Goal: Task Accomplishment & Management: Manage account settings

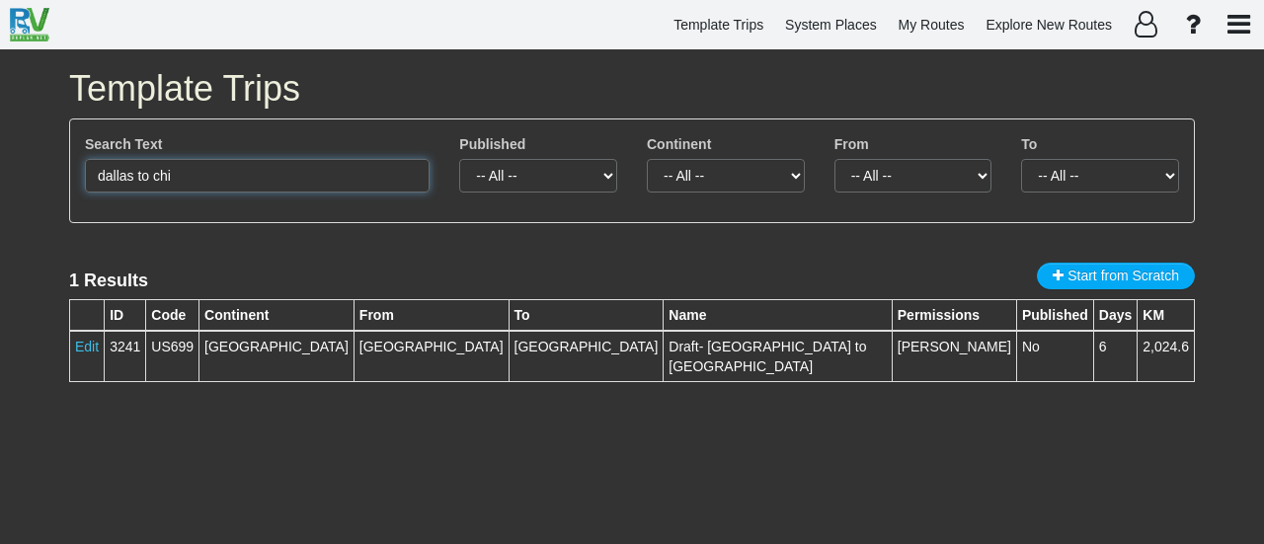
drag, startPoint x: 233, startPoint y: 178, endPoint x: 18, endPoint y: 175, distance: 215.3
click at [18, 175] on div "Template Trips Search Text dallas to chi Published -- All -- Yes No Continent -…" at bounding box center [632, 296] width 1264 height 495
type input "3230"
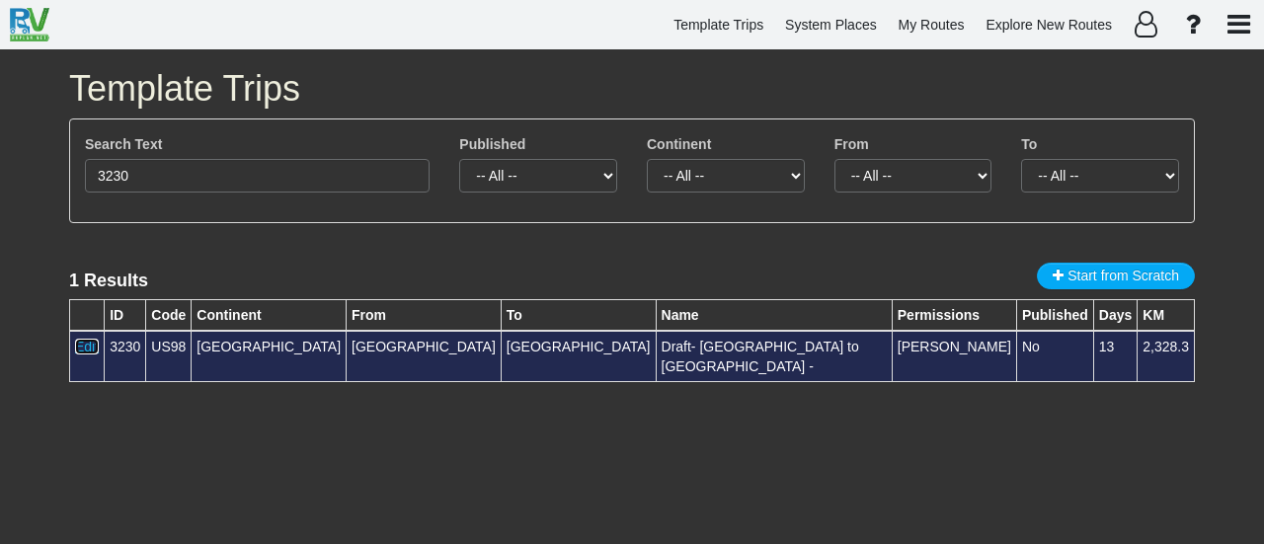
click at [83, 349] on link "Edit" at bounding box center [87, 347] width 24 height 16
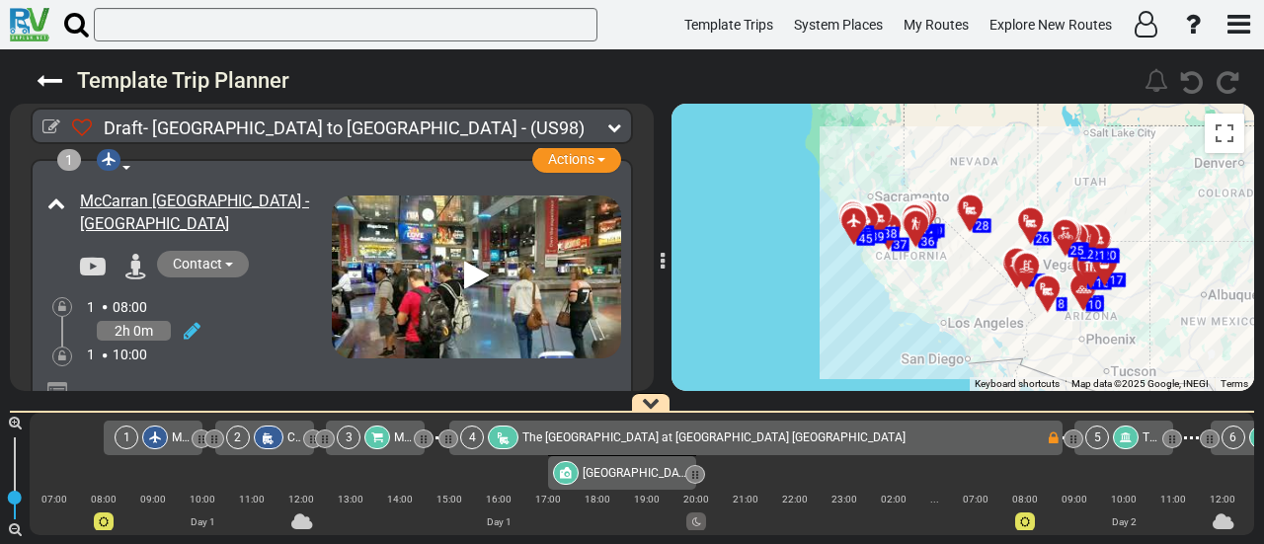
drag, startPoint x: 903, startPoint y: 304, endPoint x: 941, endPoint y: 321, distance: 42.0
click at [941, 321] on div "To activate drag with keyboard, press Alt + Enter. Once in keyboard drag state,…" at bounding box center [963, 247] width 583 height 287
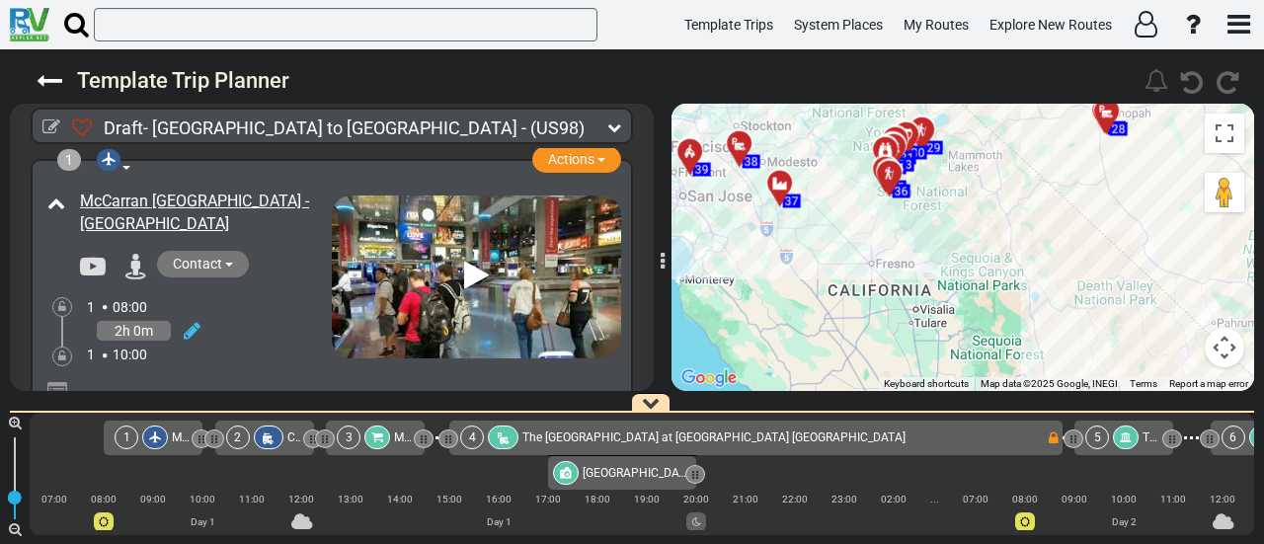
drag, startPoint x: 931, startPoint y: 207, endPoint x: 958, endPoint y: 388, distance: 182.7
click at [966, 401] on div "Template Trip Planner 111" at bounding box center [632, 296] width 1264 height 495
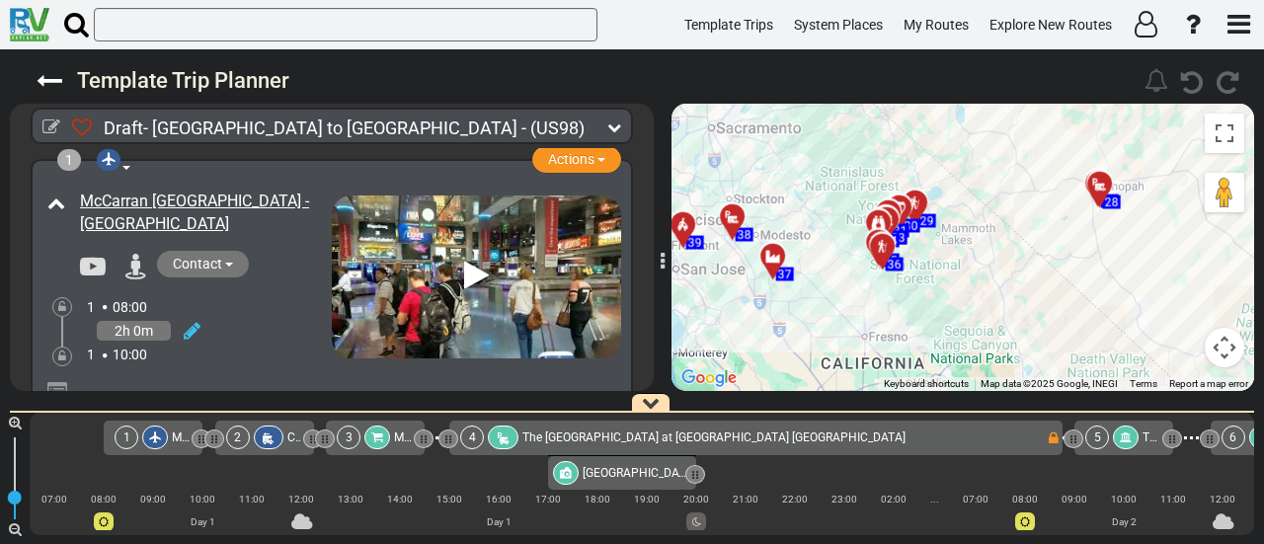
drag, startPoint x: 993, startPoint y: 347, endPoint x: 879, endPoint y: 353, distance: 114.7
click at [879, 353] on div "To activate drag with keyboard, press Alt + Enter. Once in keyboard drag state,…" at bounding box center [963, 247] width 583 height 287
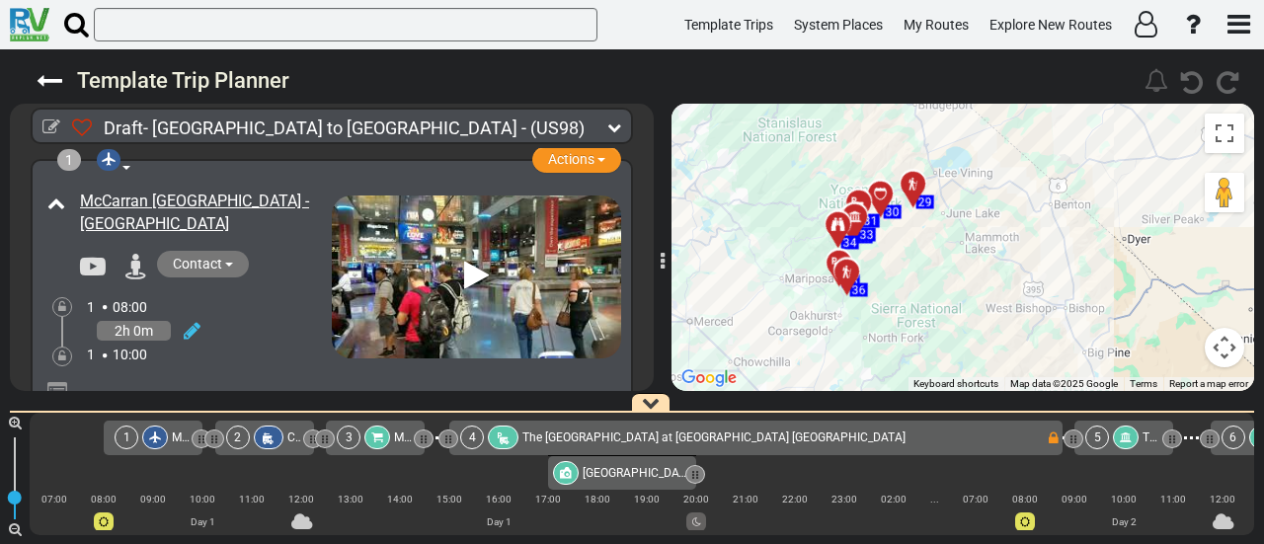
drag, startPoint x: 938, startPoint y: 238, endPoint x: 912, endPoint y: 366, distance: 130.9
click at [912, 366] on div "To activate drag with keyboard, press Alt + Enter. Once in keyboard drag state,…" at bounding box center [963, 247] width 583 height 287
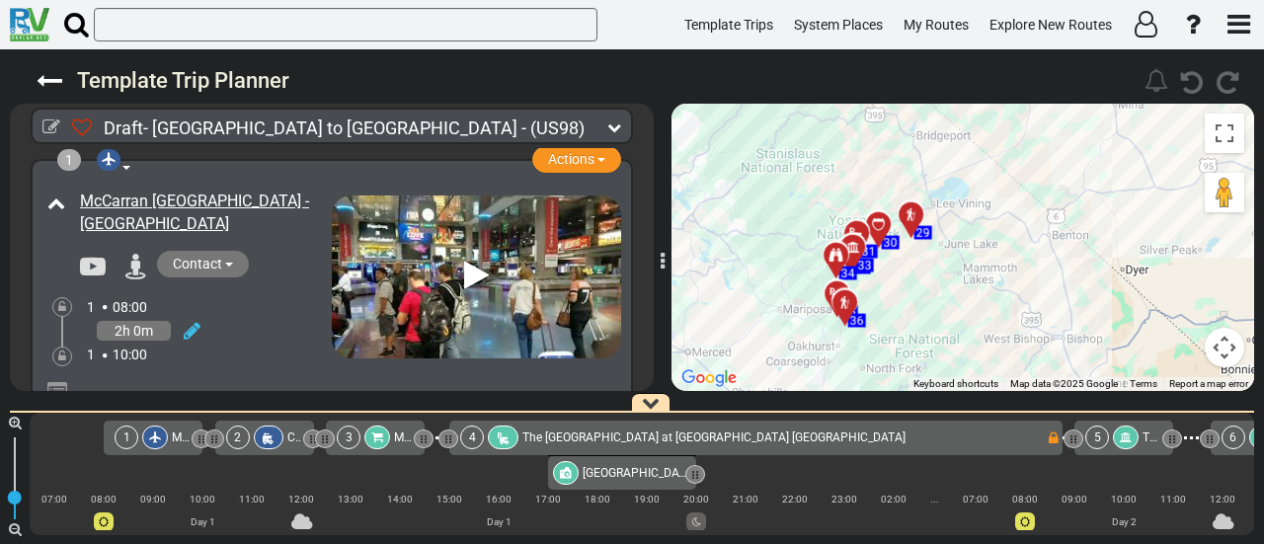
click at [881, 221] on icon at bounding box center [878, 224] width 14 height 14
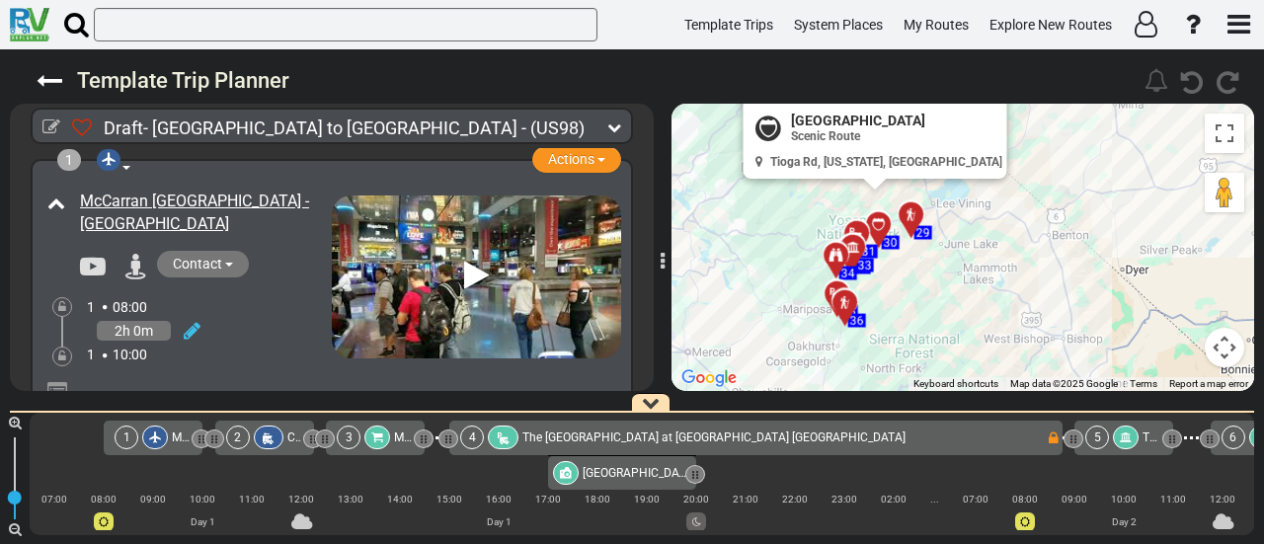
scroll to position [0, 7323]
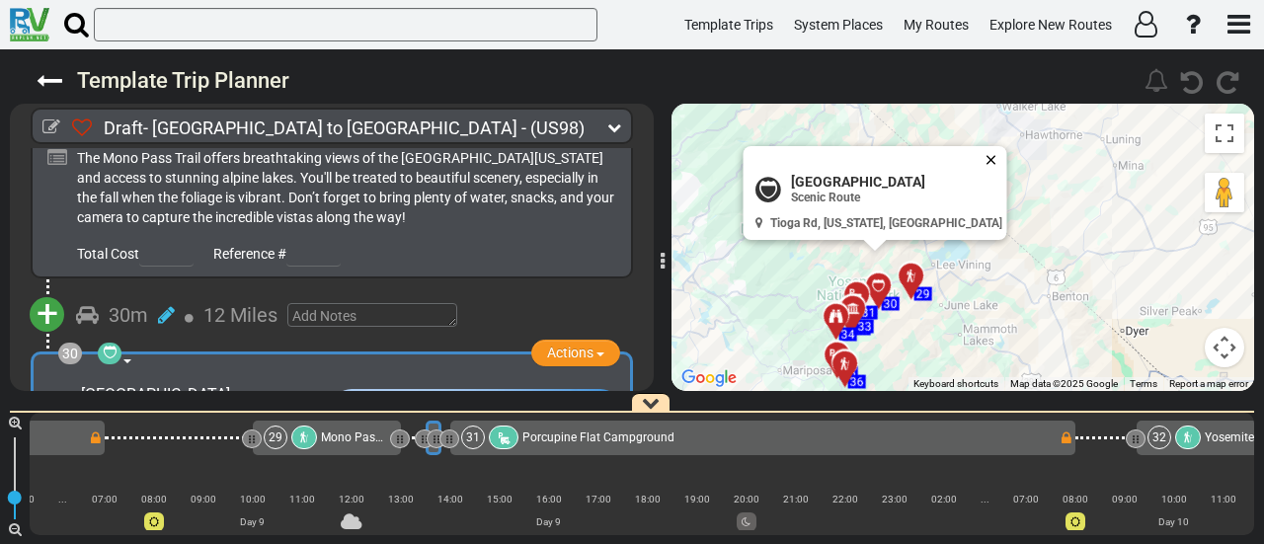
click at [984, 161] on button "Close" at bounding box center [996, 160] width 24 height 28
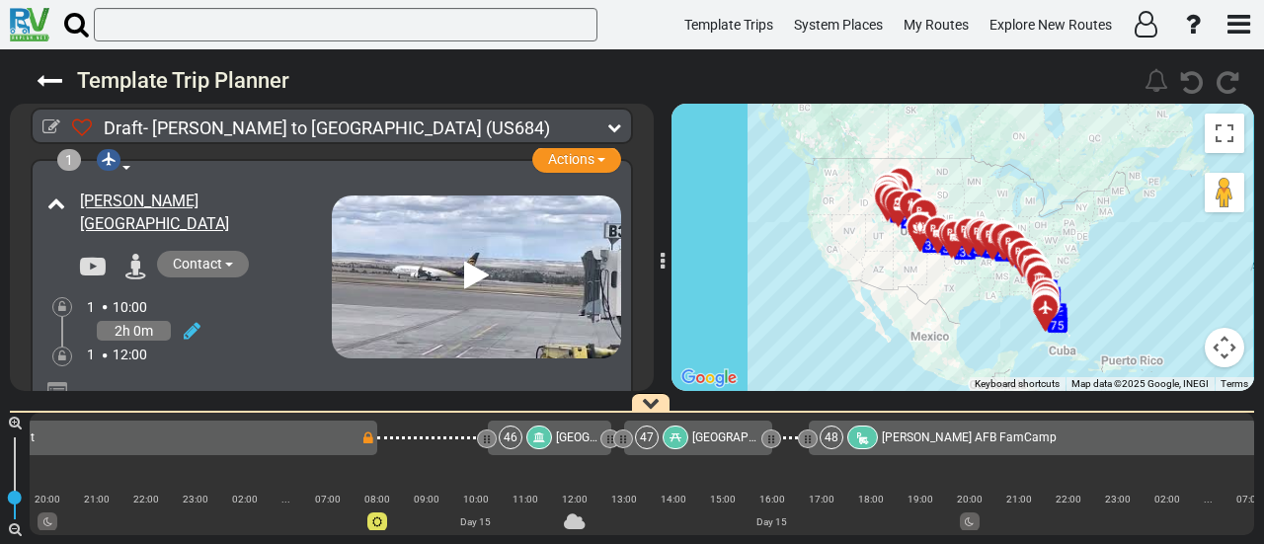
scroll to position [0, 7843]
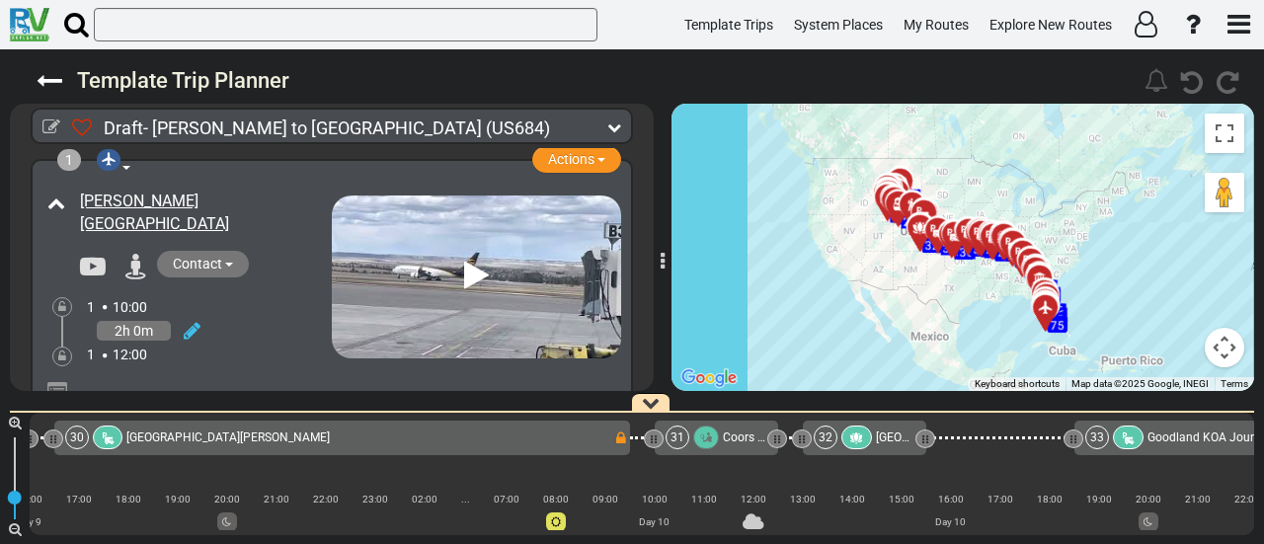
click at [697, 444] on div at bounding box center [706, 438] width 26 height 24
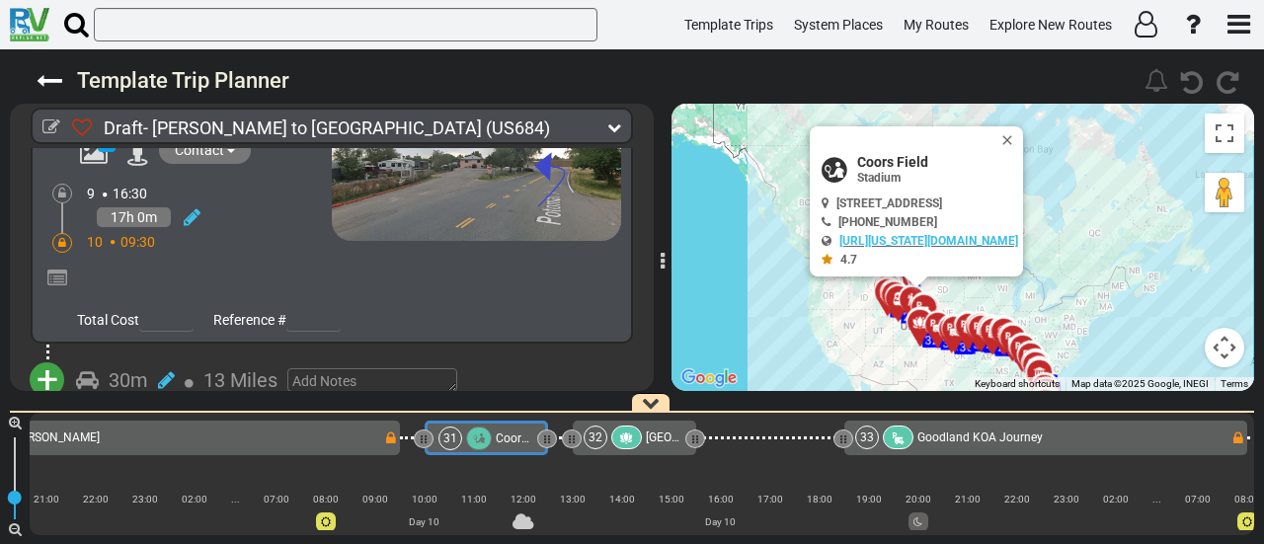
scroll to position [0, 8073]
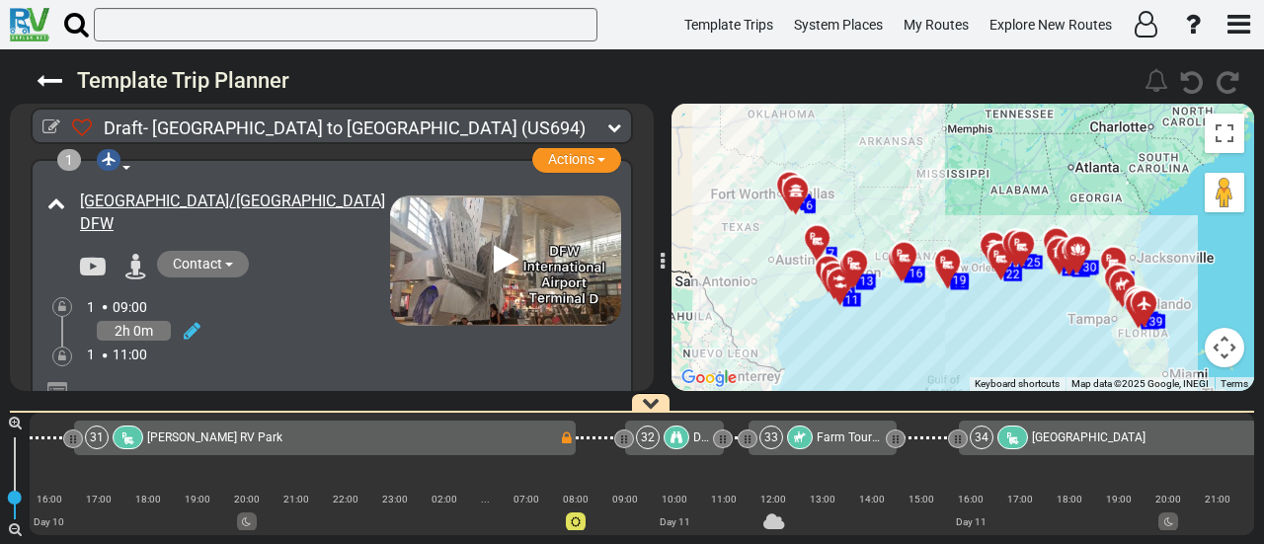
scroll to position [0, 8594]
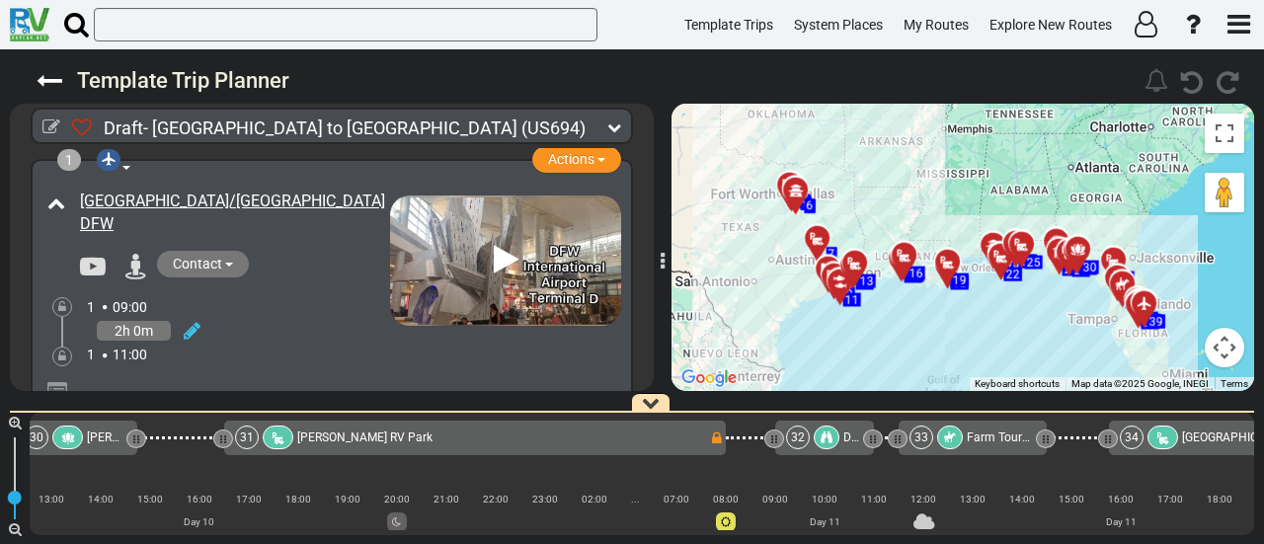
click at [616, 439] on div "31 [PERSON_NAME][GEOGRAPHIC_DATA]" at bounding box center [472, 438] width 474 height 24
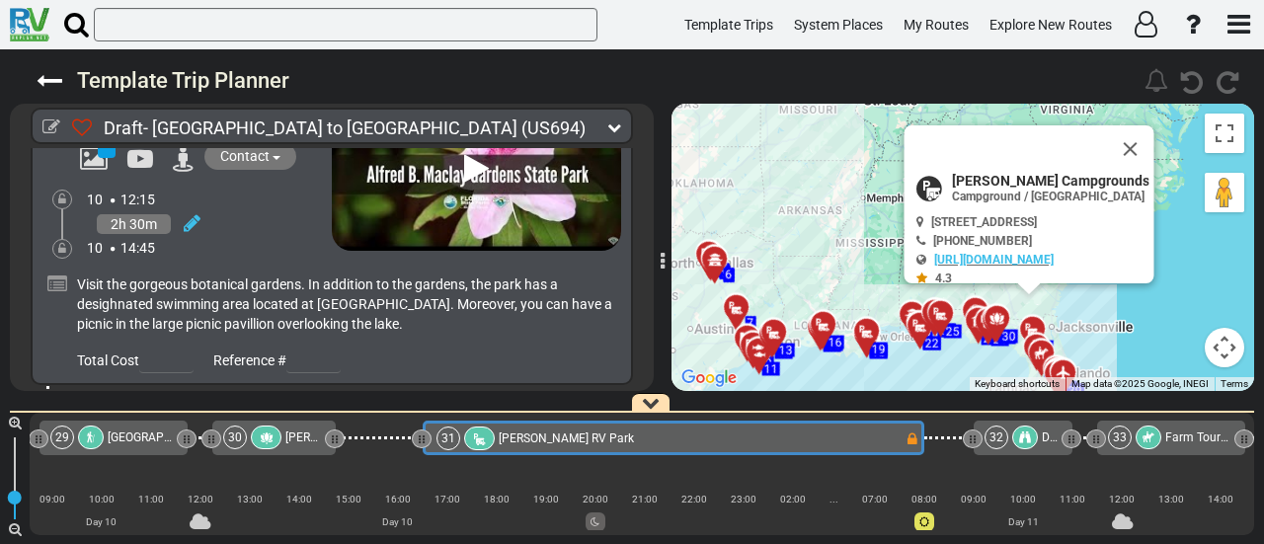
scroll to position [0, 8394]
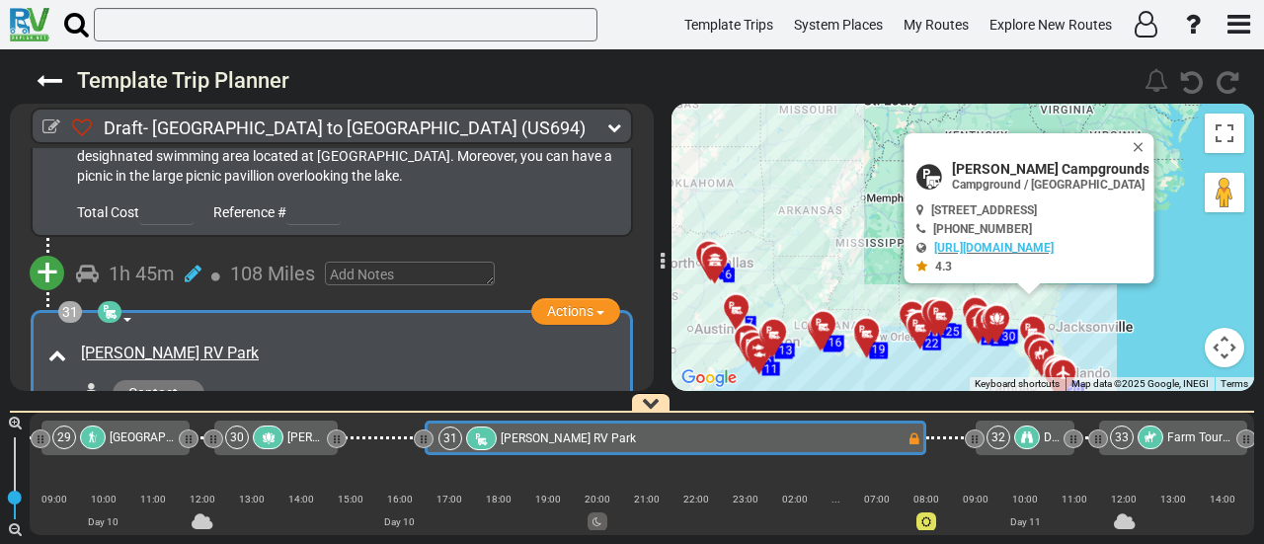
click at [971, 165] on span "[PERSON_NAME] Campgrounds" at bounding box center [1051, 169] width 198 height 16
copy div "[PERSON_NAME] Campgrounds"
click at [340, 343] on div "[PERSON_NAME] RV Park" at bounding box center [348, 354] width 534 height 23
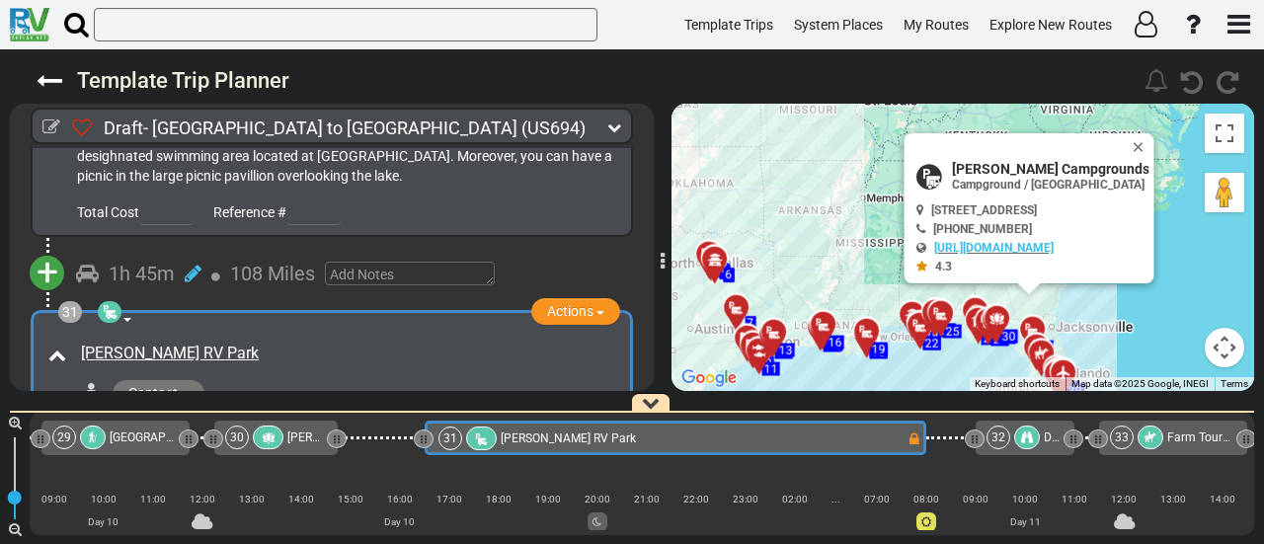
click at [343, 343] on div "[PERSON_NAME] RV Park" at bounding box center [348, 354] width 534 height 23
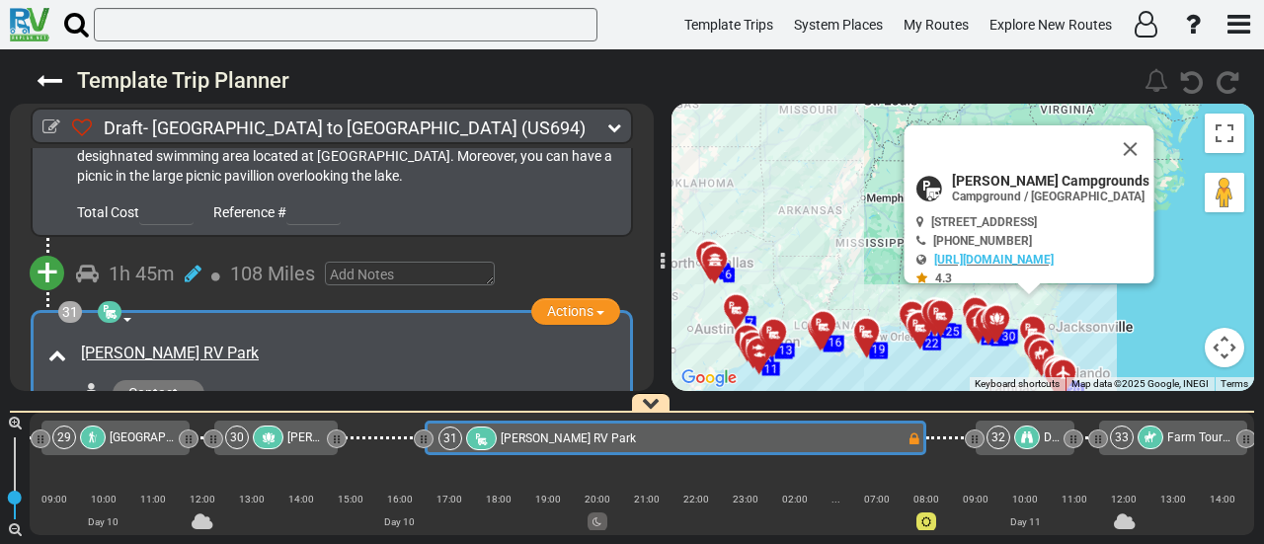
click at [343, 343] on div "[PERSON_NAME] RV Park" at bounding box center [348, 354] width 534 height 23
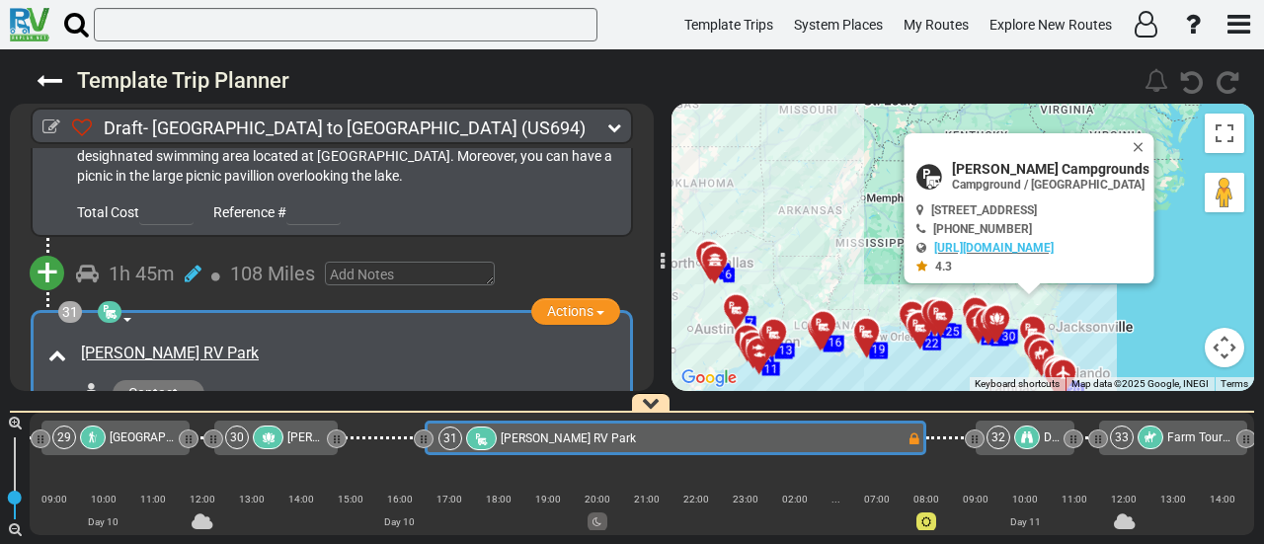
click at [246, 343] on div "[PERSON_NAME] RV Park" at bounding box center [348, 354] width 534 height 23
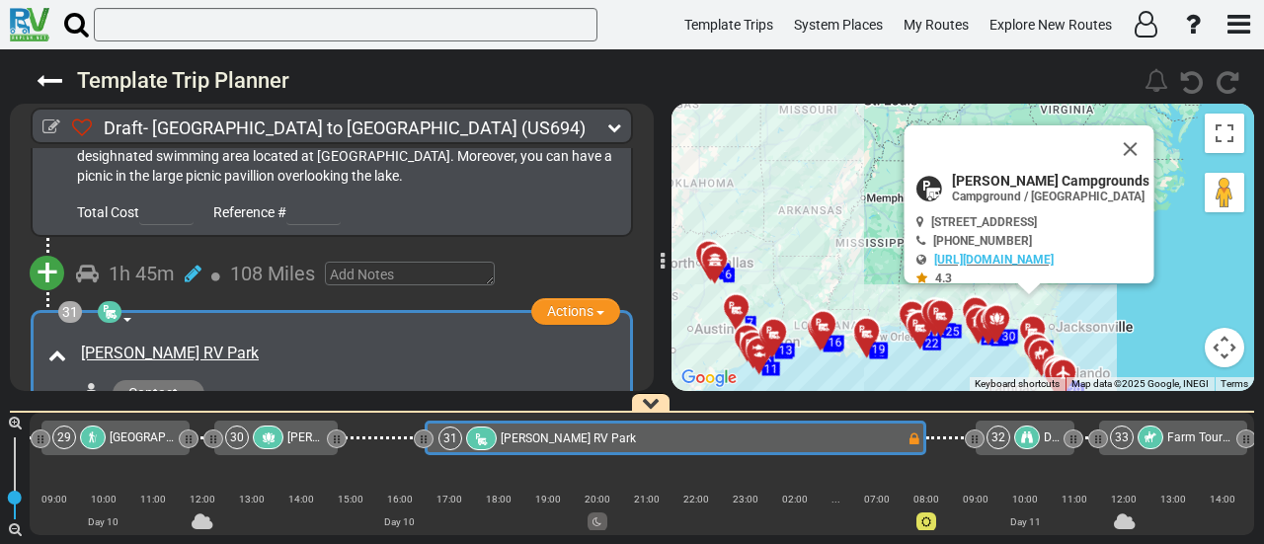
click at [246, 343] on div "[PERSON_NAME] RV Park" at bounding box center [348, 354] width 534 height 23
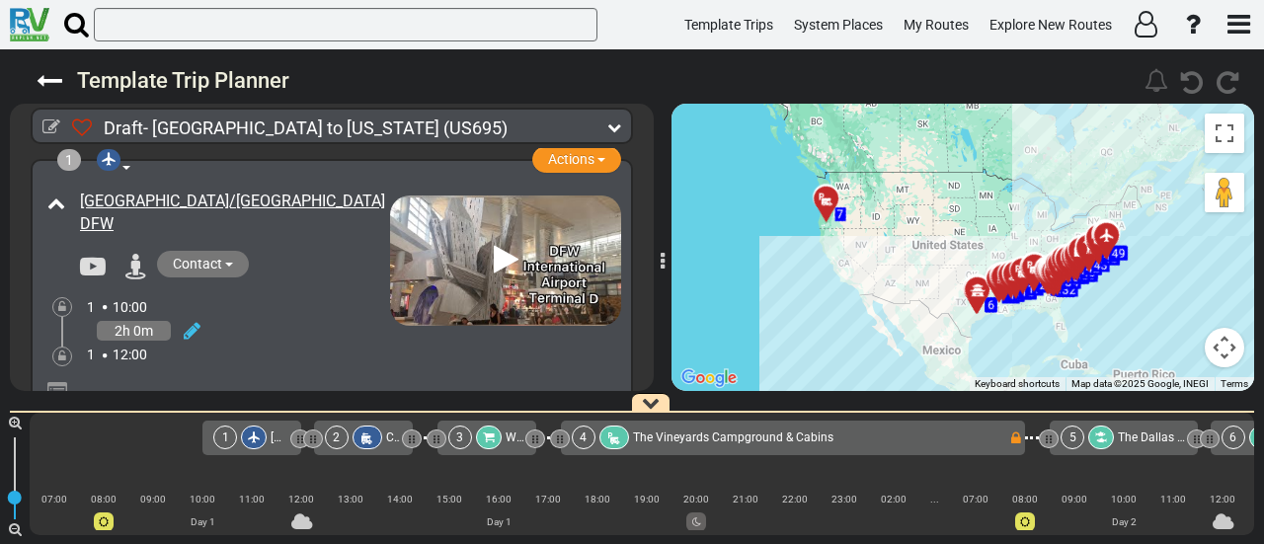
click at [822, 198] on icon at bounding box center [827, 200] width 20 height 16
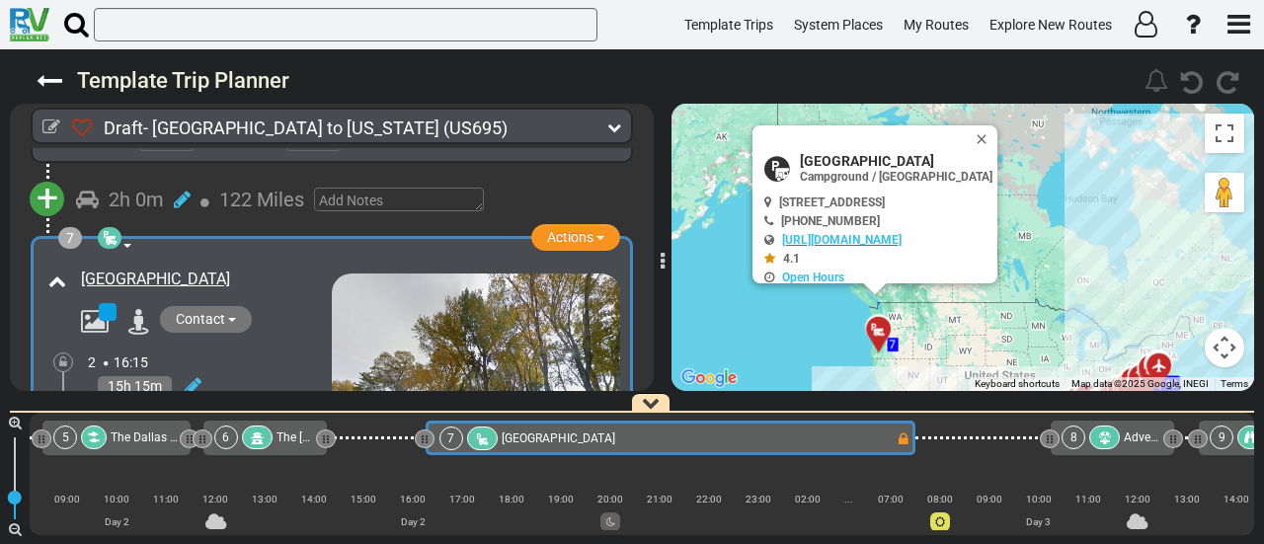
scroll to position [0, 1007]
click at [569, 229] on span "Actions" at bounding box center [570, 237] width 46 height 16
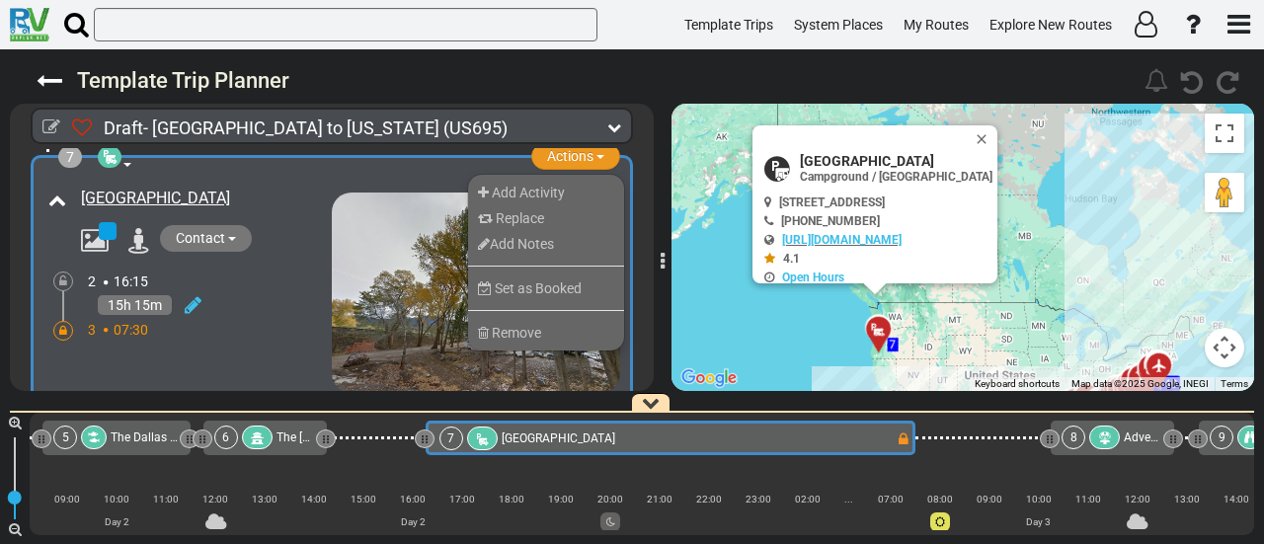
scroll to position [2198, 0]
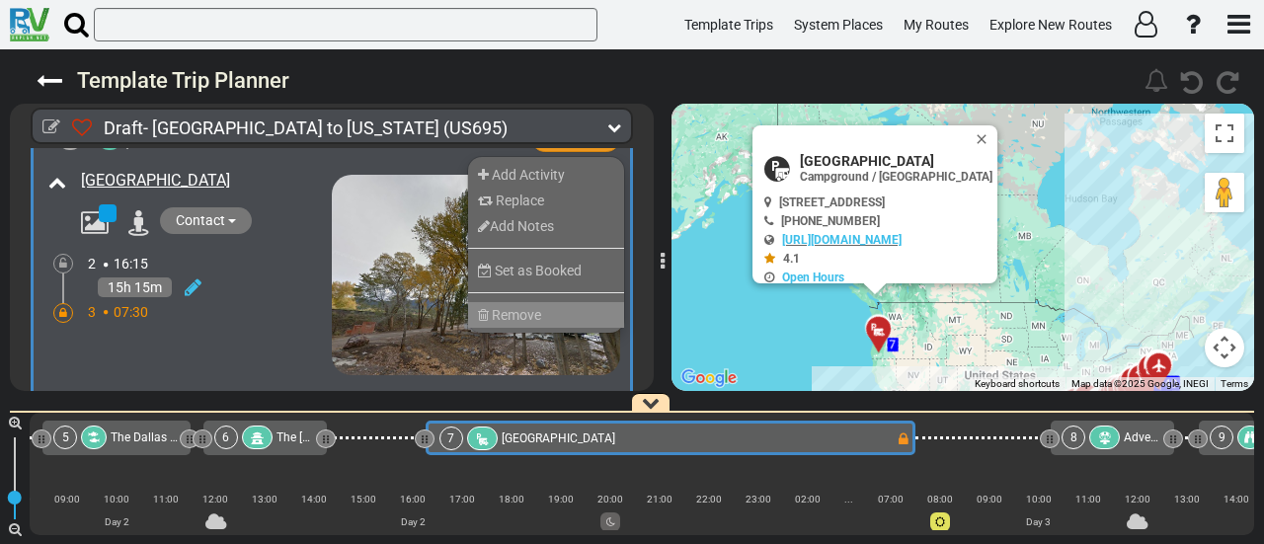
click at [551, 309] on li "Remove" at bounding box center [546, 315] width 156 height 26
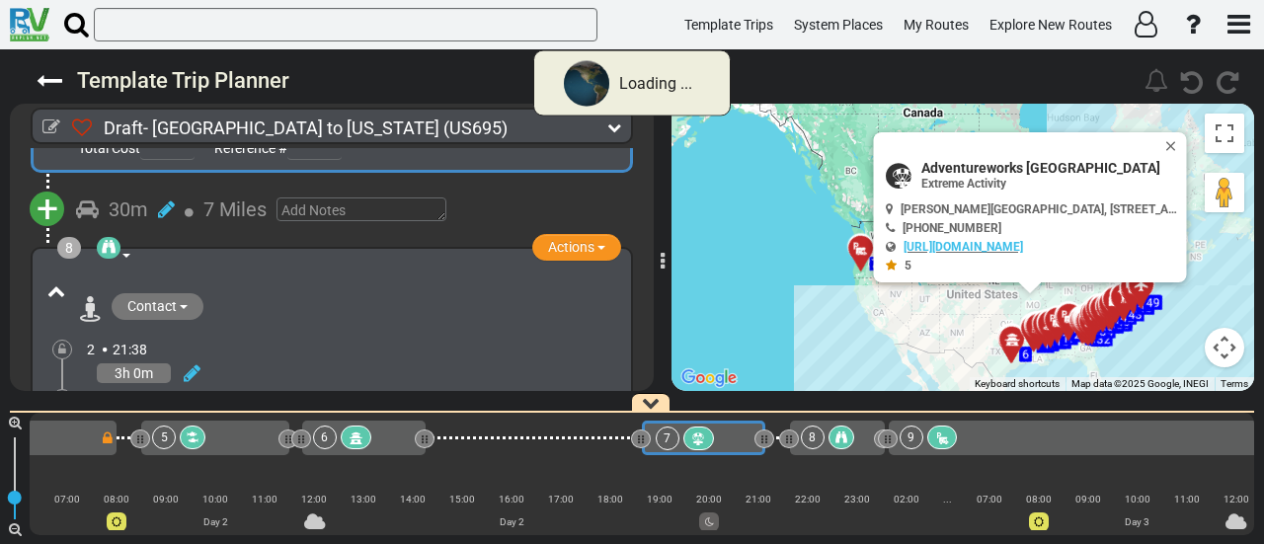
scroll to position [1967, 0]
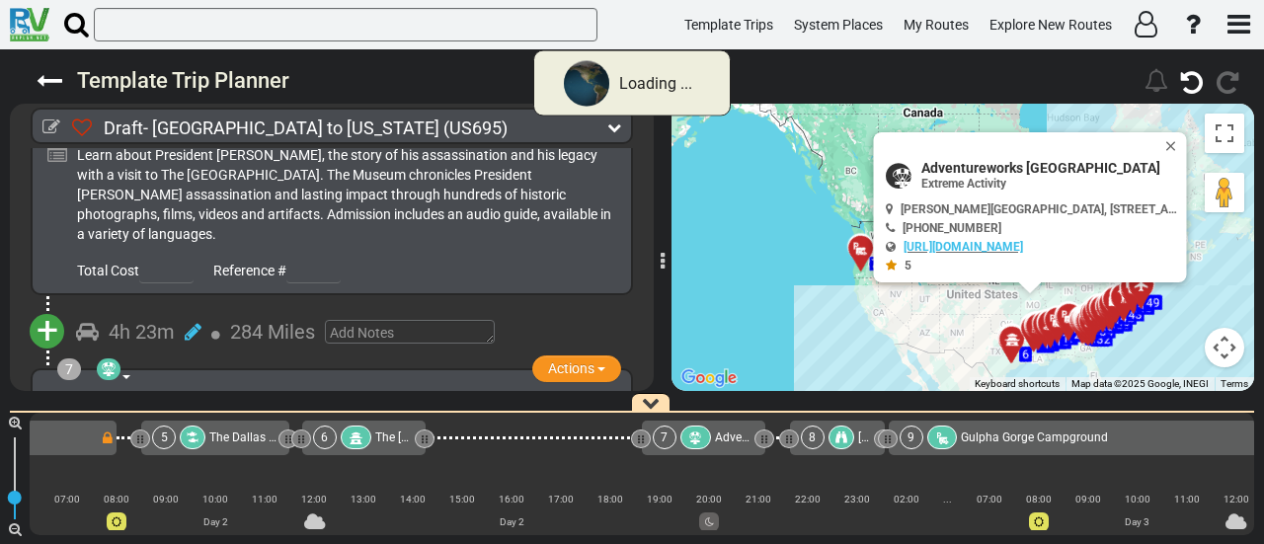
click at [369, 441] on div "6" at bounding box center [344, 438] width 62 height 24
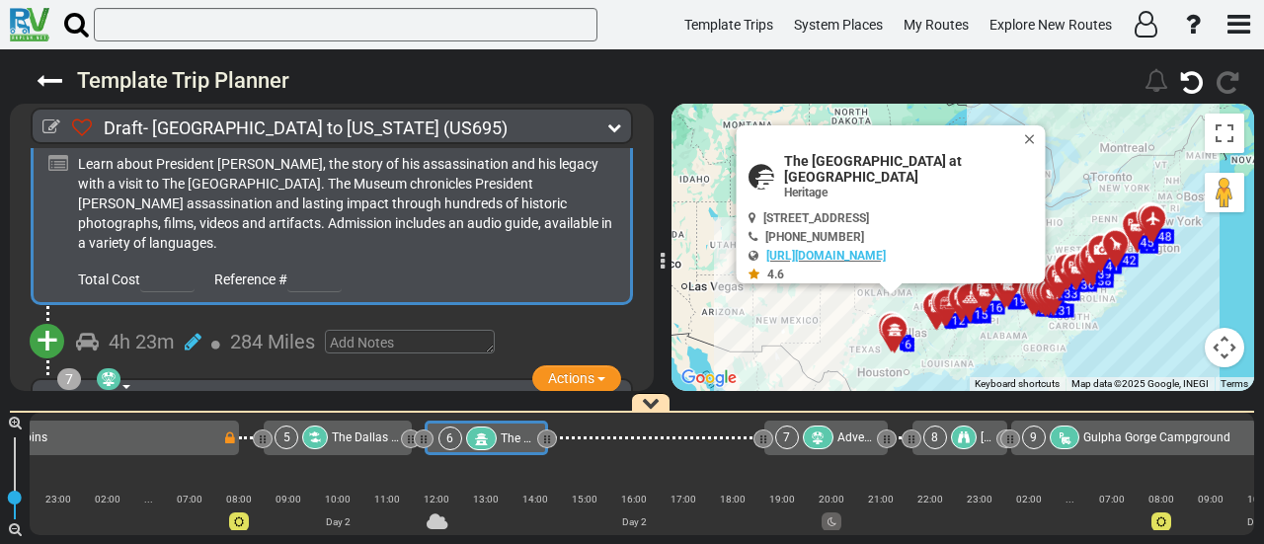
scroll to position [1995, 0]
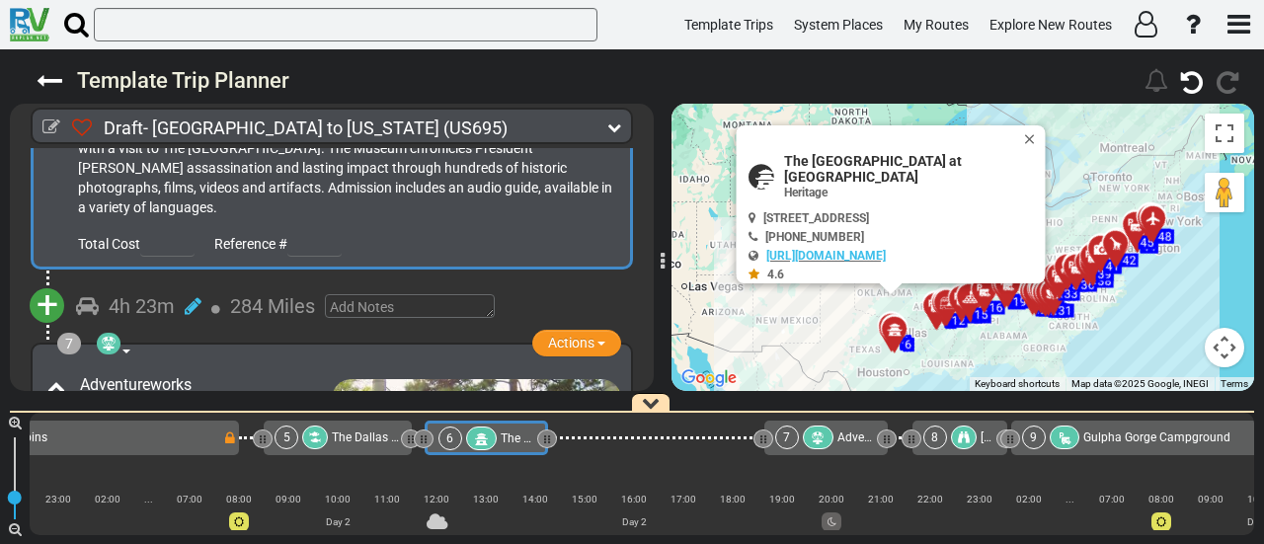
click at [449, 437] on div "6" at bounding box center [450, 439] width 24 height 24
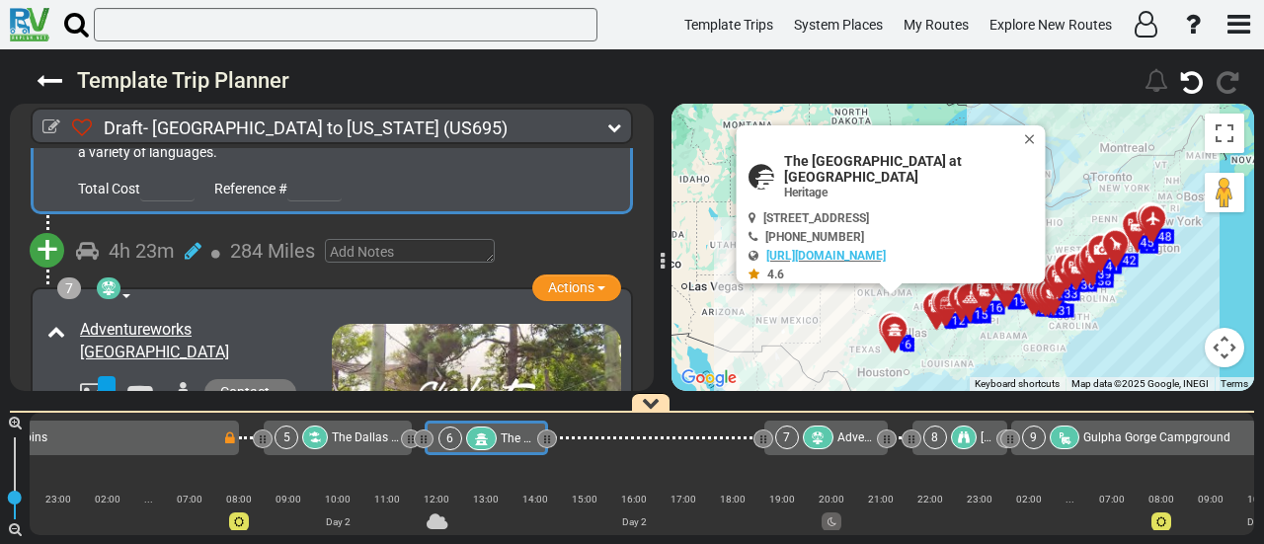
click at [45, 238] on span "+" at bounding box center [48, 249] width 22 height 45
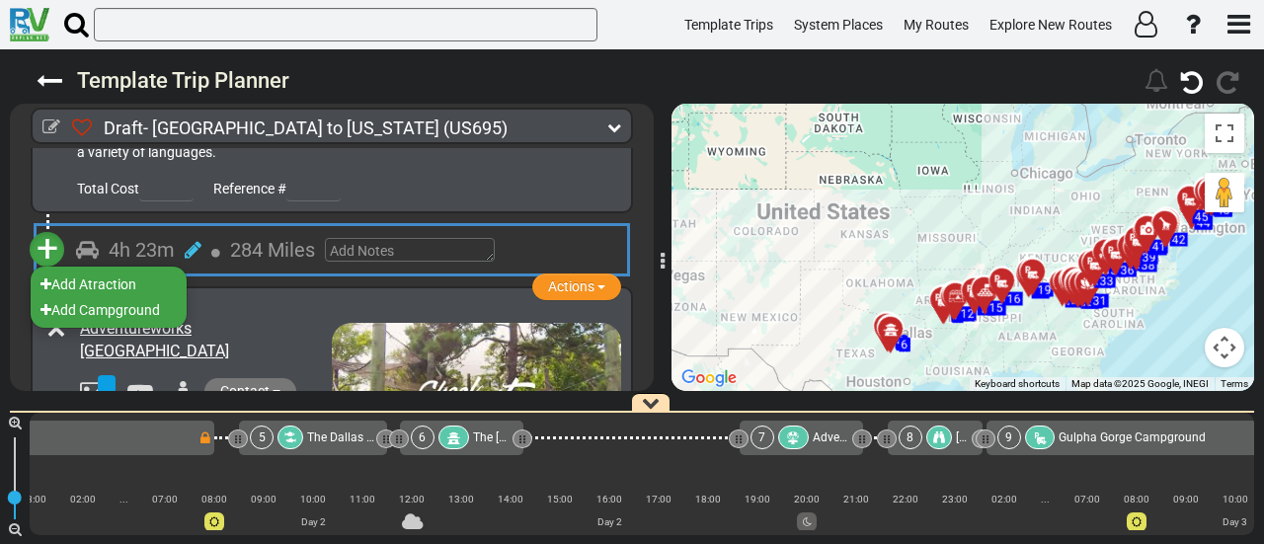
scroll to position [0, 909]
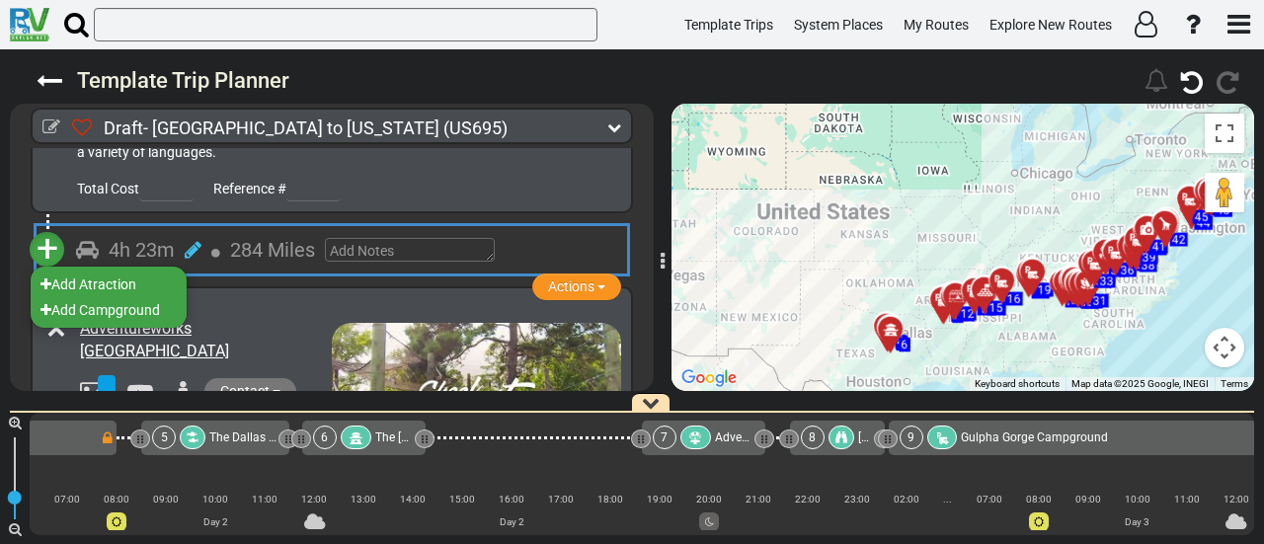
click at [126, 300] on li "Add Campground" at bounding box center [109, 310] width 156 height 26
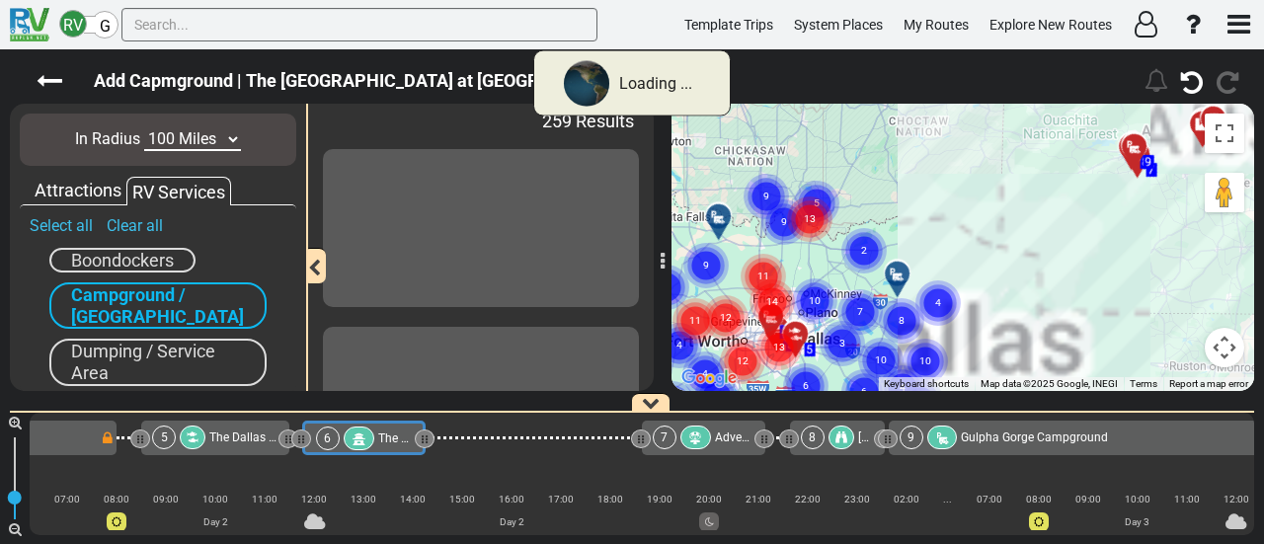
scroll to position [0, 786]
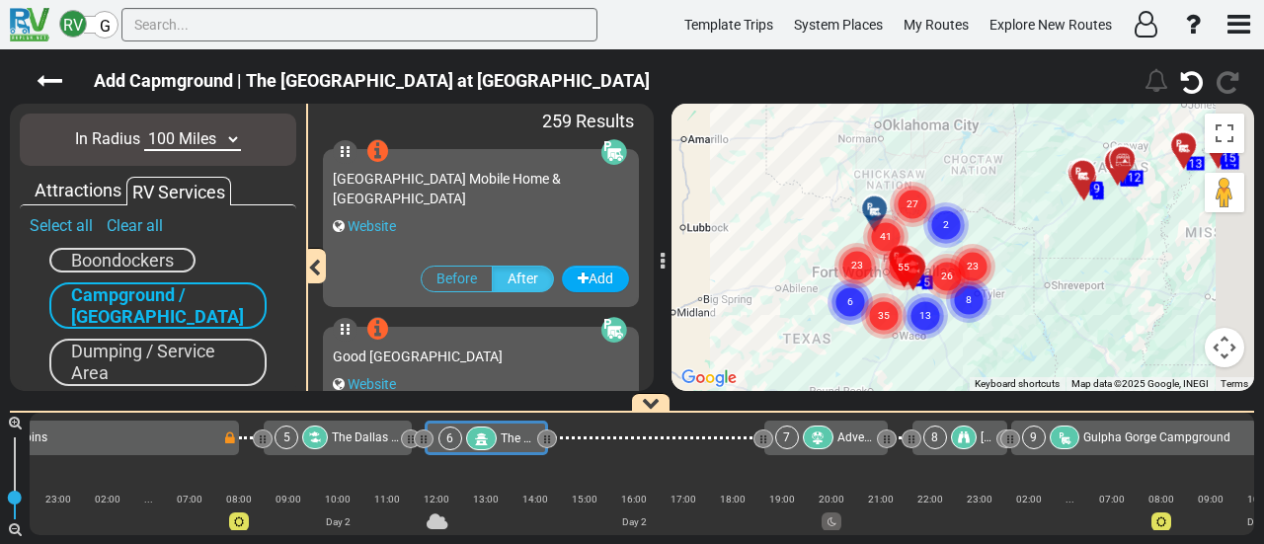
drag, startPoint x: 1094, startPoint y: 282, endPoint x: 980, endPoint y: 319, distance: 120.2
click at [980, 319] on div "To activate drag with keyboard, press Alt + Enter. Once in keyboard drag state,…" at bounding box center [963, 247] width 583 height 287
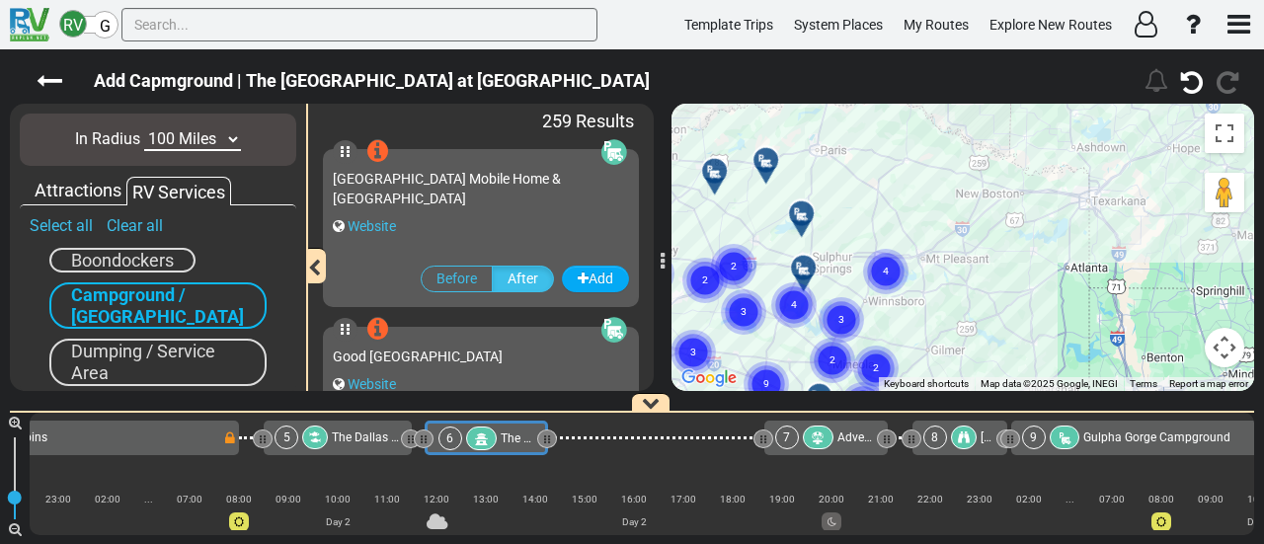
drag, startPoint x: 853, startPoint y: 268, endPoint x: 929, endPoint y: 382, distance: 137.5
click at [929, 382] on div "To activate drag with keyboard, press Alt + Enter. Once in keyboard drag state,…" at bounding box center [963, 247] width 583 height 287
click at [887, 269] on text "4" at bounding box center [886, 270] width 6 height 13
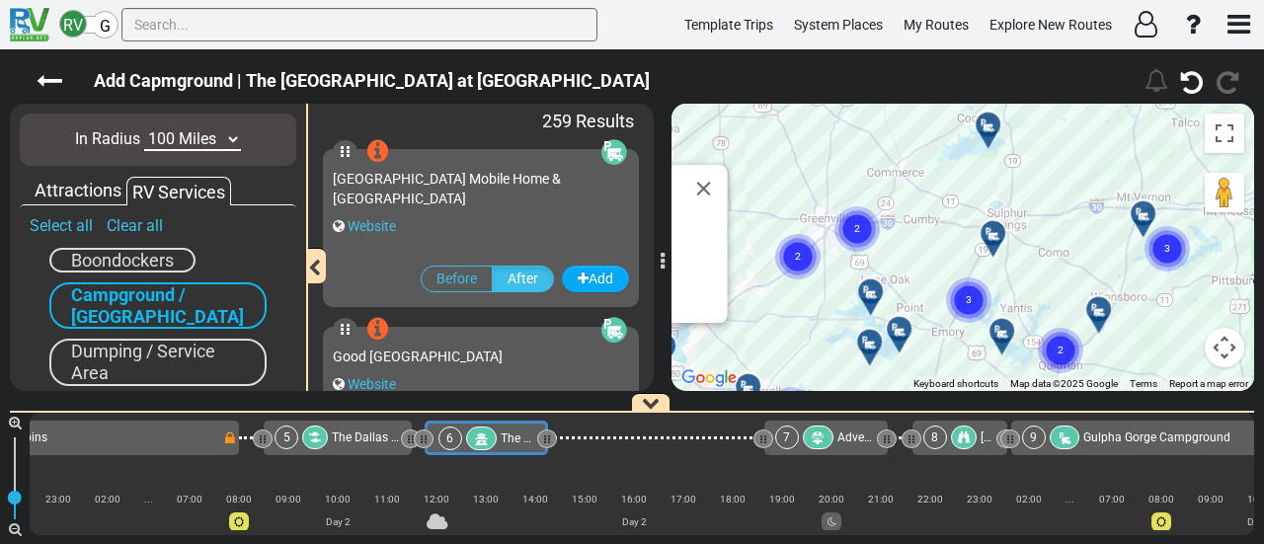
drag, startPoint x: 955, startPoint y: 296, endPoint x: 974, endPoint y: 323, distance: 32.6
click at [750, 319] on div "To activate drag with keyboard, press Alt + Enter. Once in keyboard drag state,…" at bounding box center [963, 247] width 583 height 287
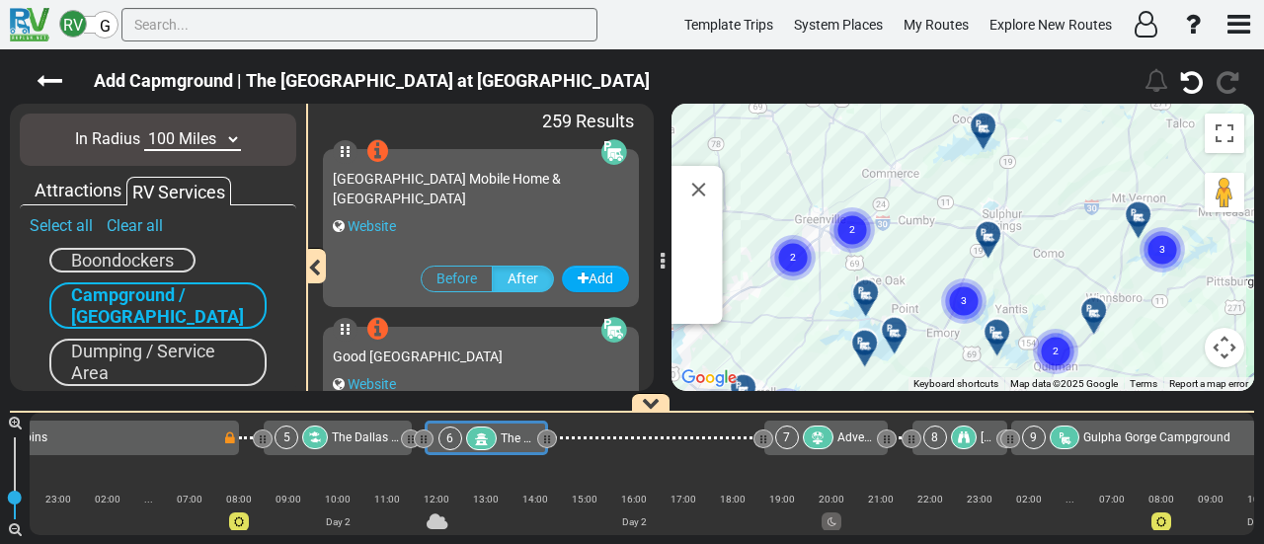
click at [1138, 223] on gmp-advanced-marker "3" at bounding box center [1162, 226] width 49 height 52
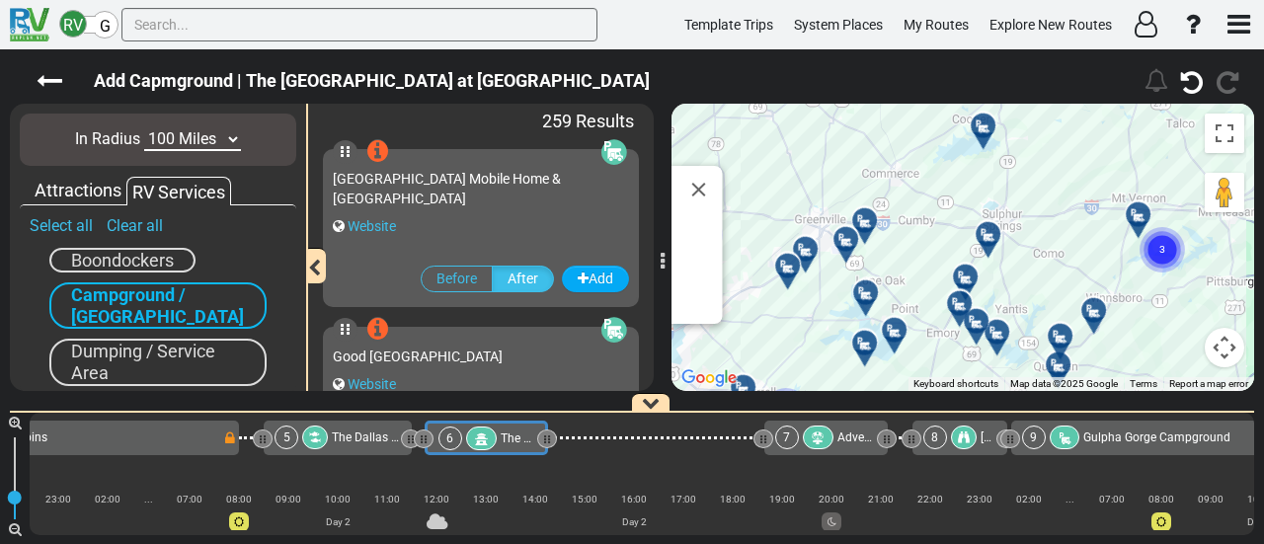
click at [1138, 226] on icon "3" at bounding box center [1162, 249] width 49 height 49
click at [1140, 226] on icon "2" at bounding box center [1159, 247] width 49 height 49
click at [1140, 226] on div at bounding box center [1145, 222] width 33 height 31
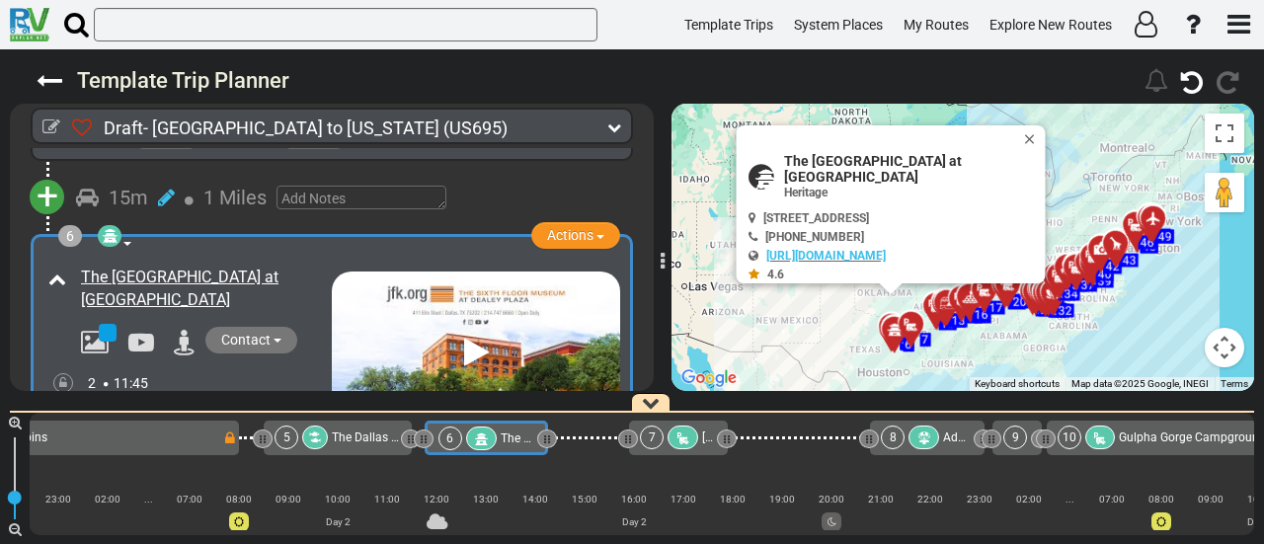
click at [693, 434] on div at bounding box center [683, 438] width 31 height 24
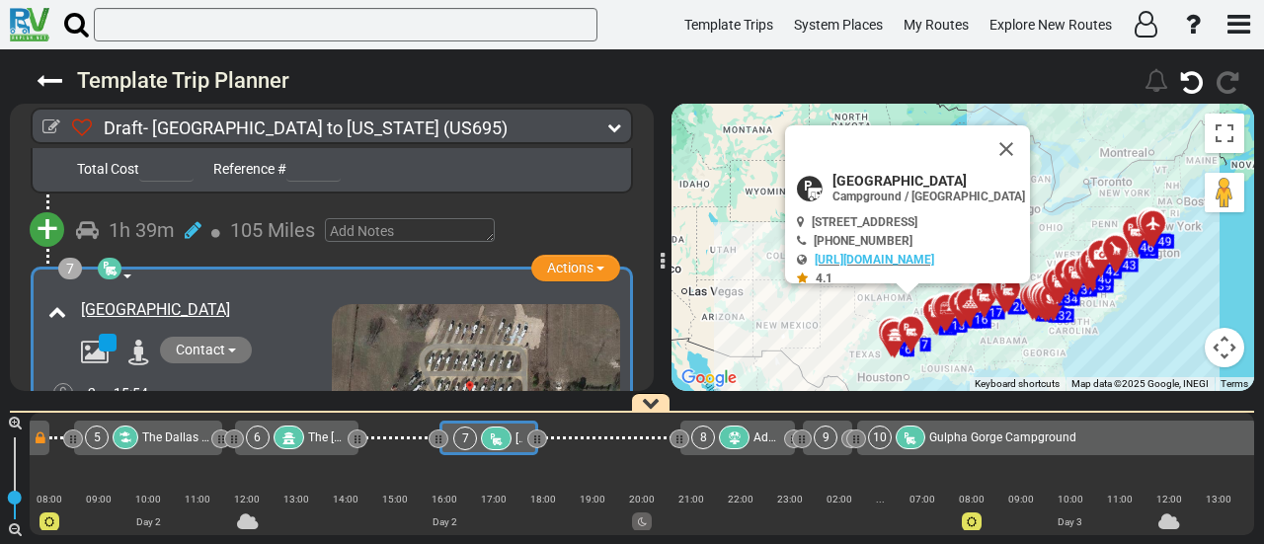
scroll to position [0, 990]
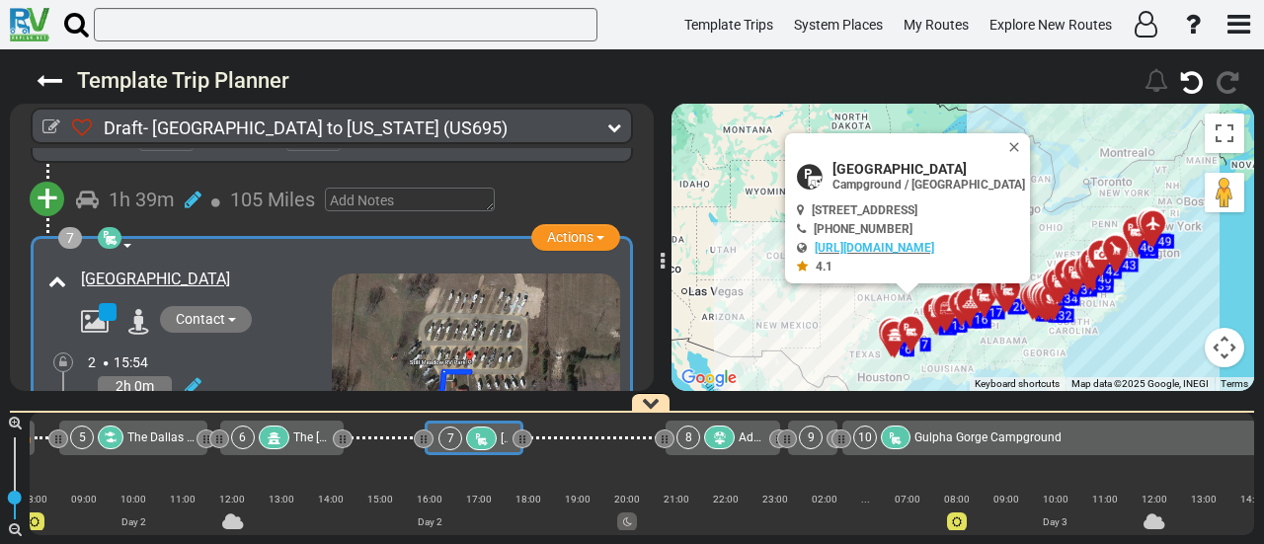
click at [733, 441] on div at bounding box center [719, 438] width 31 height 24
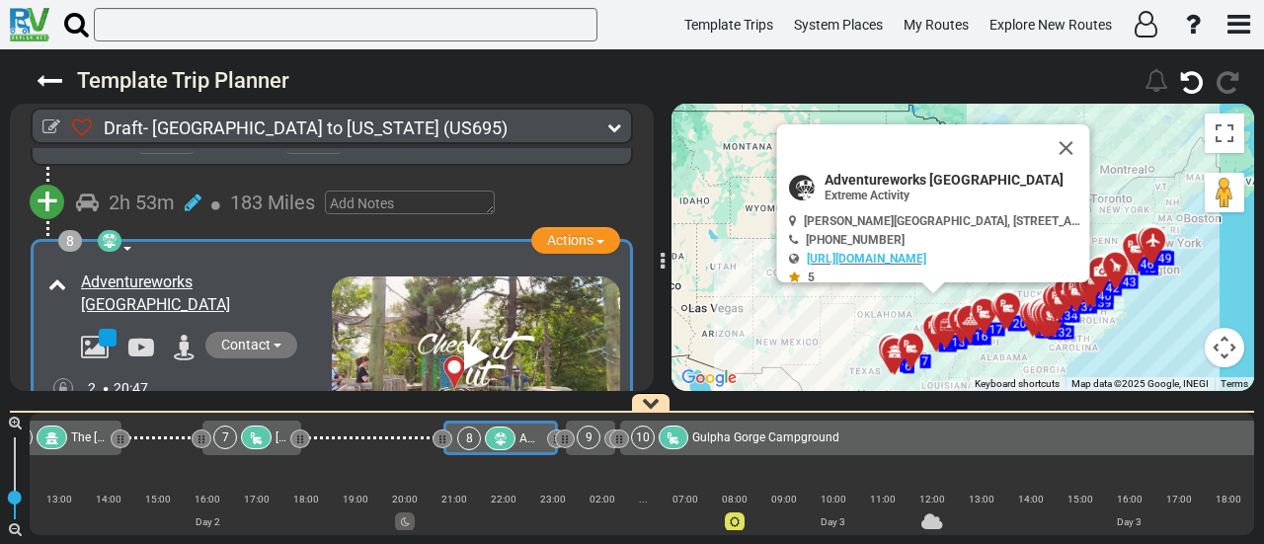
scroll to position [0, 1231]
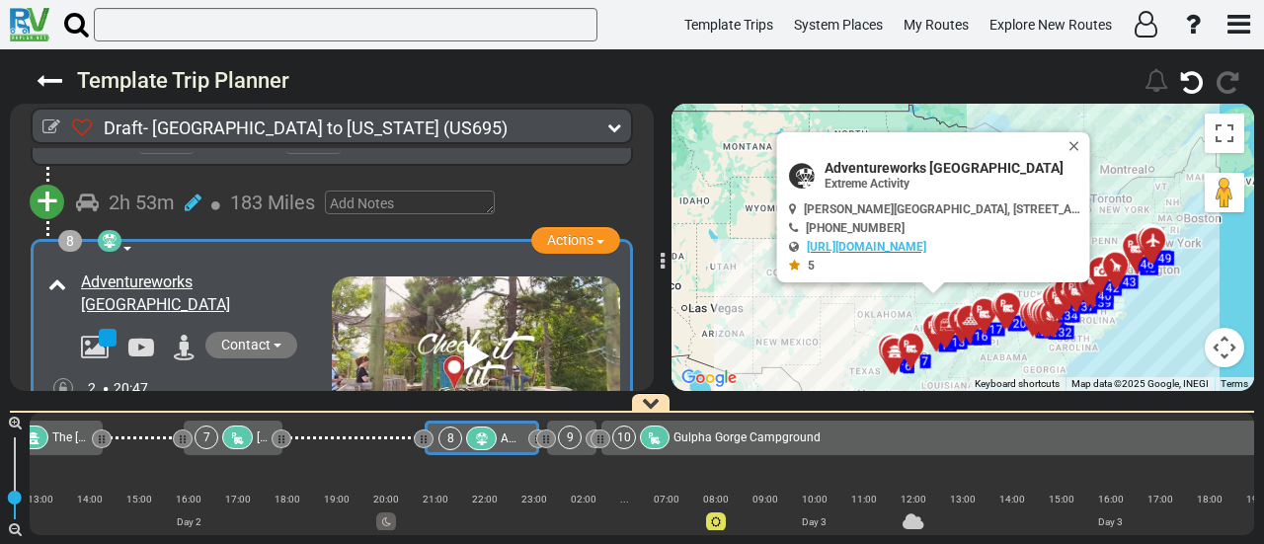
click at [223, 438] on div at bounding box center [237, 438] width 31 height 24
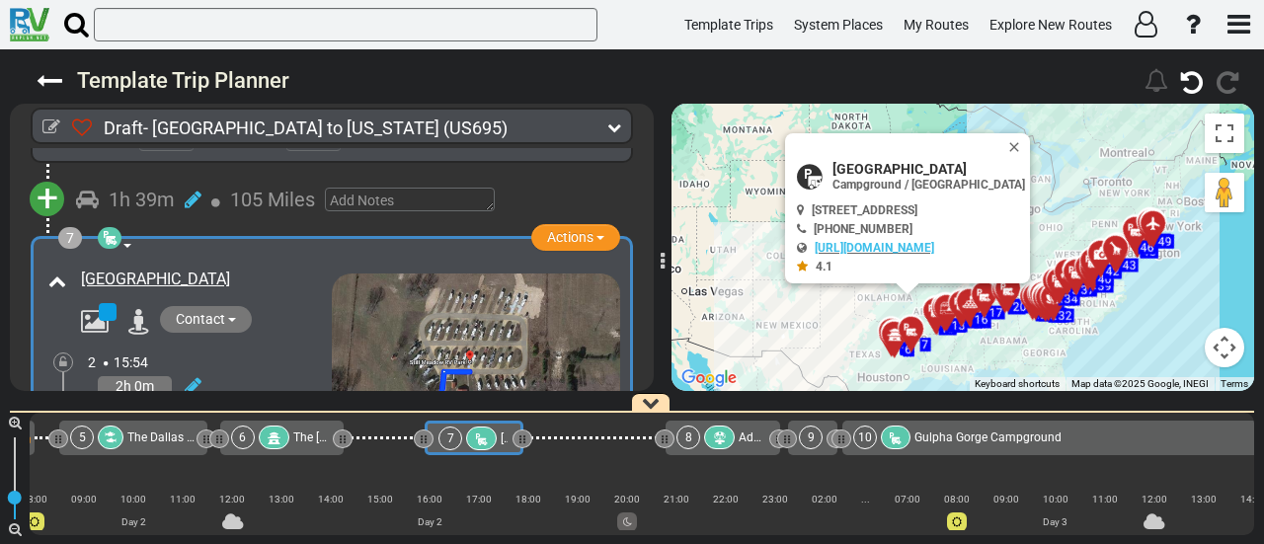
scroll to position [2198, 0]
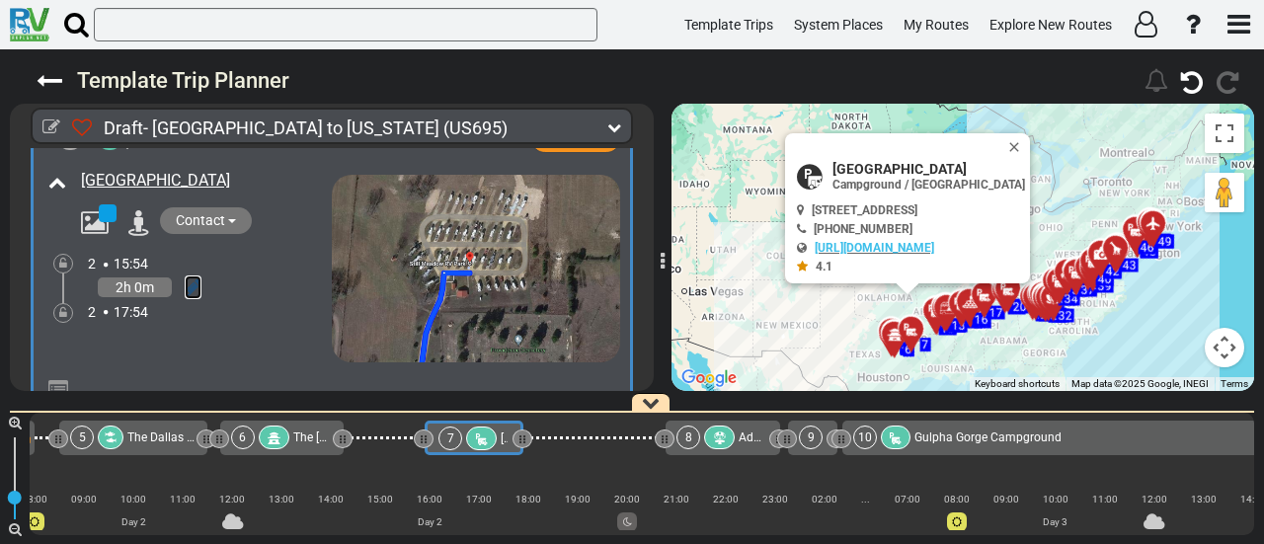
drag, startPoint x: 189, startPoint y: 272, endPoint x: 182, endPoint y: 264, distance: 10.5
click at [190, 277] on icon at bounding box center [193, 287] width 17 height 20
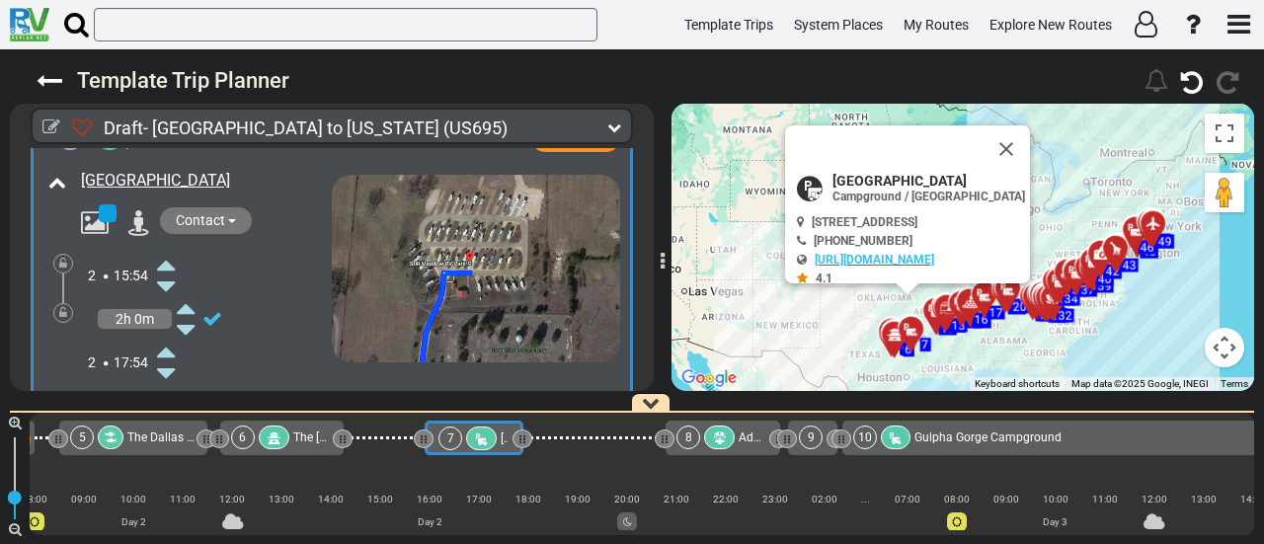
click at [167, 249] on icon at bounding box center [166, 265] width 18 height 32
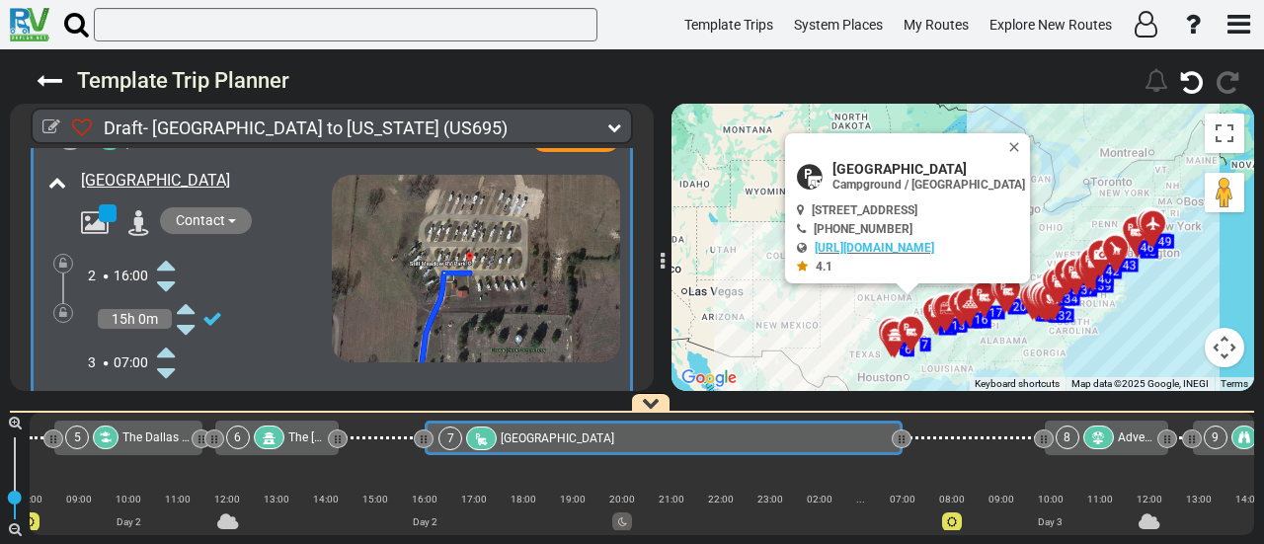
drag, startPoint x: 523, startPoint y: 435, endPoint x: 903, endPoint y: 486, distance: 382.5
click at [903, 486] on div "1 [GEOGRAPHIC_DATA]/[GEOGRAPHIC_DATA] DFW" at bounding box center [642, 474] width 1225 height 122
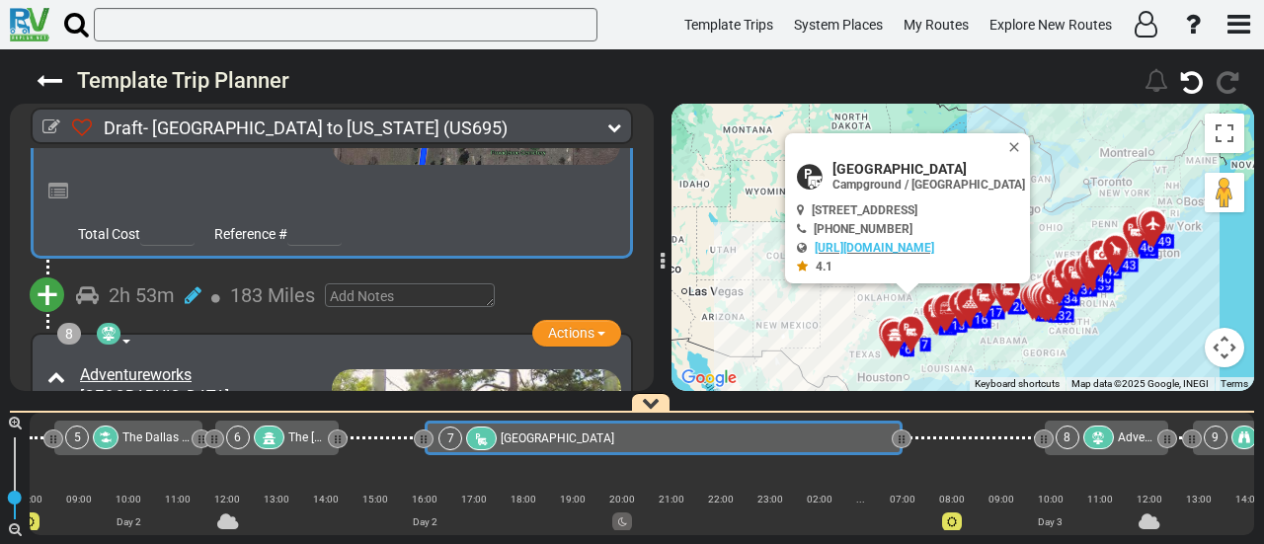
scroll to position [2198, 0]
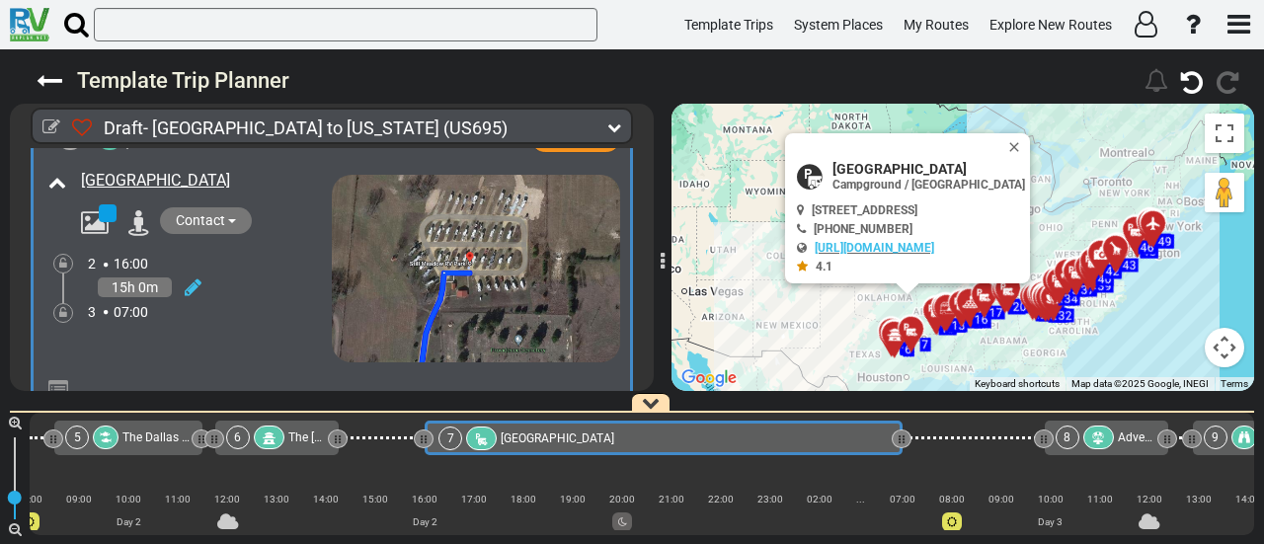
click at [66, 303] on div at bounding box center [63, 313] width 20 height 20
click at [57, 303] on div at bounding box center [63, 313] width 20 height 20
click at [60, 307] on icon at bounding box center [63, 313] width 8 height 12
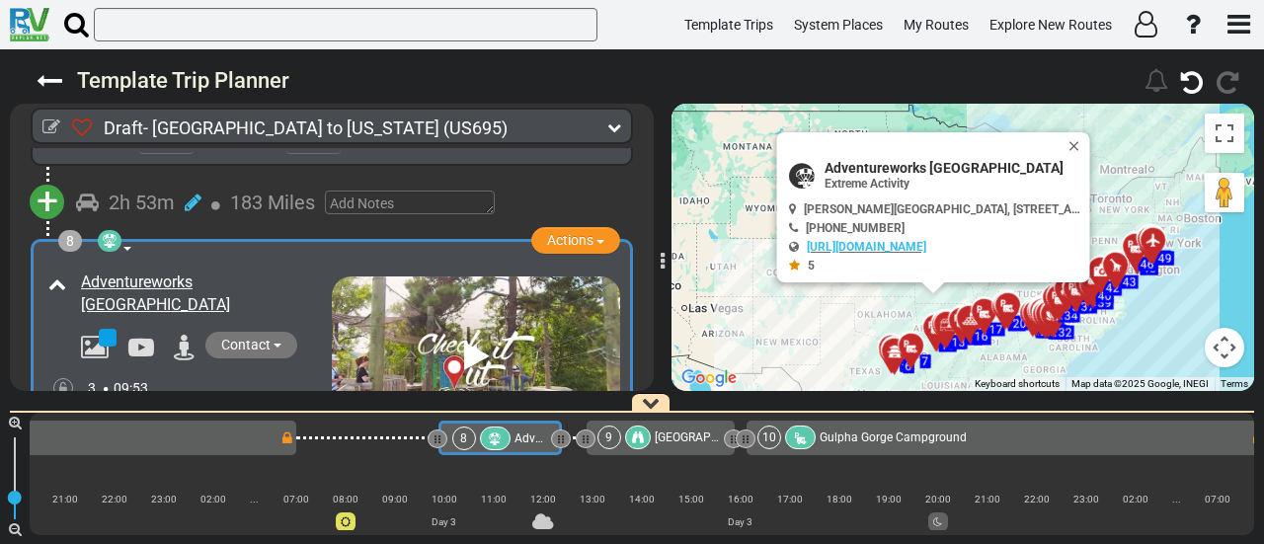
scroll to position [0, 0]
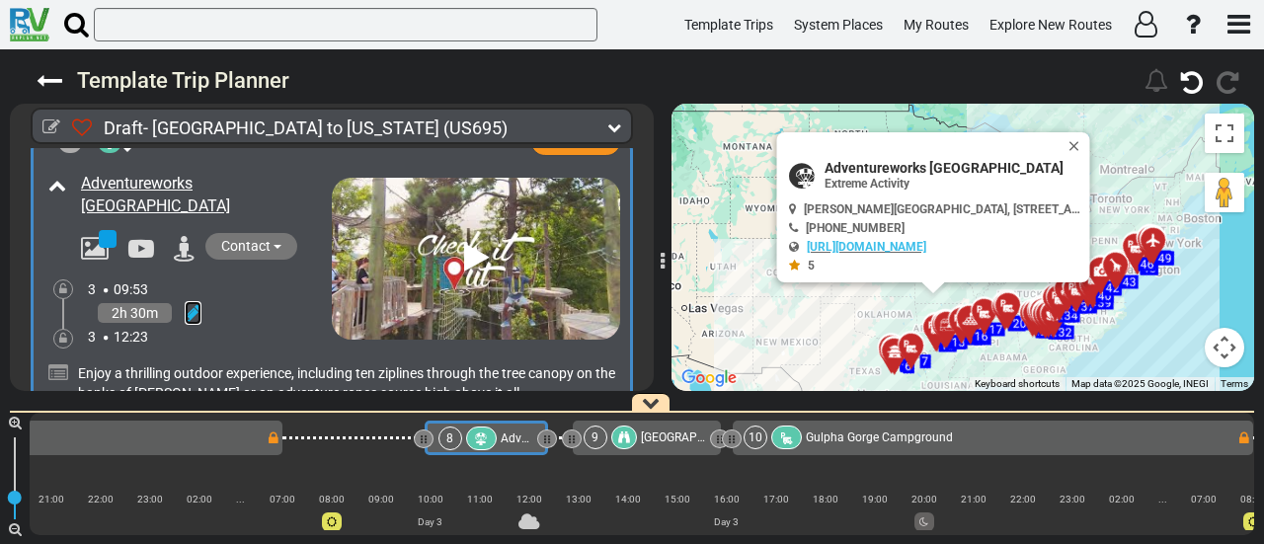
click at [191, 303] on icon at bounding box center [193, 313] width 17 height 20
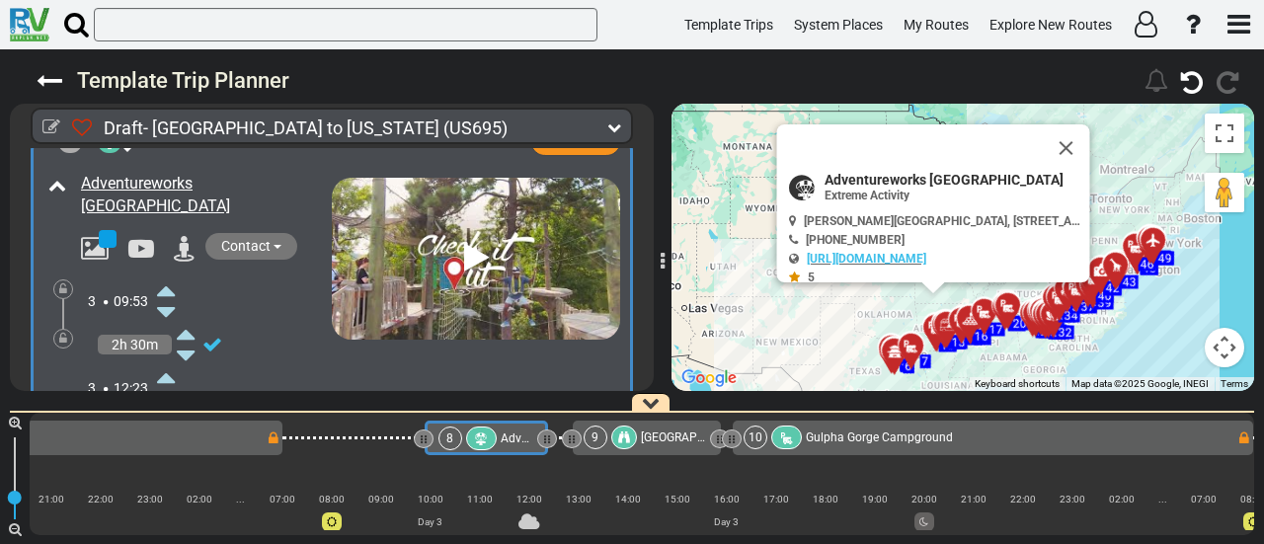
click at [174, 275] on icon at bounding box center [166, 291] width 18 height 32
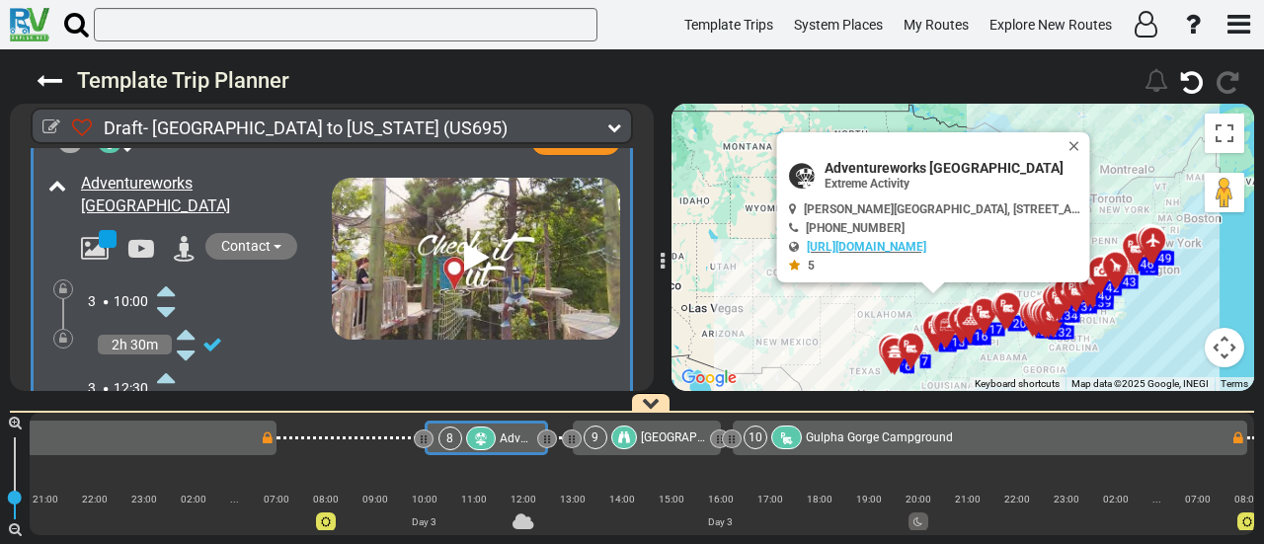
click at [650, 432] on span "[GEOGRAPHIC_DATA]" at bounding box center [698, 438] width 114 height 14
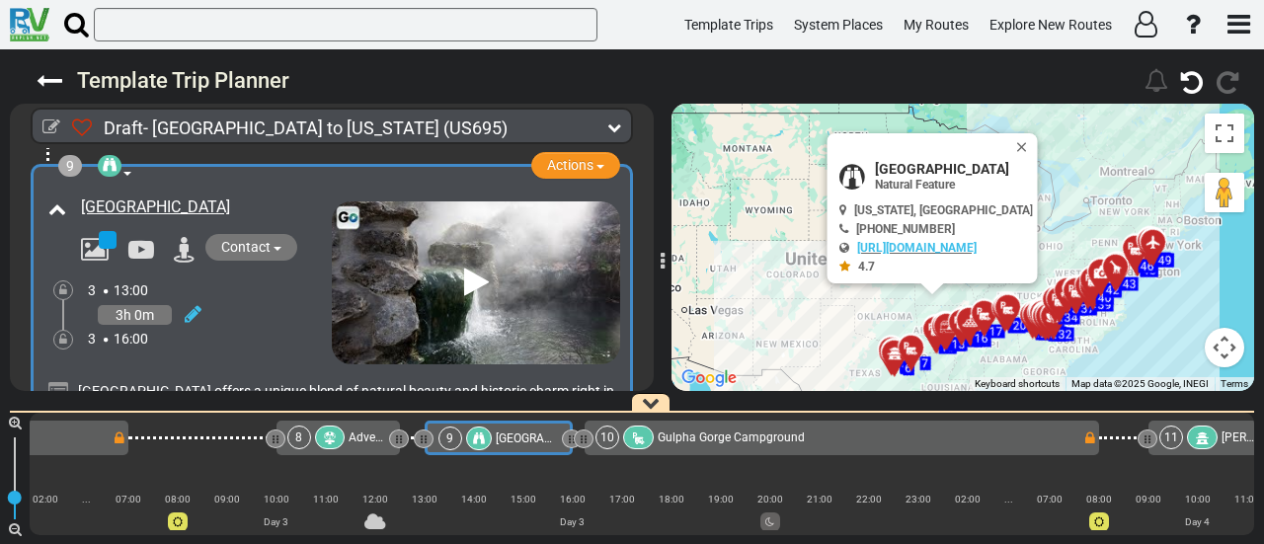
click at [652, 441] on div at bounding box center [638, 438] width 31 height 24
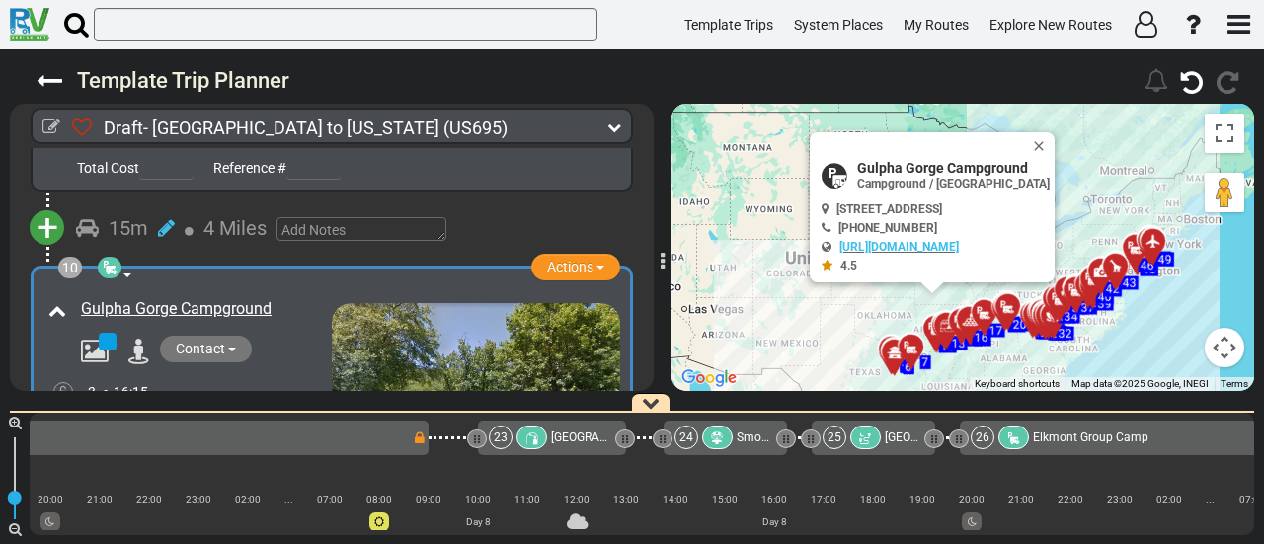
click at [1015, 430] on div at bounding box center [1013, 438] width 31 height 24
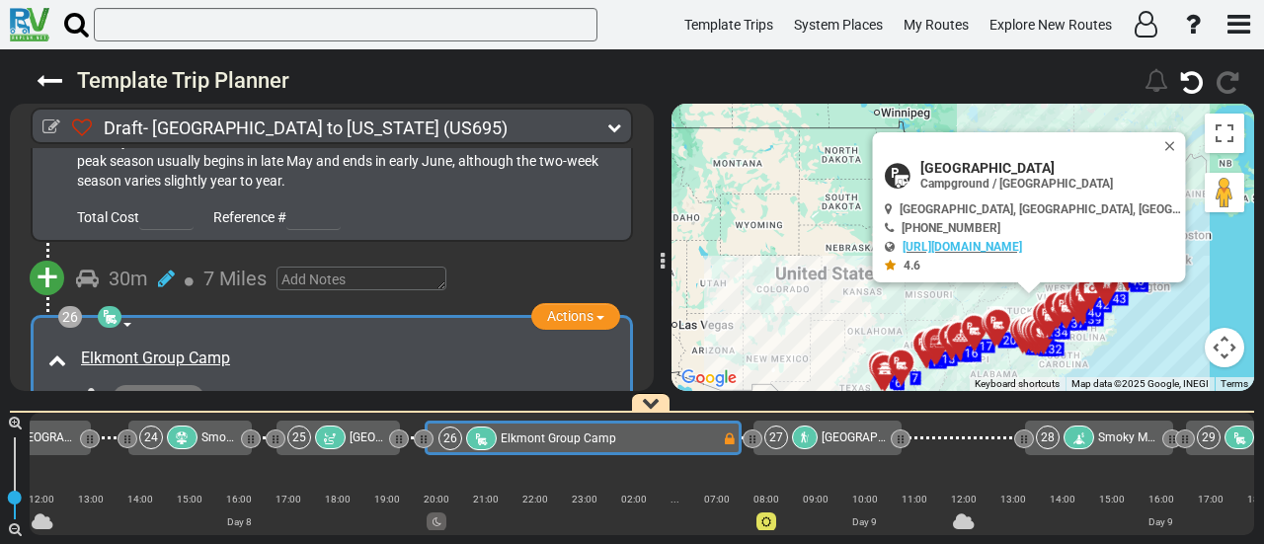
click at [968, 165] on span "[GEOGRAPHIC_DATA]" at bounding box center [1048, 168] width 257 height 16
copy div "[GEOGRAPHIC_DATA]"
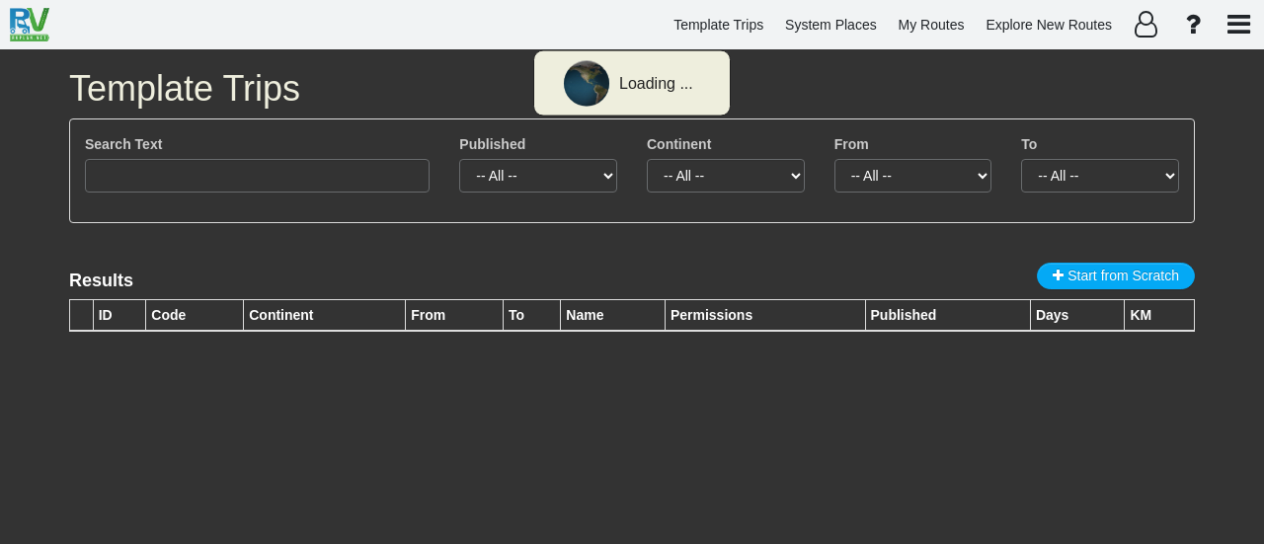
type input "dallas to chi"
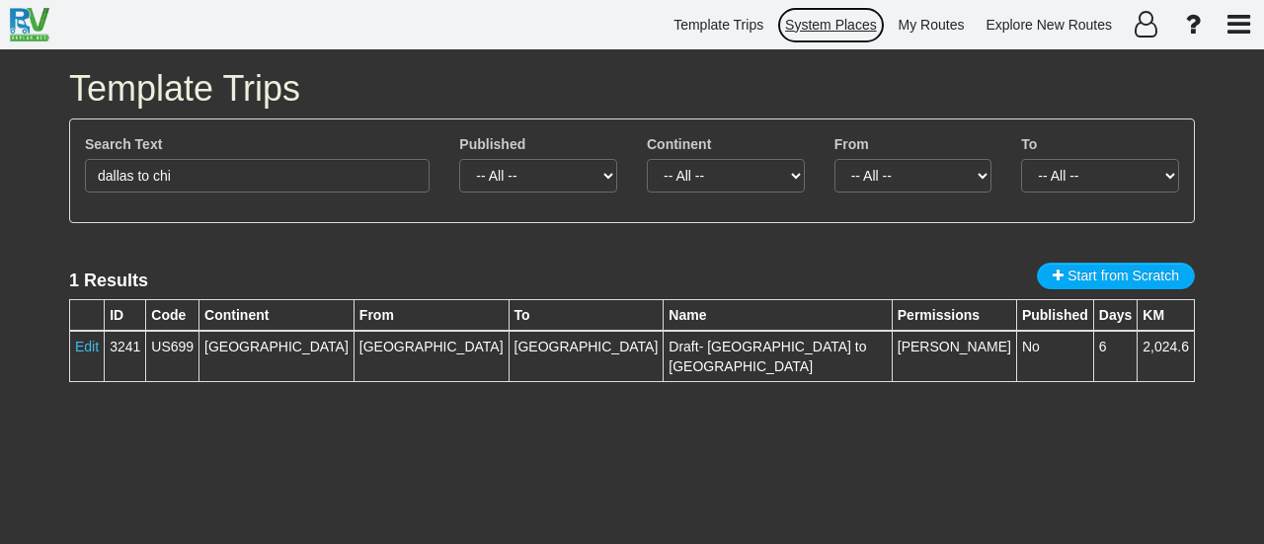
click at [859, 23] on span "System Places" at bounding box center [831, 25] width 92 height 16
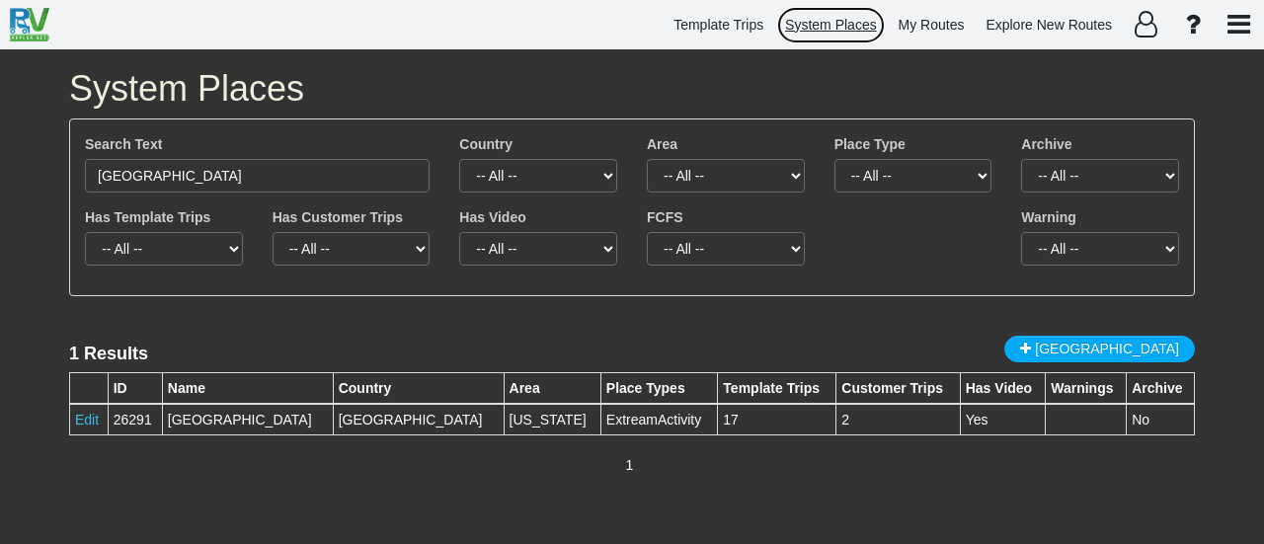
click at [851, 20] on span "System Places" at bounding box center [831, 25] width 92 height 16
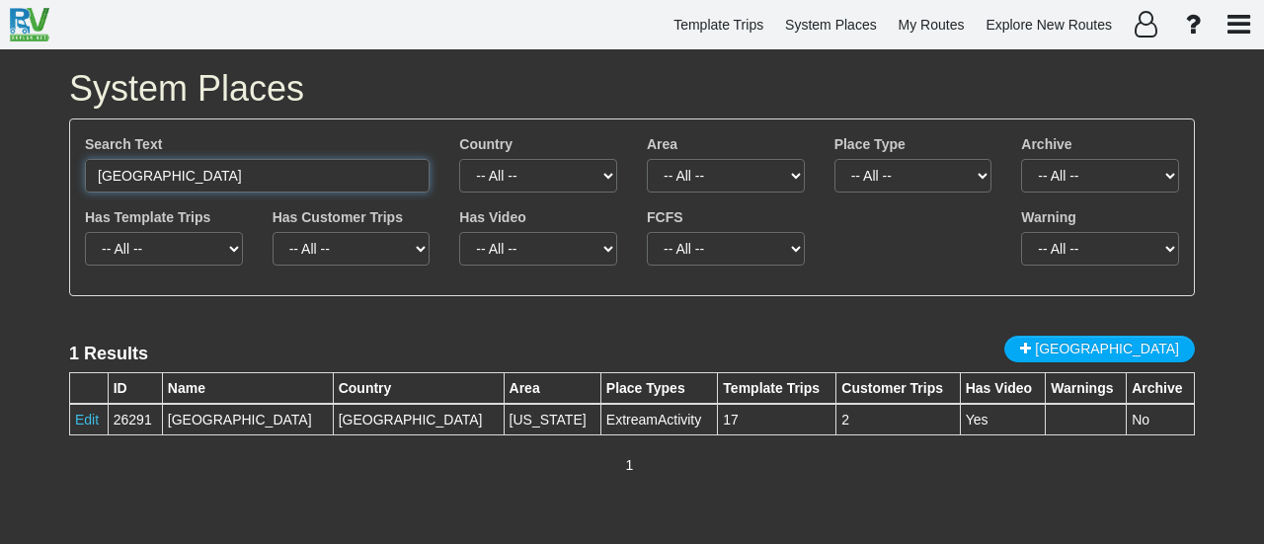
click at [344, 171] on input "[GEOGRAPHIC_DATA]" at bounding box center [257, 176] width 345 height 34
paste input "Casey Jones RV"
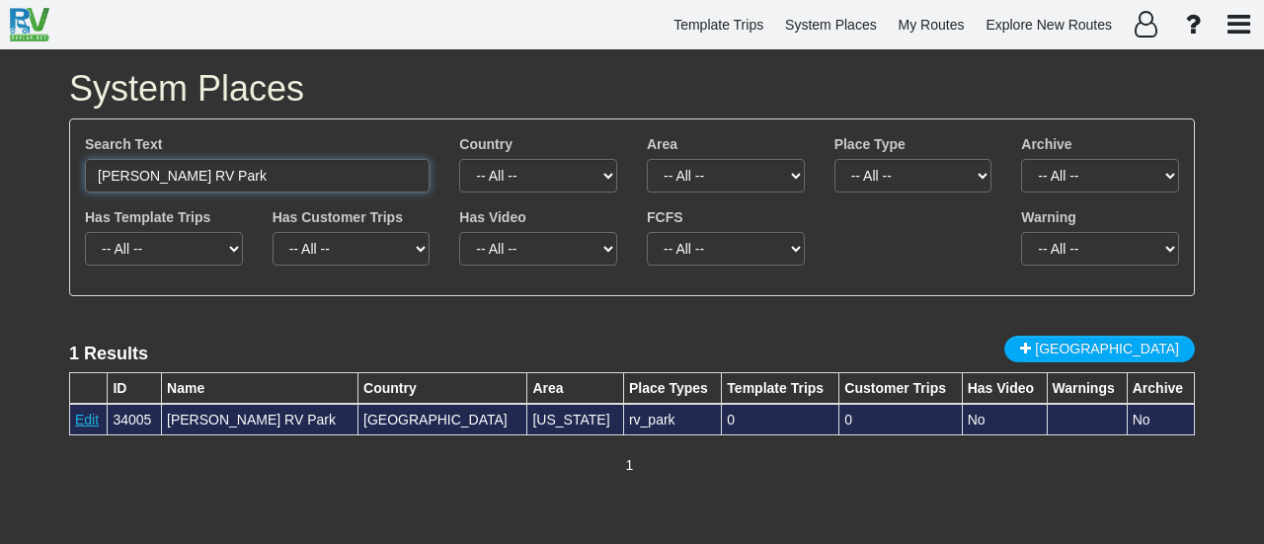
type input "[PERSON_NAME] RV Park"
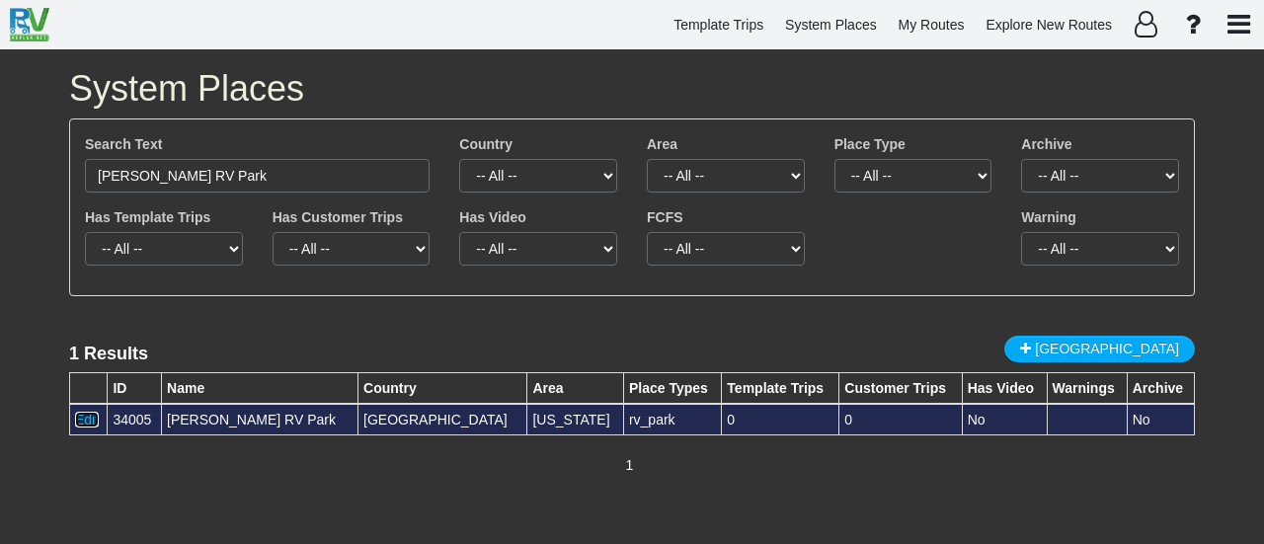
click at [90, 419] on link "Edit" at bounding box center [87, 420] width 24 height 16
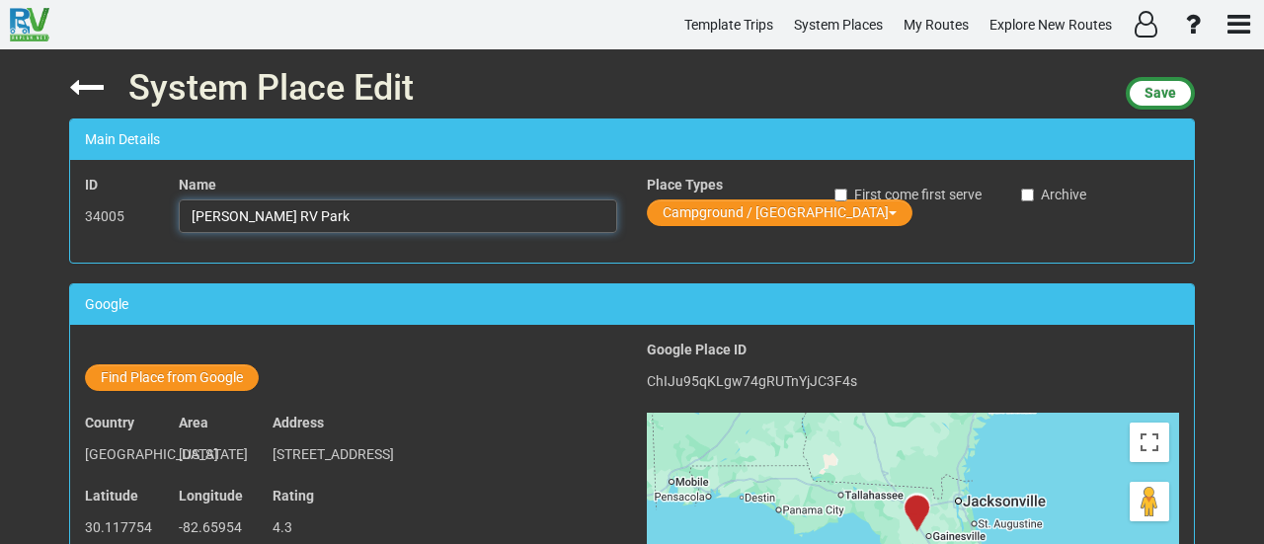
click at [337, 222] on input "[PERSON_NAME] RV Park" at bounding box center [398, 216] width 438 height 34
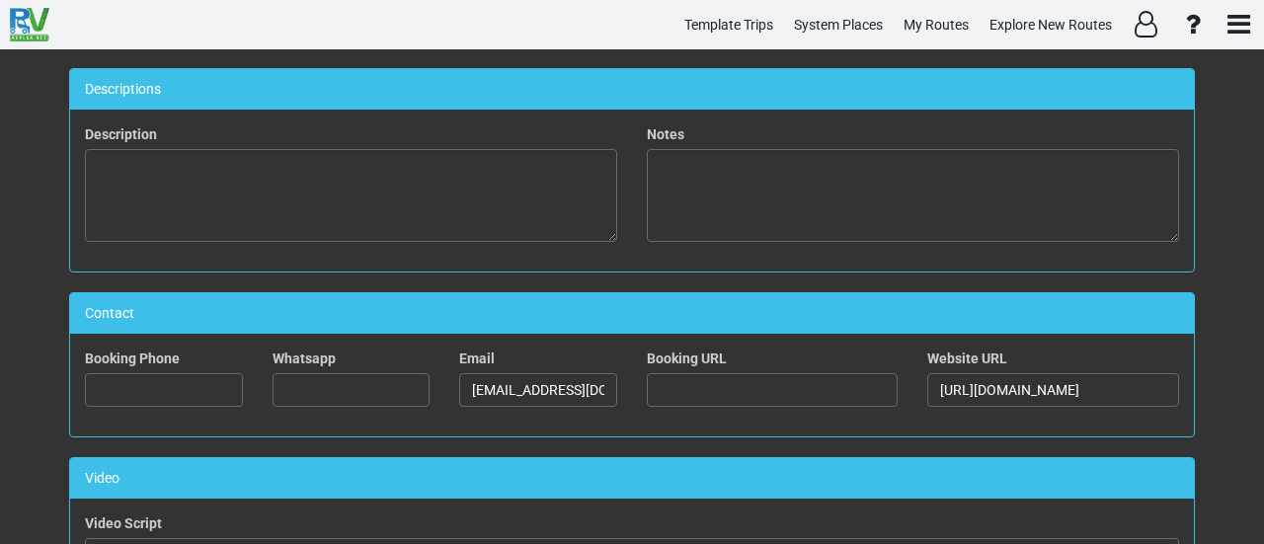
scroll to position [1313, 0]
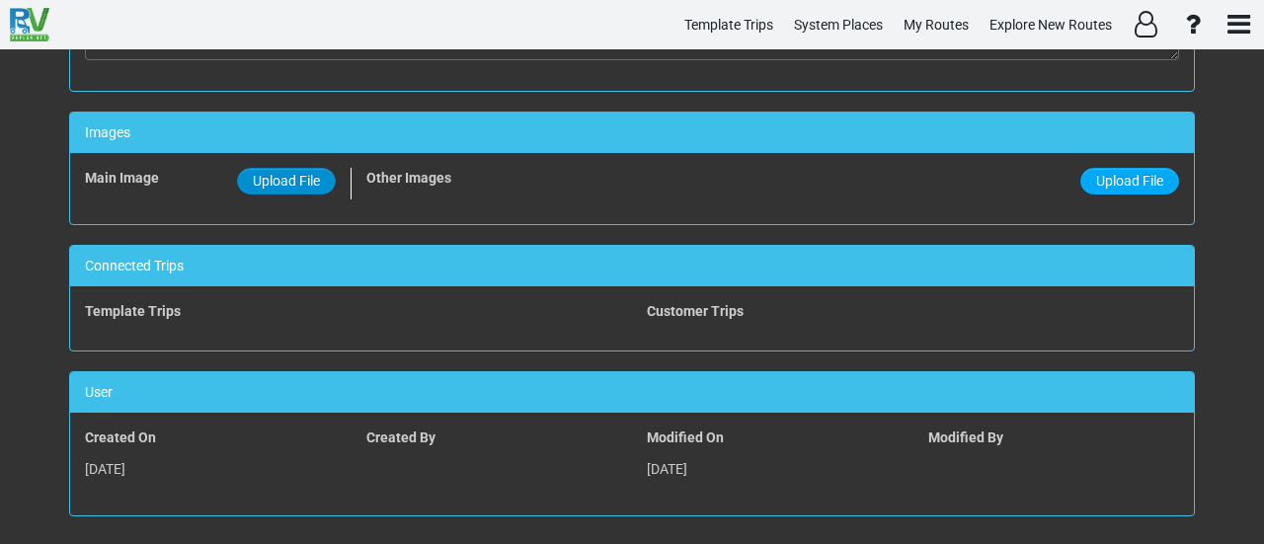
click at [287, 175] on span "Upload File" at bounding box center [286, 181] width 67 height 16
click at [0, 0] on input "Upload File" at bounding box center [0, 0] width 0 height 0
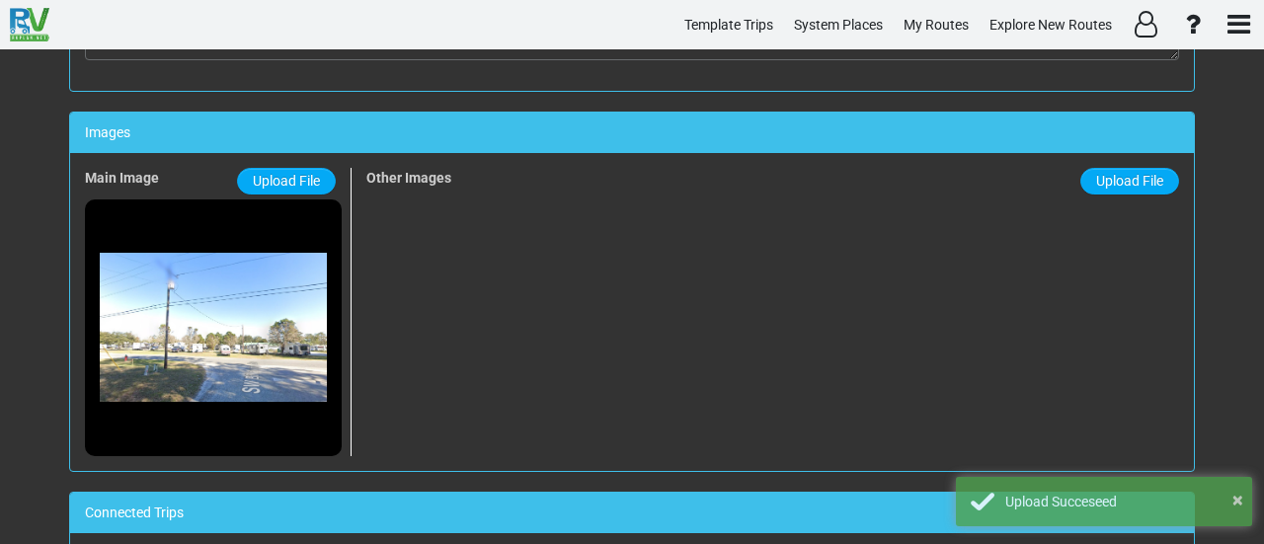
scroll to position [0, 0]
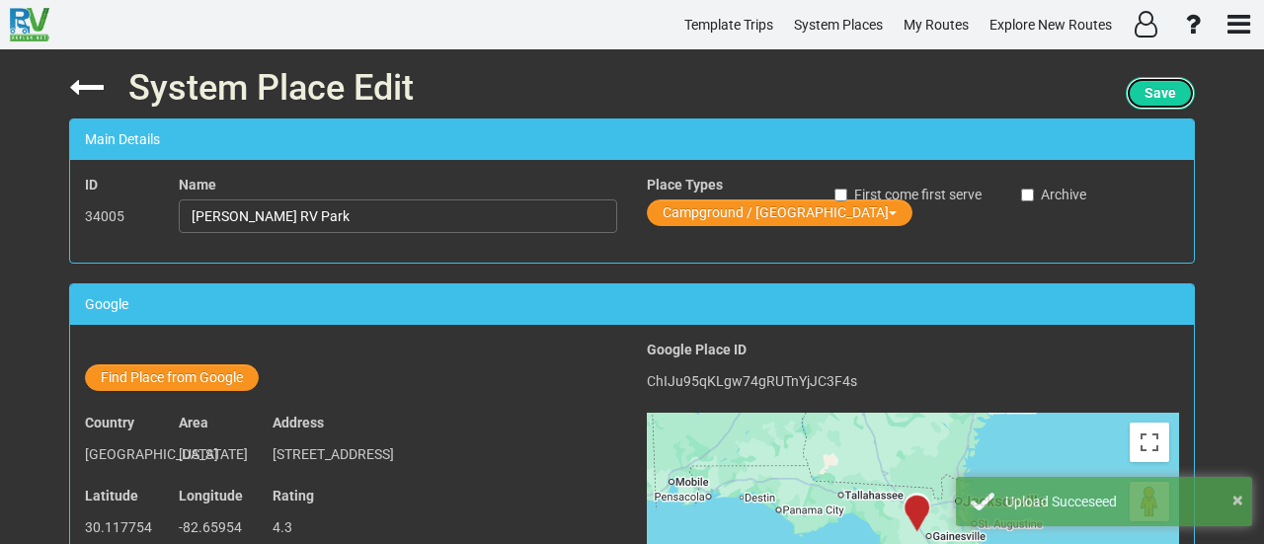
click at [1162, 103] on button "Save" at bounding box center [1160, 93] width 69 height 33
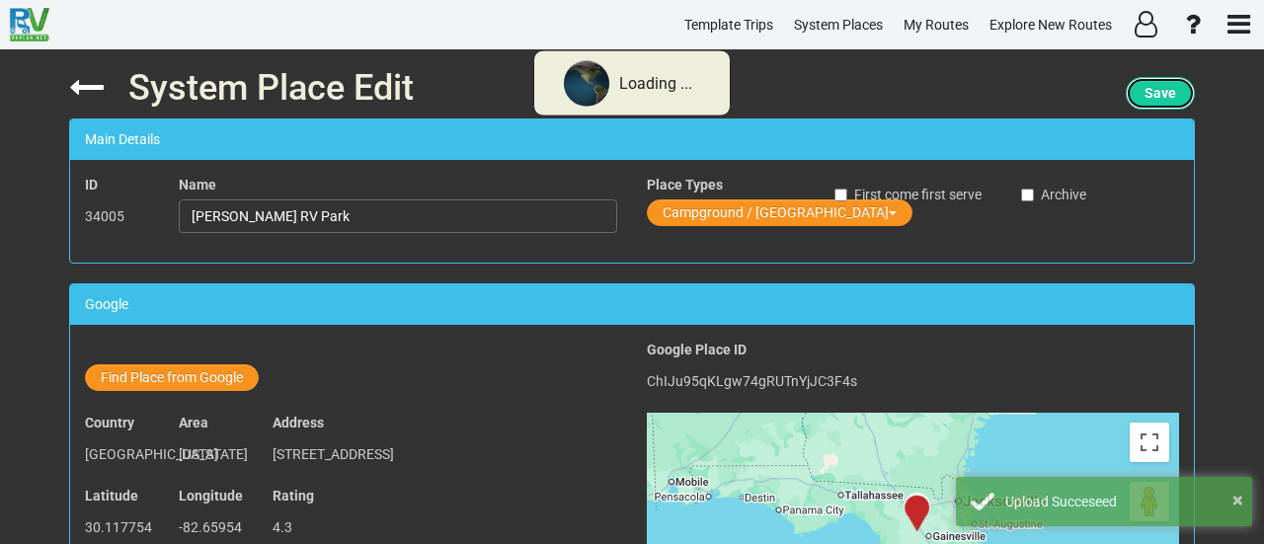
click at [1162, 103] on button "Save" at bounding box center [1160, 93] width 69 height 33
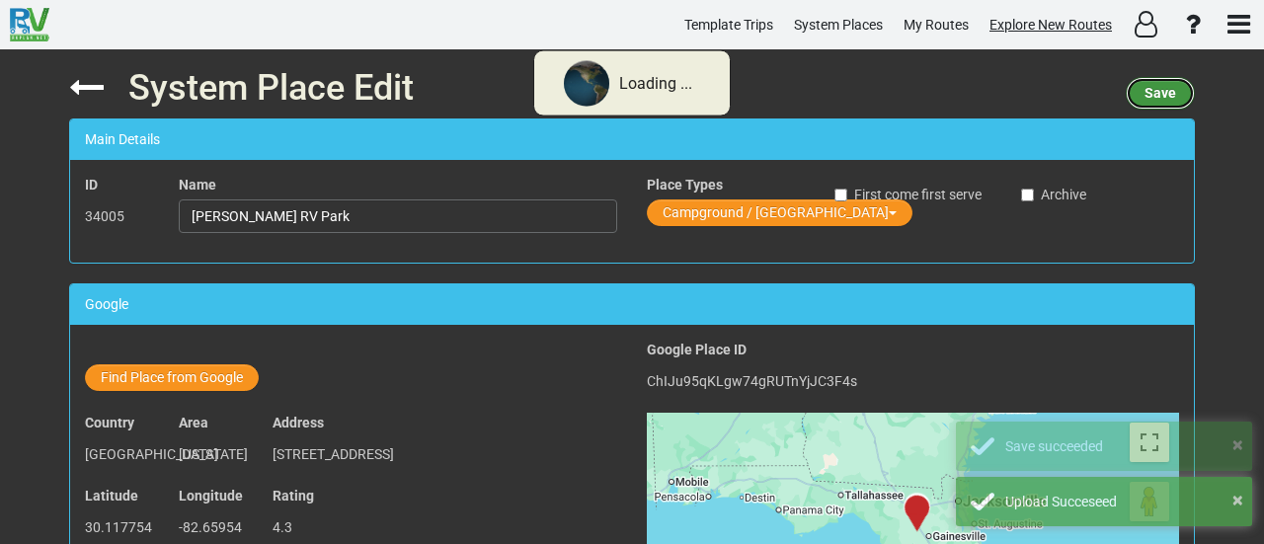
drag, startPoint x: 1162, startPoint y: 103, endPoint x: 1080, endPoint y: 30, distance: 109.8
click at [1157, 98] on button "Save" at bounding box center [1160, 93] width 69 height 33
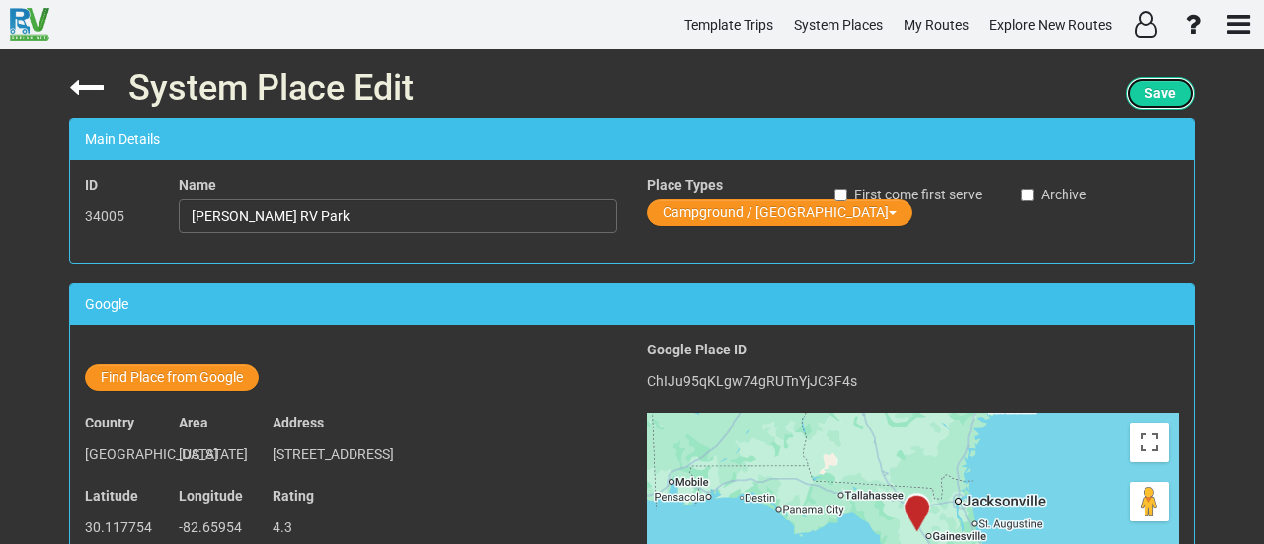
drag, startPoint x: 1166, startPoint y: 99, endPoint x: 1130, endPoint y: 96, distance: 36.7
click at [1165, 98] on span "Save" at bounding box center [1161, 93] width 32 height 16
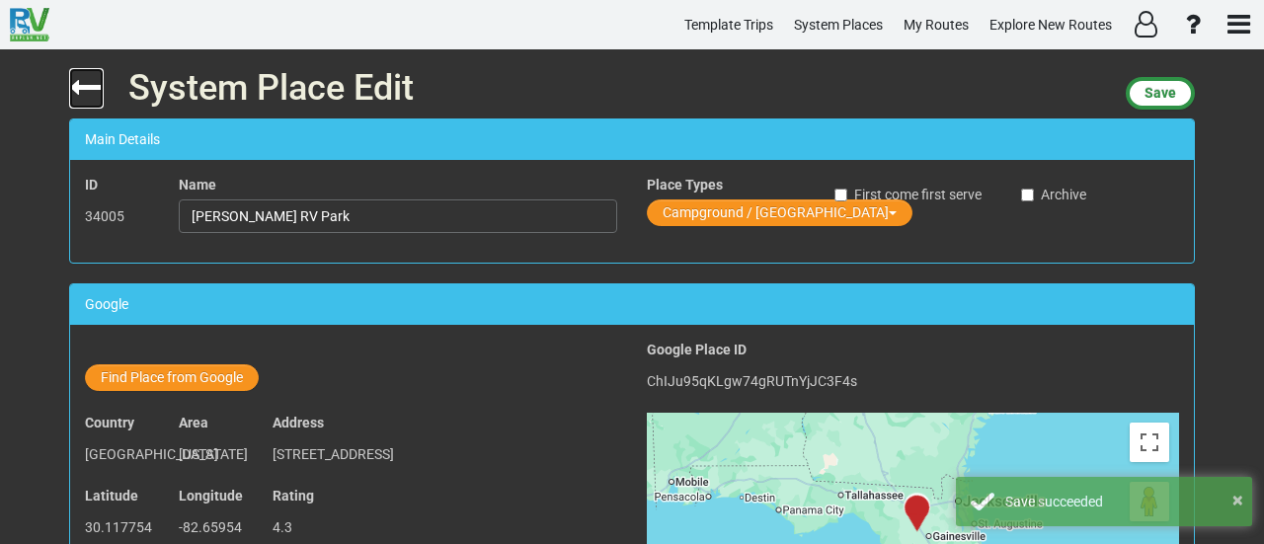
click at [81, 78] on icon at bounding box center [86, 87] width 35 height 35
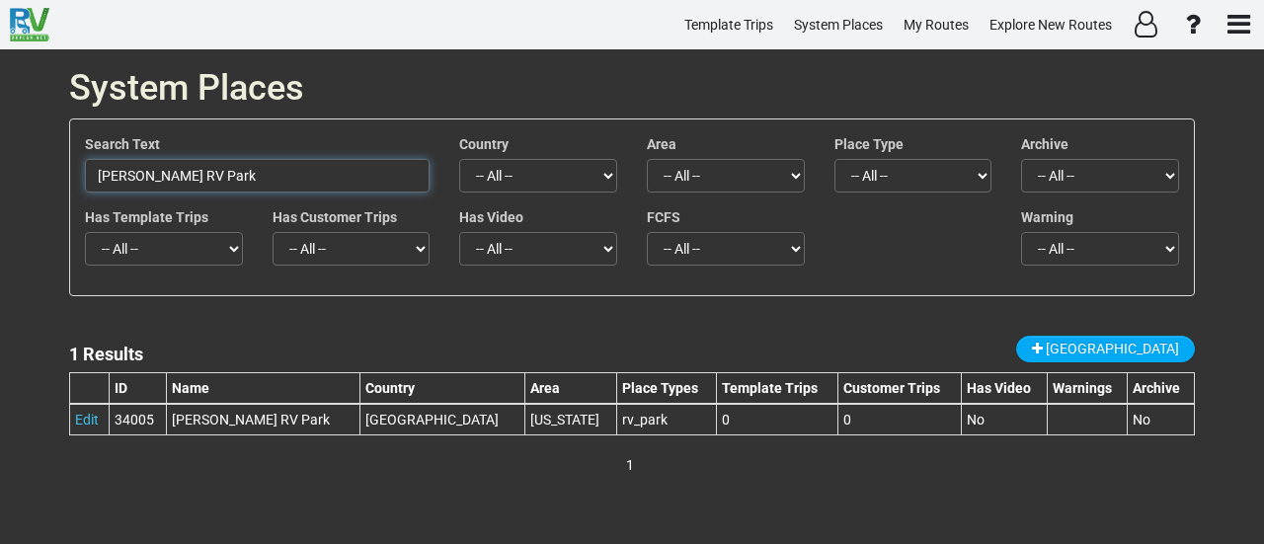
click at [340, 173] on input "[PERSON_NAME] RV Park" at bounding box center [257, 176] width 345 height 34
paste input "[GEOGRAPHIC_DATA]"
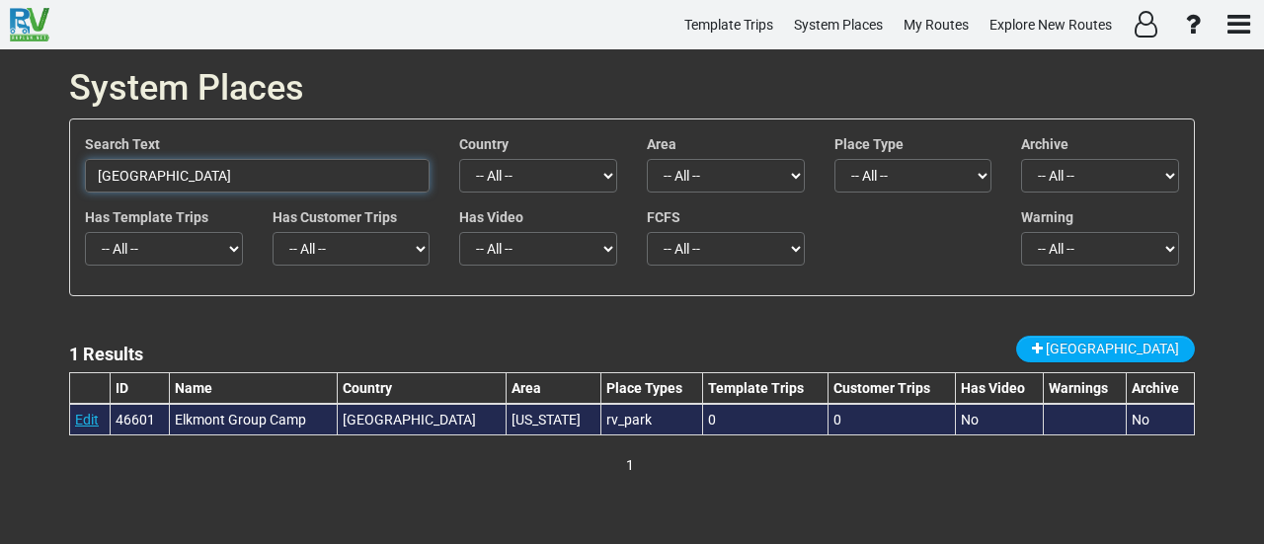
type input "[GEOGRAPHIC_DATA]"
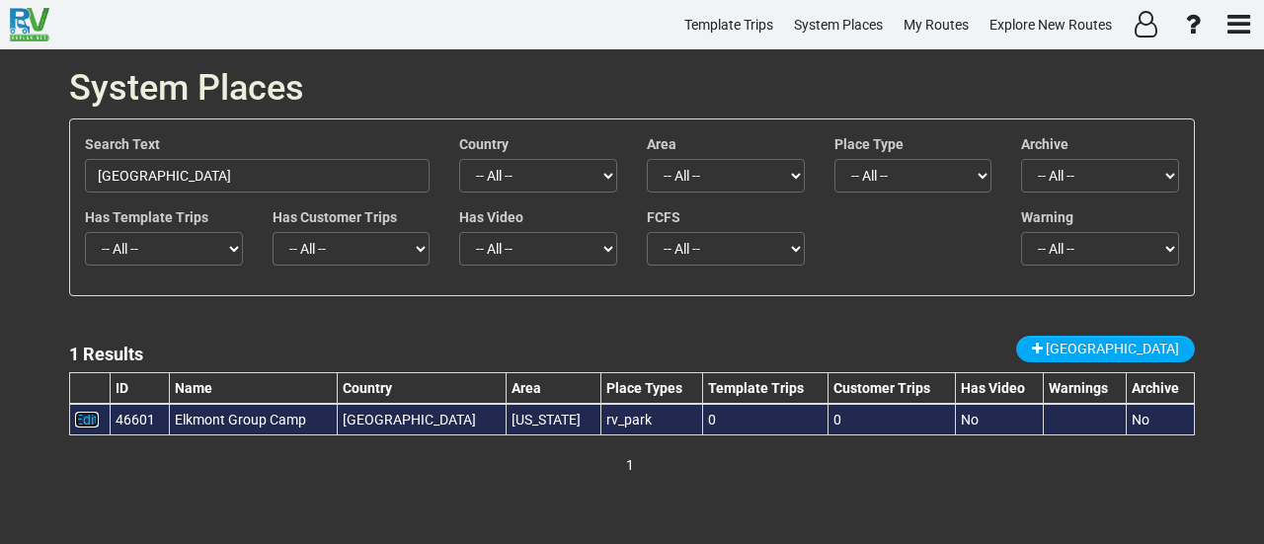
click at [78, 417] on link "Edit" at bounding box center [87, 420] width 24 height 16
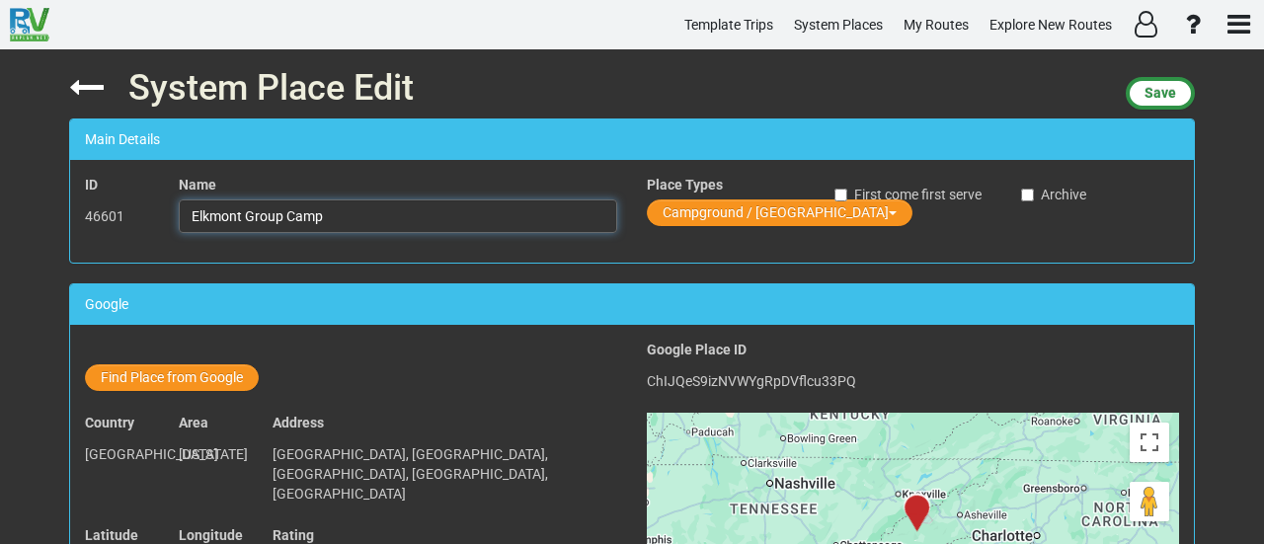
click at [330, 217] on input "Elkmont Group Camp" at bounding box center [398, 216] width 438 height 34
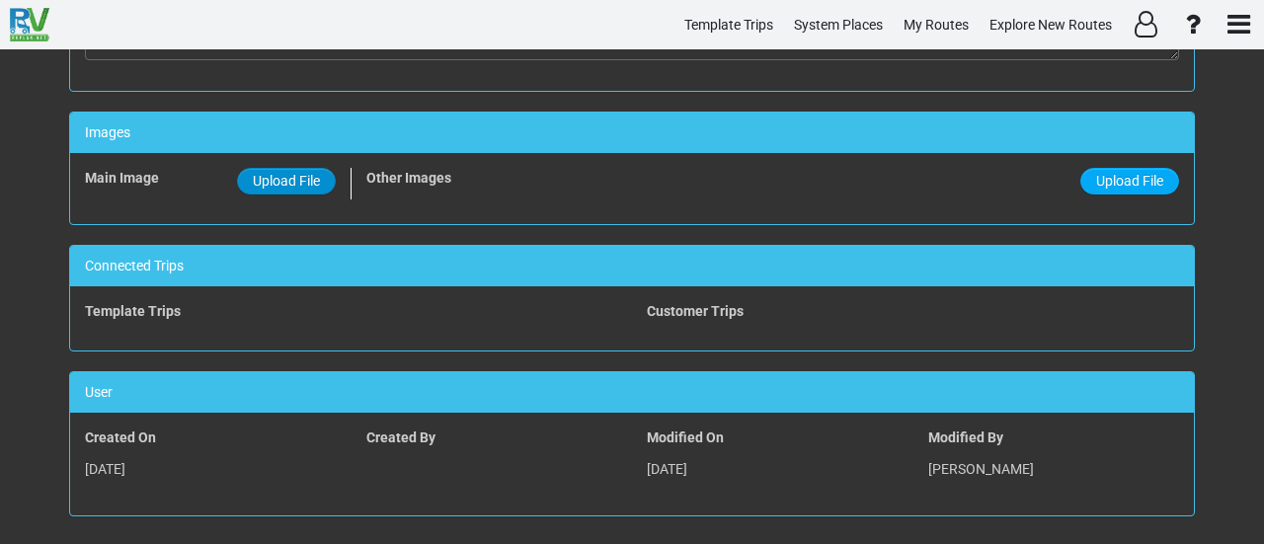
click at [286, 173] on span "Upload File" at bounding box center [286, 181] width 67 height 16
click at [0, 0] on input "Upload File" at bounding box center [0, 0] width 0 height 0
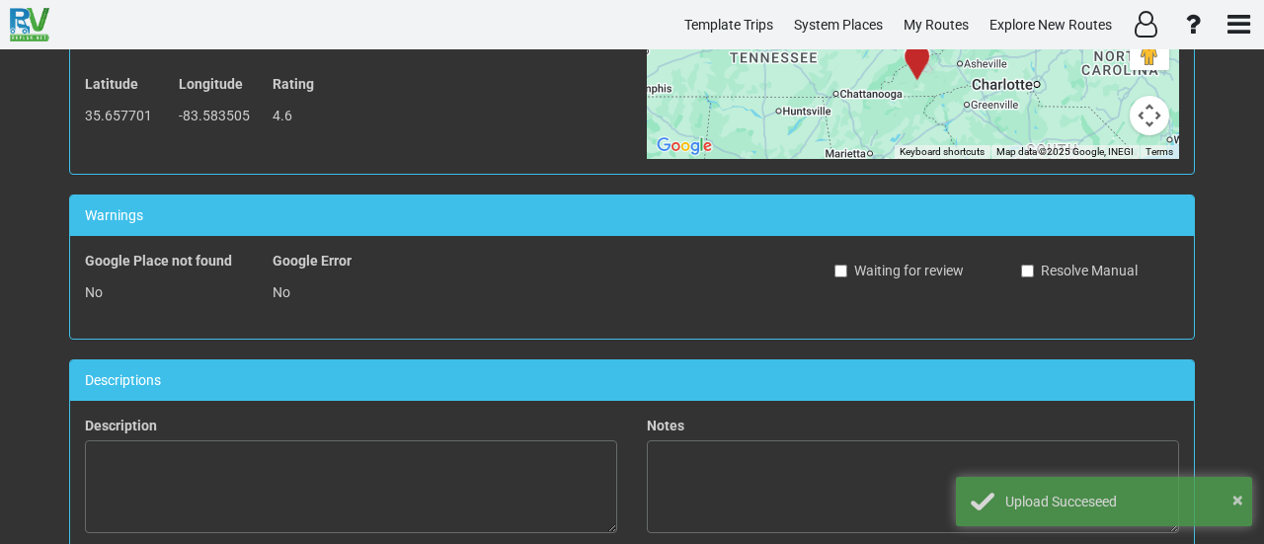
scroll to position [0, 0]
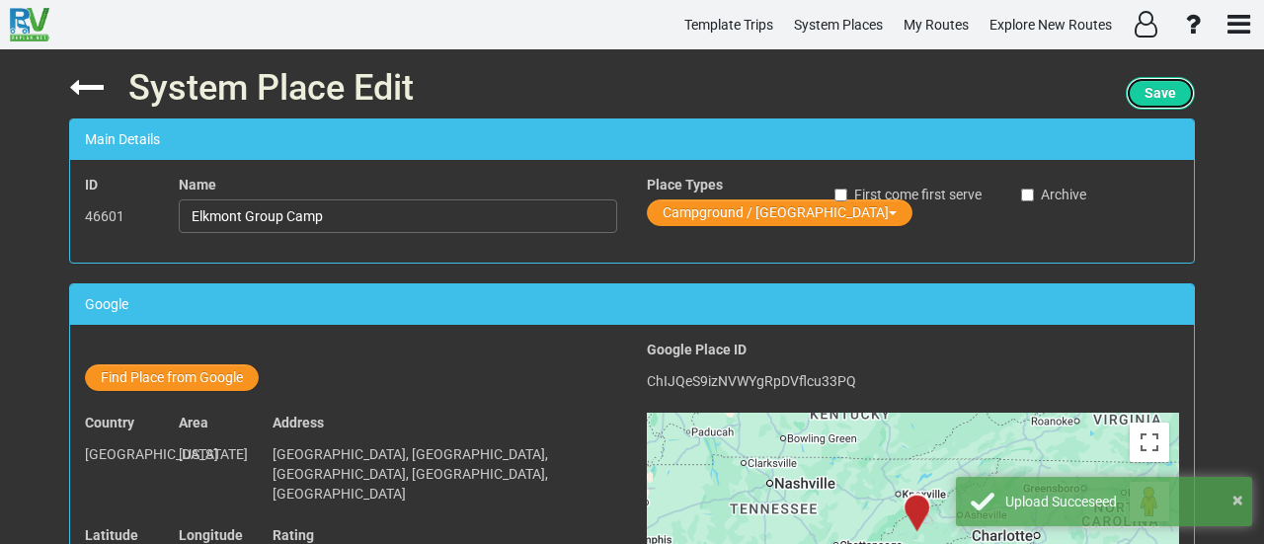
click at [1155, 84] on button "Save" at bounding box center [1160, 93] width 69 height 33
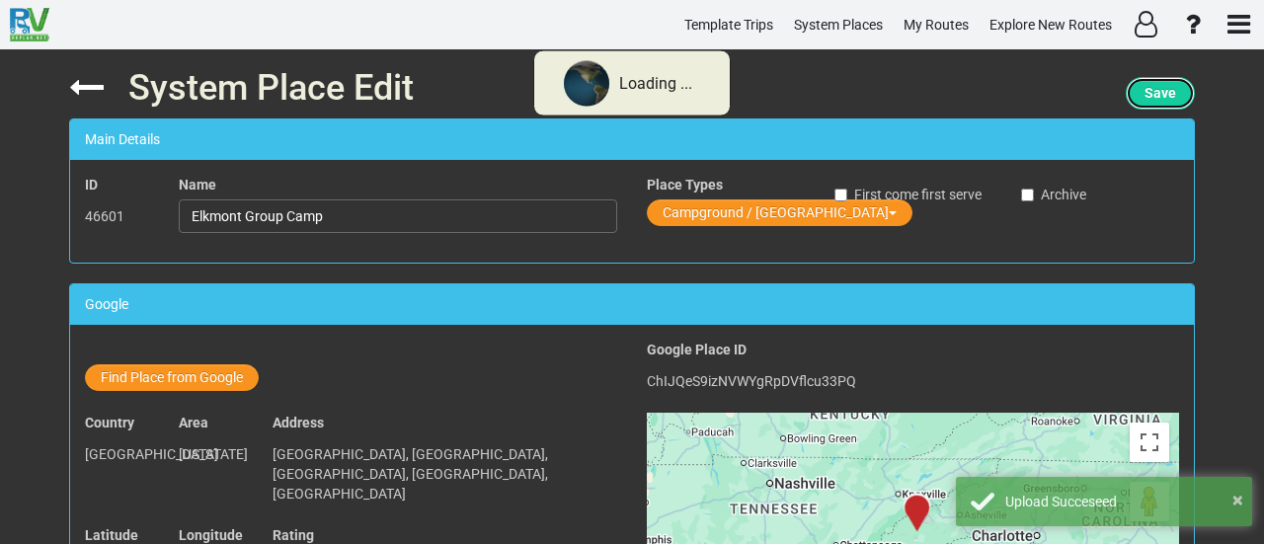
click at [1155, 84] on button "Save" at bounding box center [1160, 93] width 69 height 33
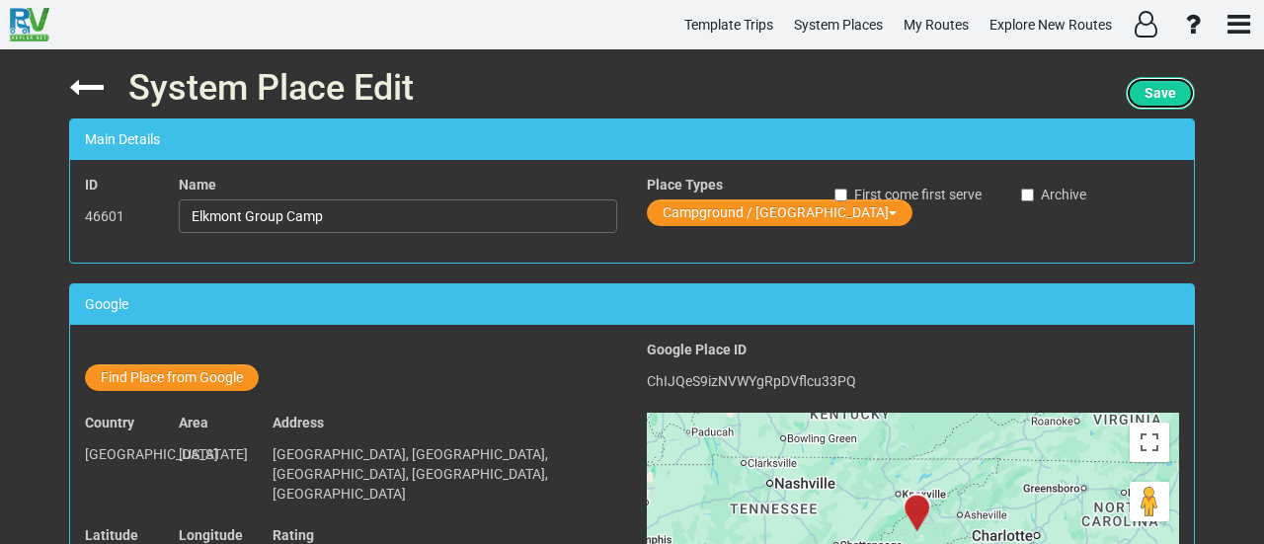
click at [1159, 94] on span "Save" at bounding box center [1161, 93] width 32 height 16
click at [1158, 94] on span "Save" at bounding box center [1161, 93] width 32 height 16
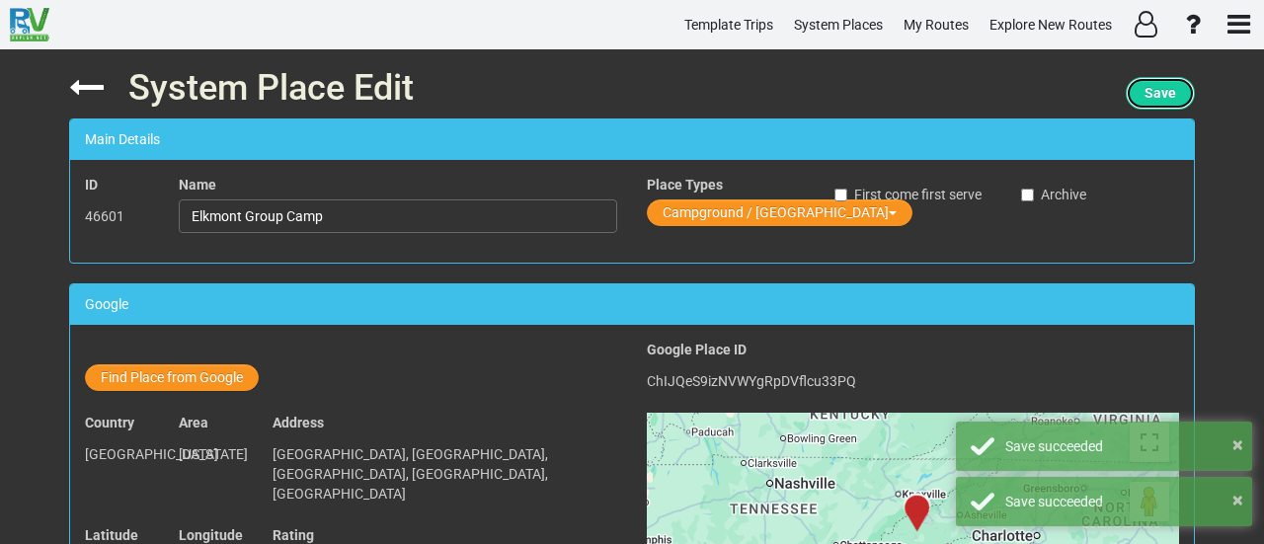
click at [1152, 87] on span "Save" at bounding box center [1161, 93] width 32 height 16
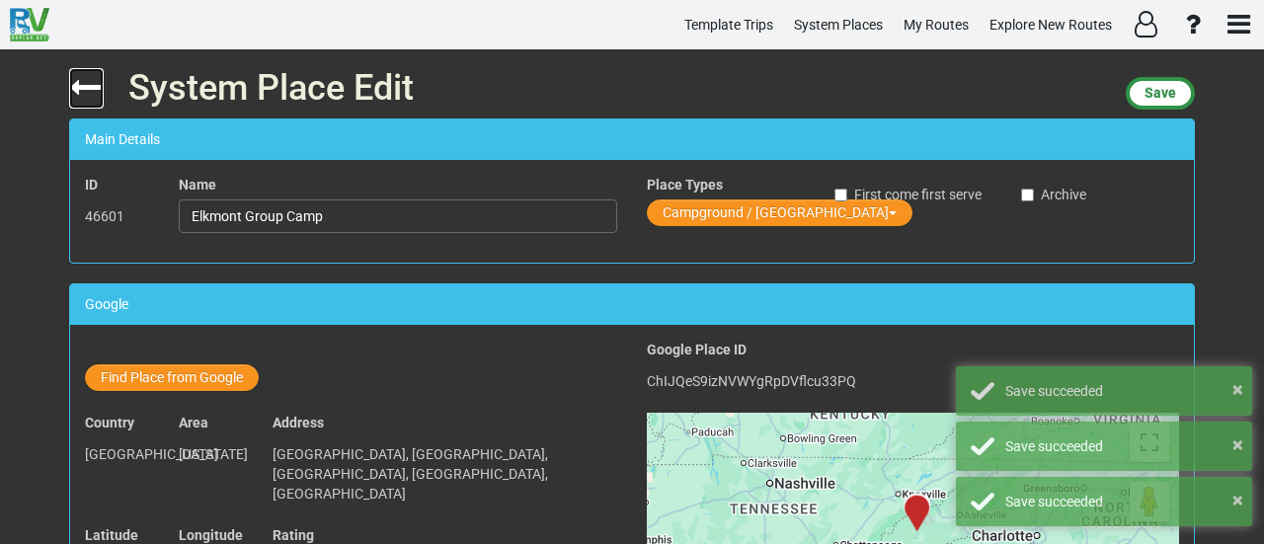
click at [87, 82] on icon at bounding box center [86, 87] width 35 height 35
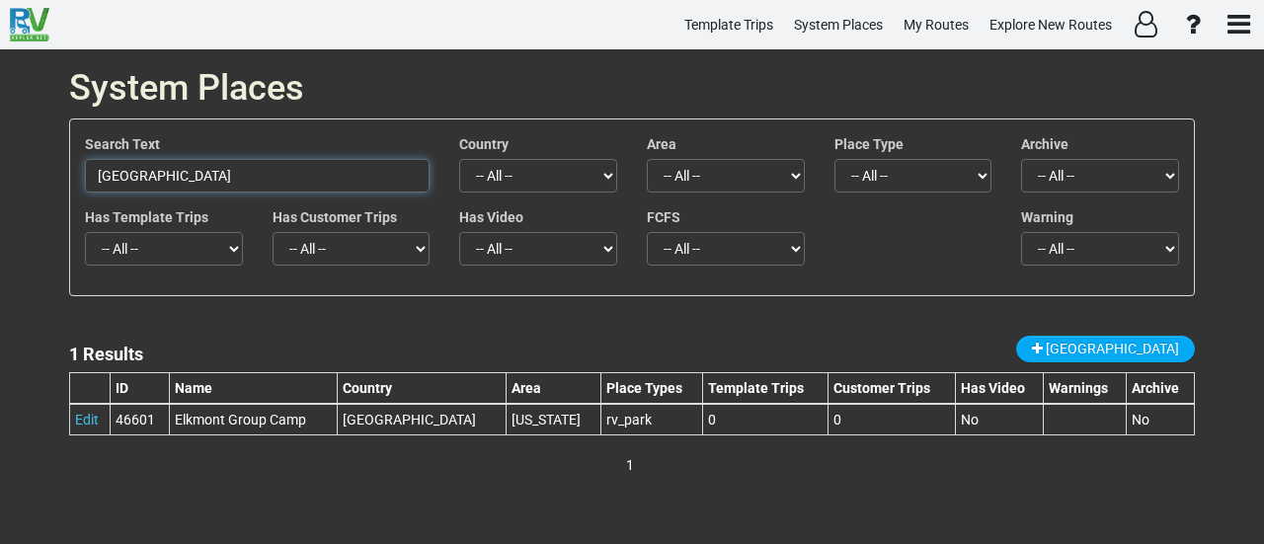
click at [302, 163] on input "[GEOGRAPHIC_DATA]" at bounding box center [257, 176] width 345 height 34
paste input "Arkalon Park"
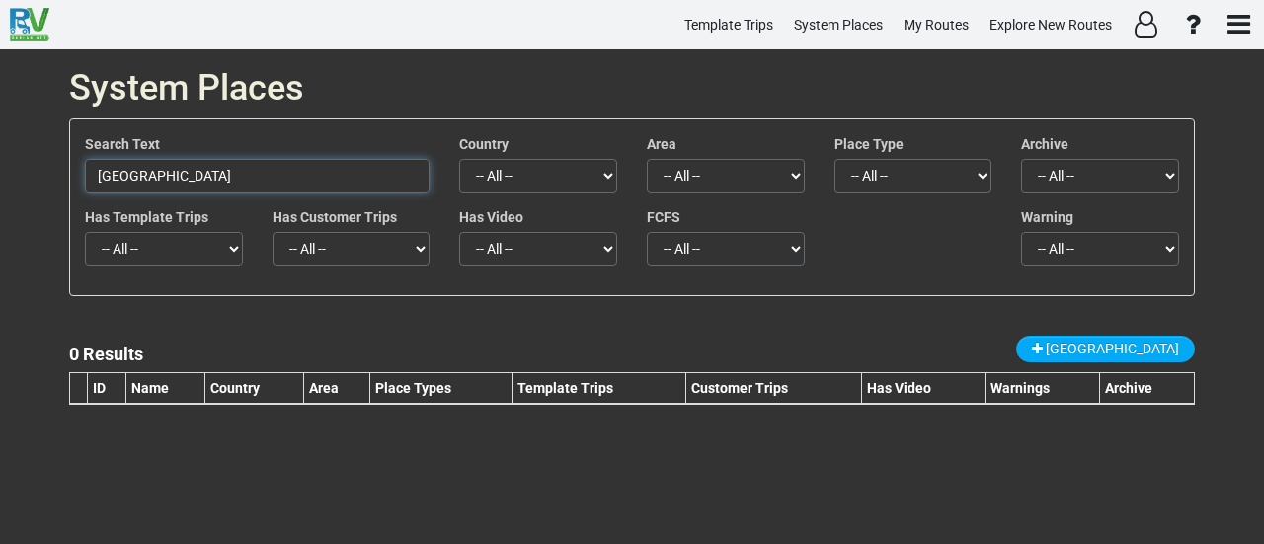
click at [274, 161] on input "Arkalon Park" at bounding box center [257, 176] width 345 height 34
paste input "RV"
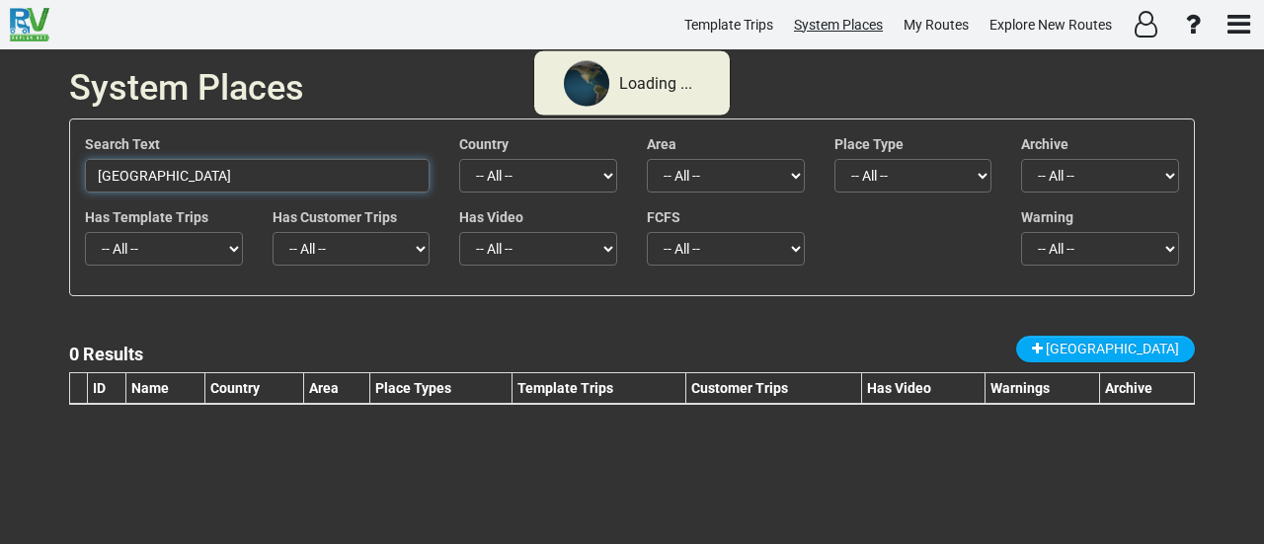
type input "Arkalon RV Park"
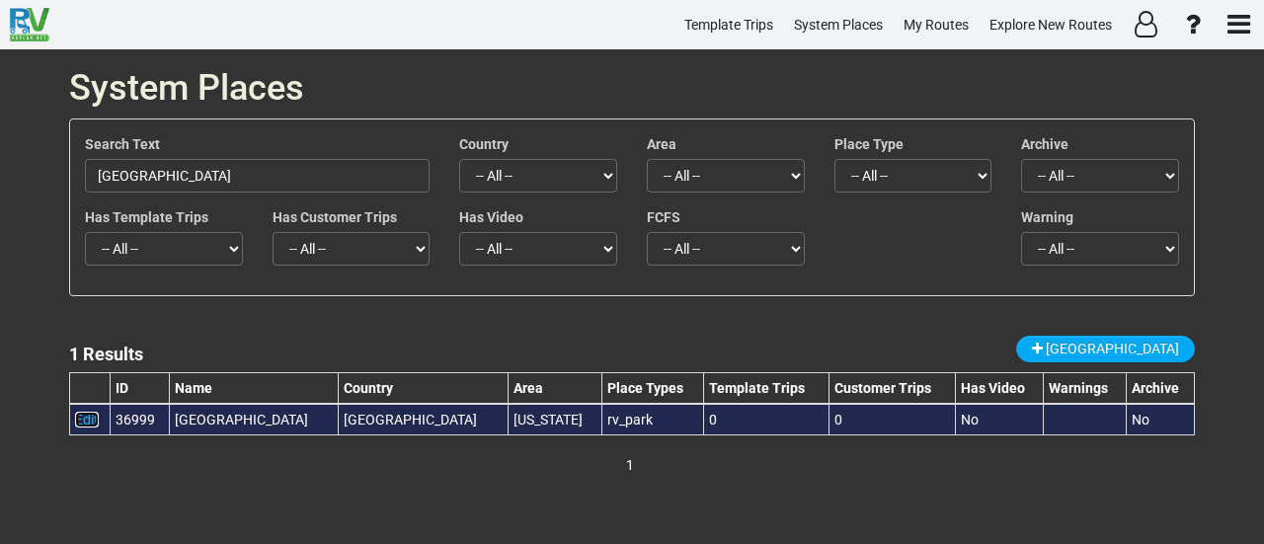
click at [90, 420] on link "Edit" at bounding box center [87, 420] width 24 height 16
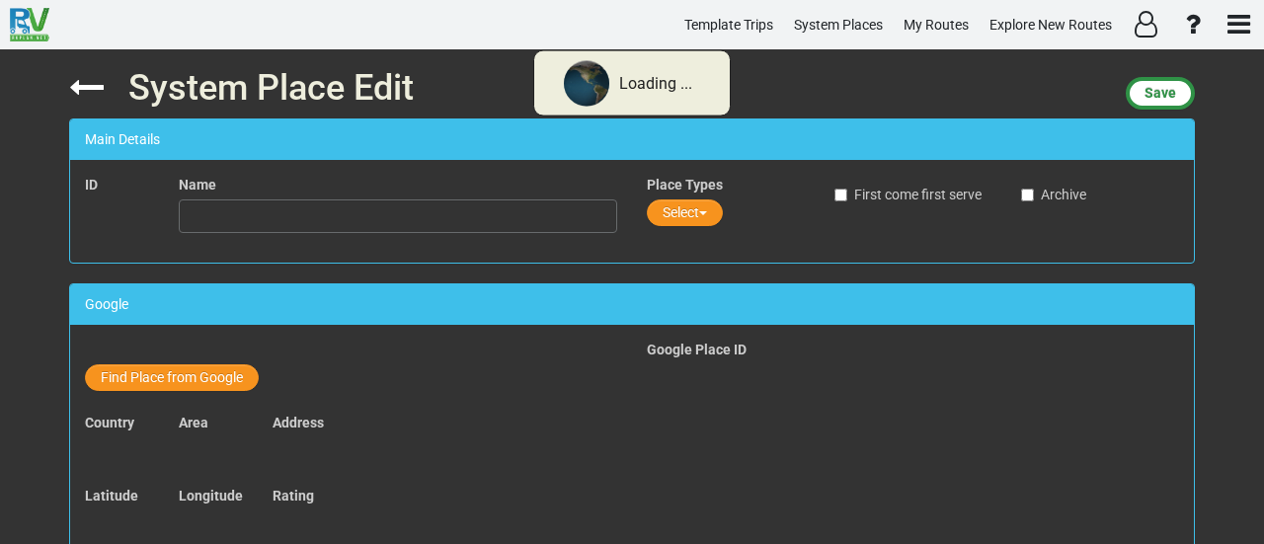
type input "Arkalon RV Park"
type input "bill.houk@cityofliberal.org"
type input "http://www.liberal.net/info/events/arkalon.html"
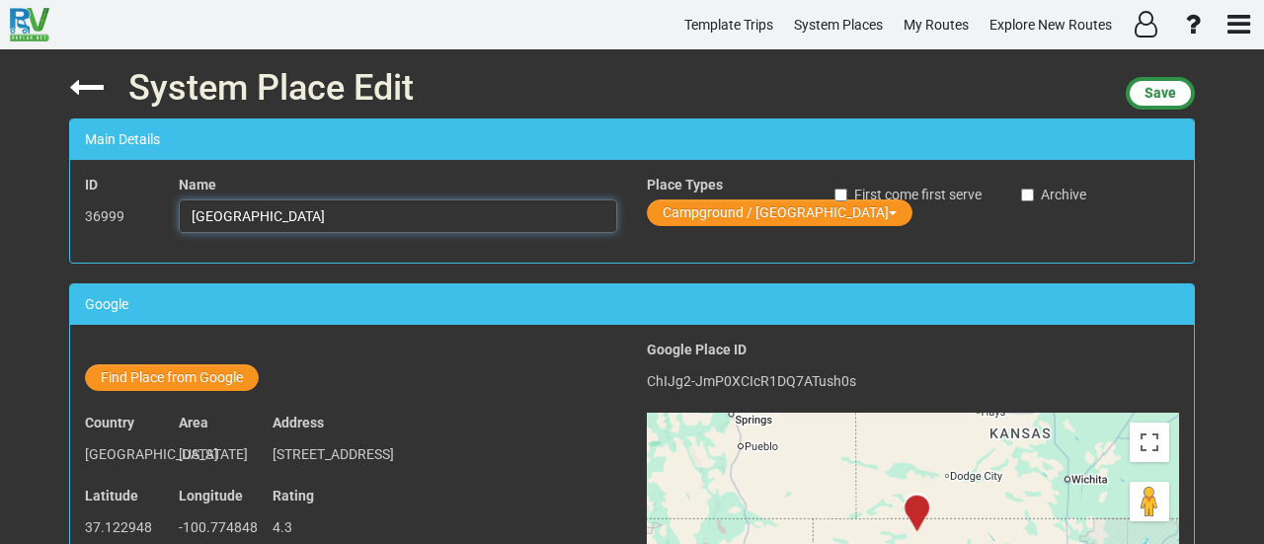
click at [377, 212] on input "Arkalon RV Park" at bounding box center [398, 216] width 438 height 34
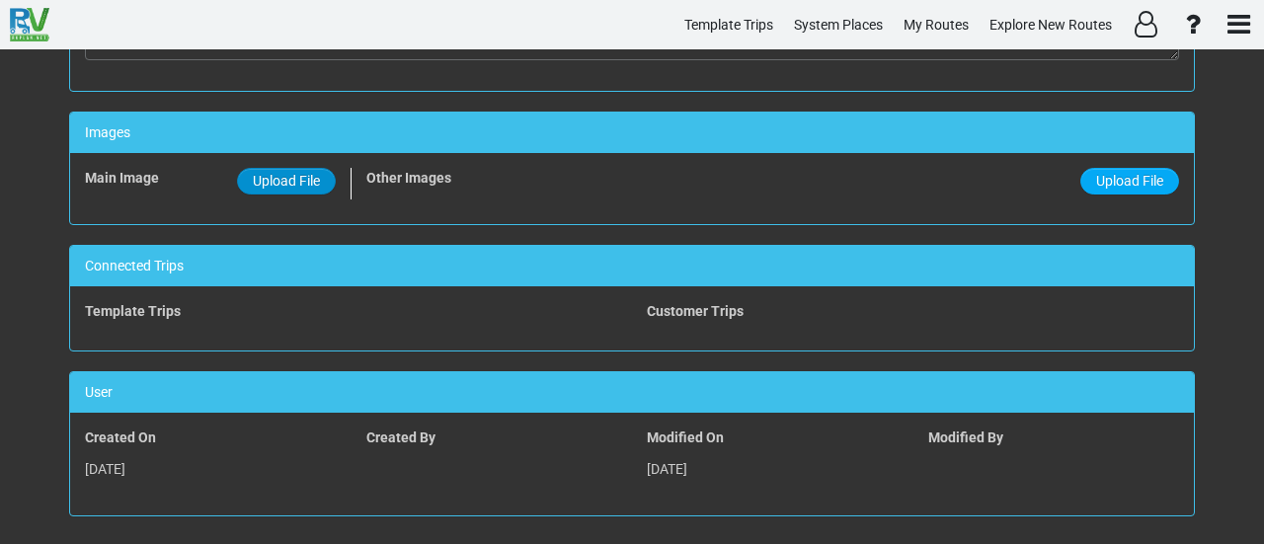
click at [290, 176] on span "Upload File" at bounding box center [286, 181] width 67 height 16
click at [0, 0] on input "Upload File" at bounding box center [0, 0] width 0 height 0
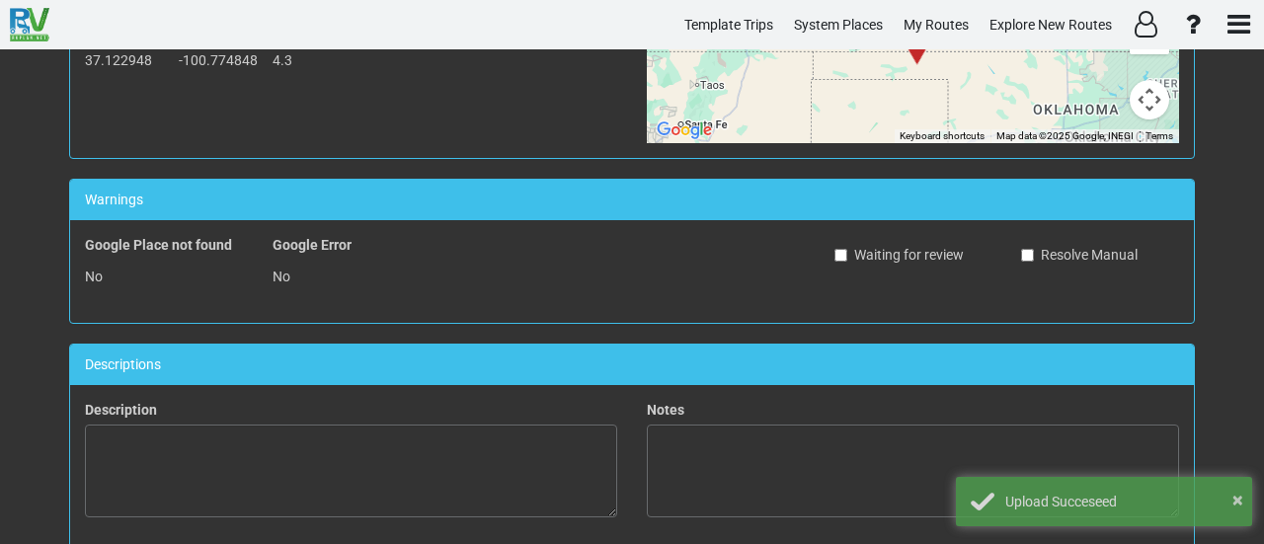
scroll to position [0, 0]
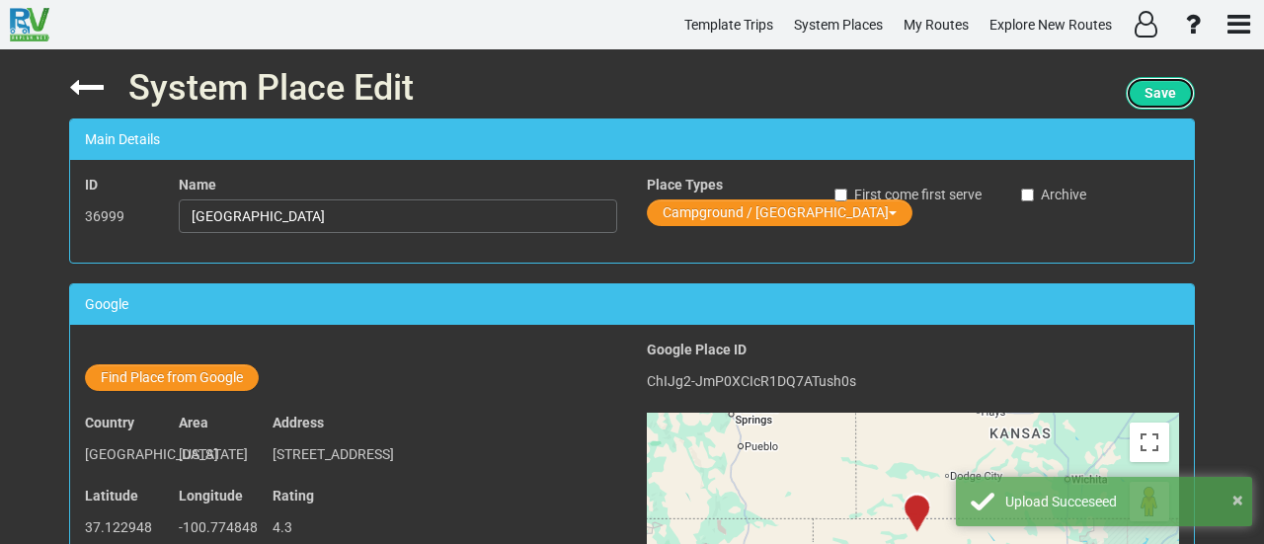
click at [1167, 101] on span "Save" at bounding box center [1161, 93] width 32 height 16
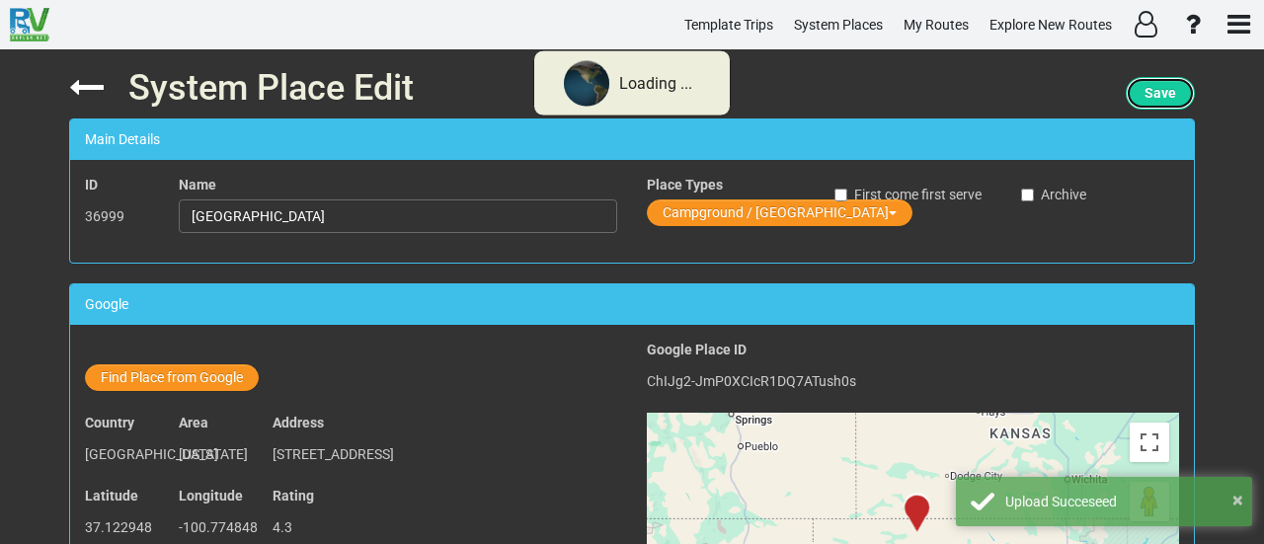
click at [1167, 101] on span "Save" at bounding box center [1161, 93] width 32 height 16
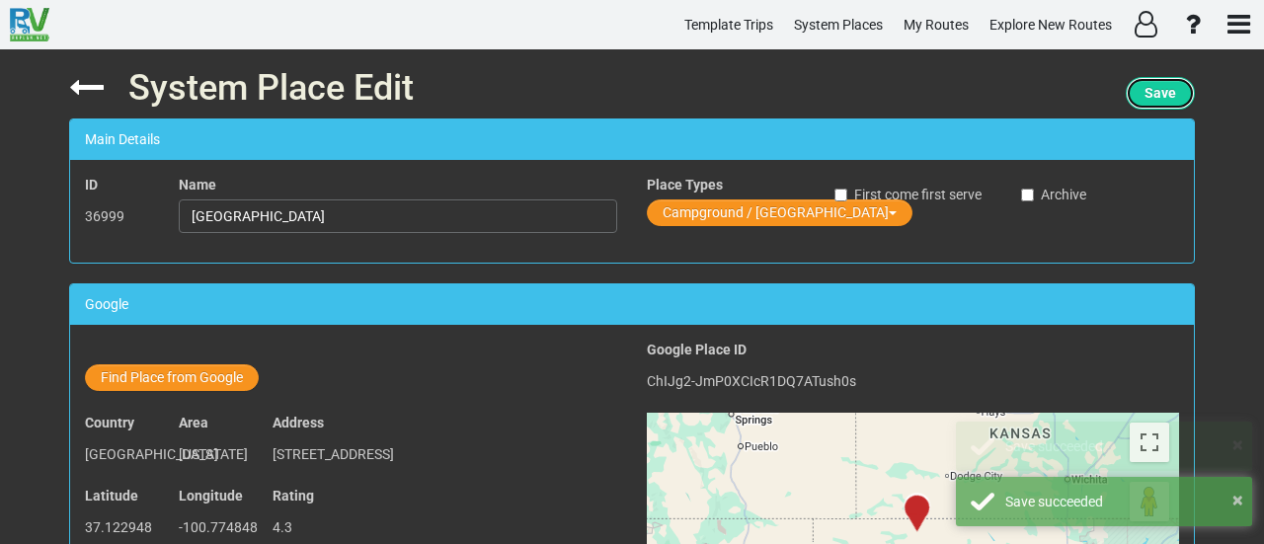
click at [1165, 89] on span "Save" at bounding box center [1161, 93] width 32 height 16
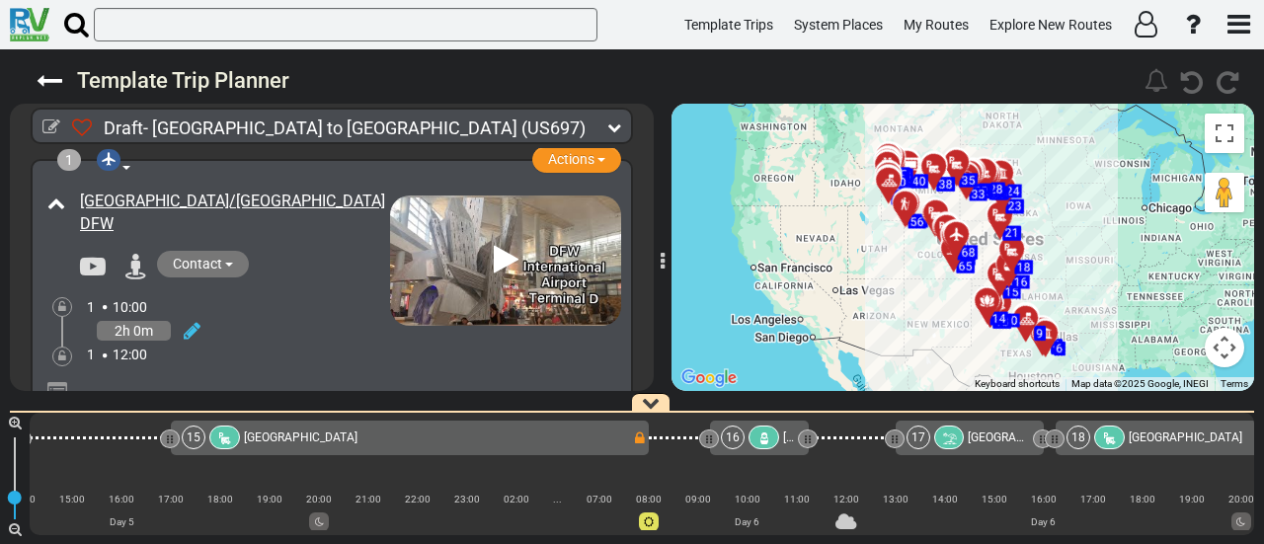
scroll to position [0, 4041]
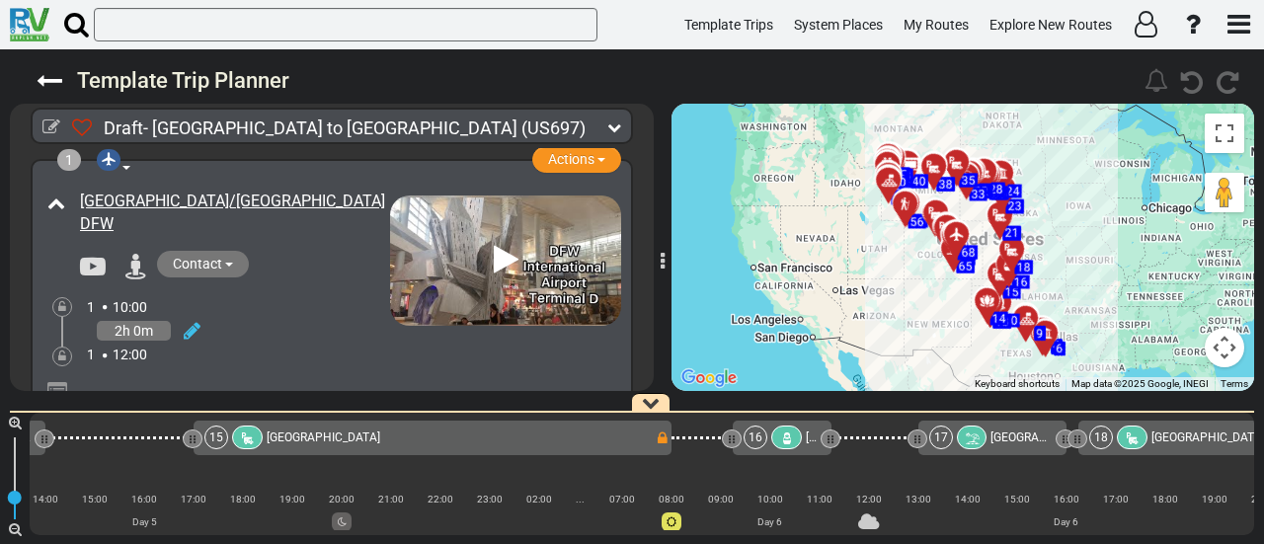
click at [367, 440] on div "15 Arkalon RV Park" at bounding box center [428, 438] width 449 height 24
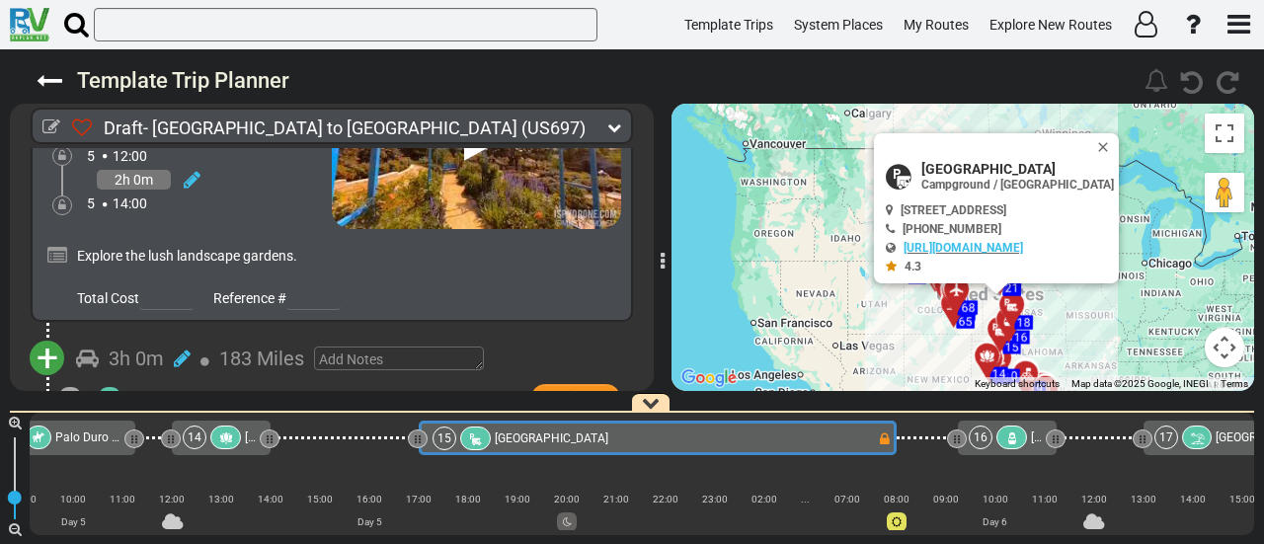
scroll to position [0, 3810]
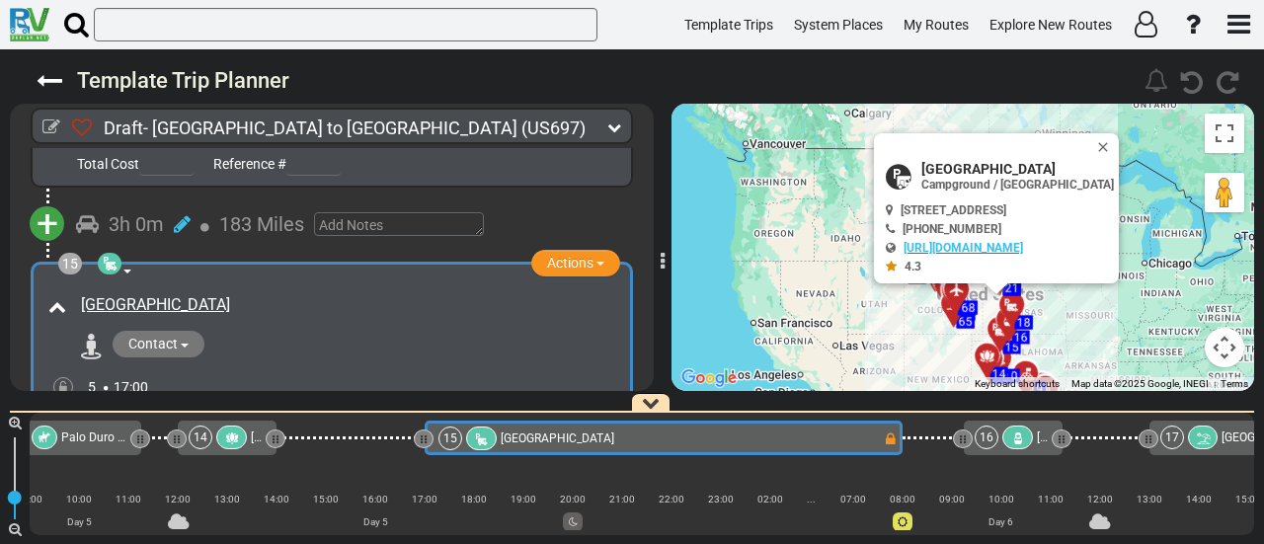
click at [959, 163] on span "Arkalon Park" at bounding box center [1017, 169] width 193 height 16
copy div "Arkalon Park"
click at [245, 294] on div "Arkalon RV Park" at bounding box center [348, 305] width 534 height 23
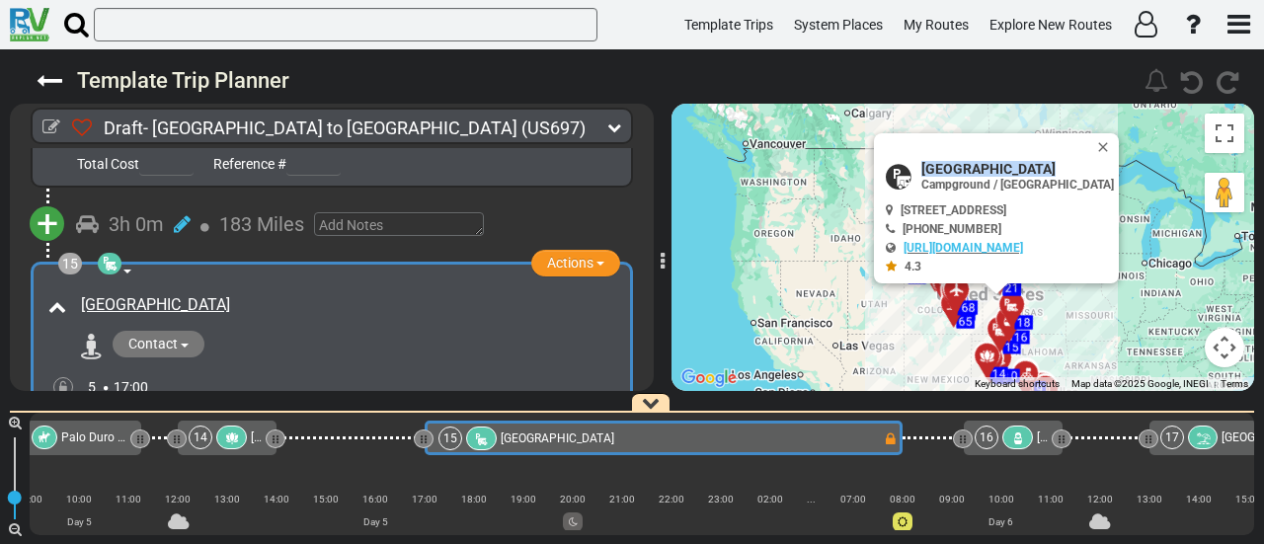
click at [245, 294] on div "Arkalon RV Park" at bounding box center [348, 305] width 534 height 23
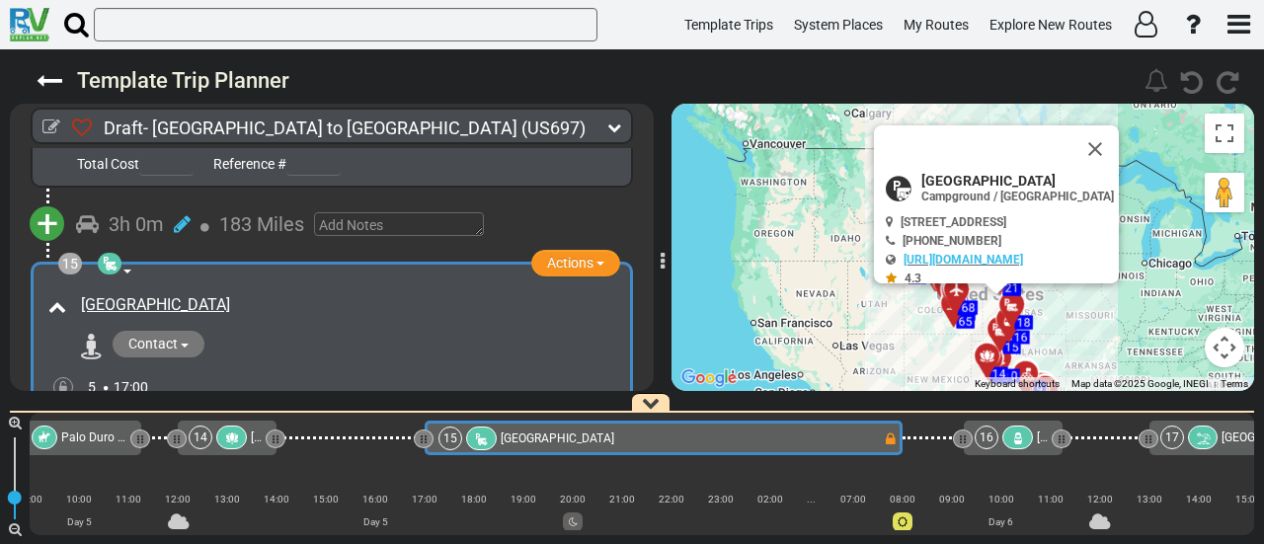
click at [245, 294] on div "Arkalon RV Park" at bounding box center [348, 305] width 534 height 23
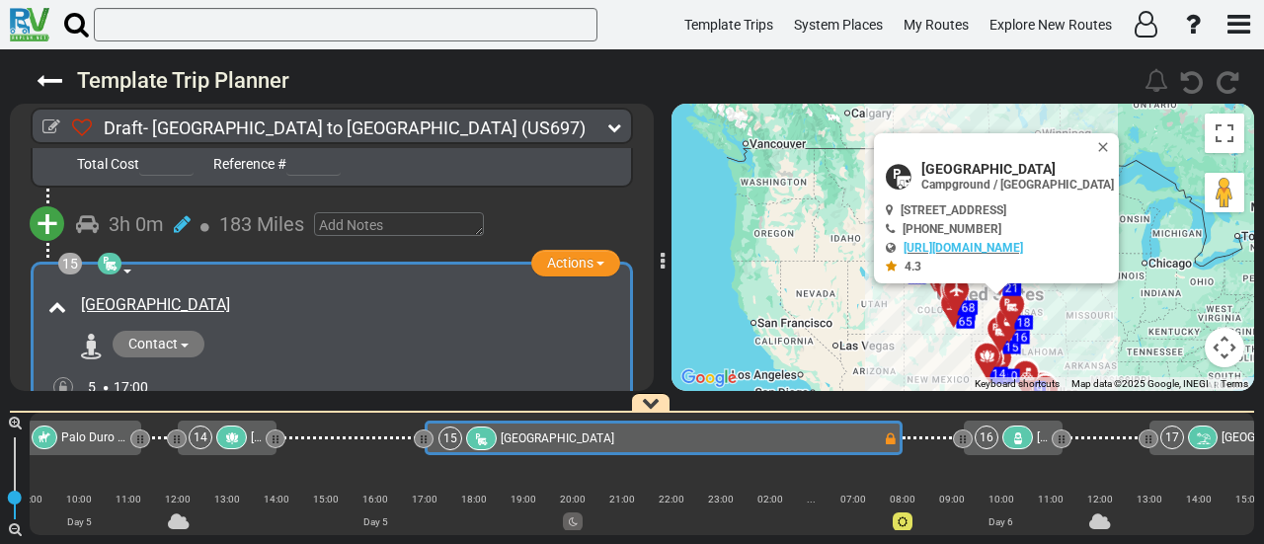
copy div "Arkalon RV Park"
click at [952, 161] on span "Arkalon Park" at bounding box center [1017, 169] width 193 height 16
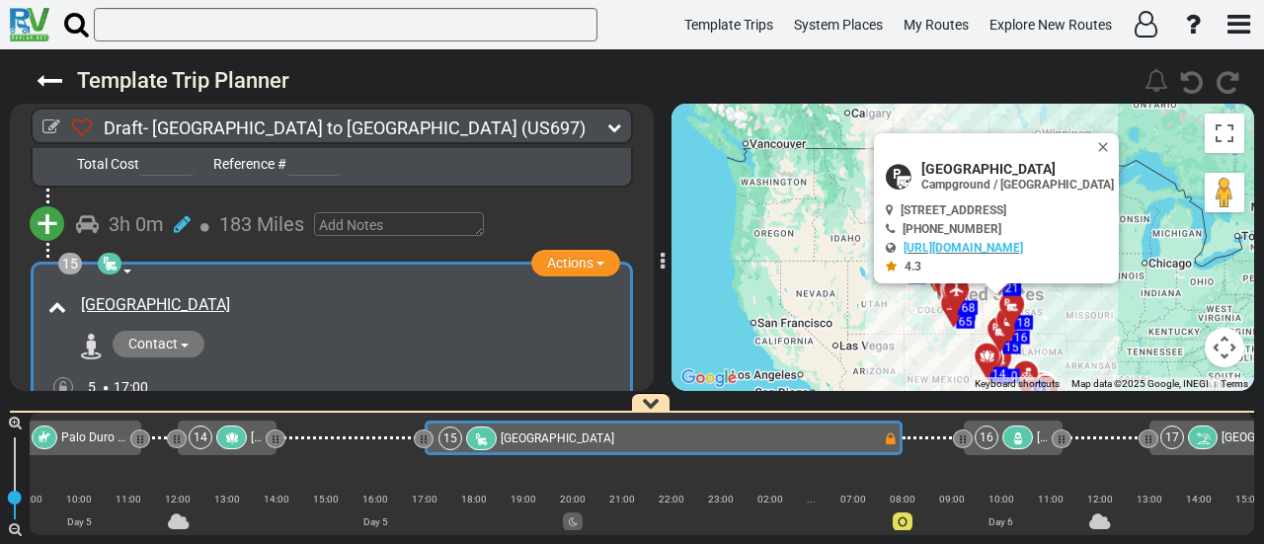
click at [952, 161] on span "Arkalon Park" at bounding box center [1017, 169] width 193 height 16
copy div "Arkalon Park"
click at [965, 207] on span "11123 Arkalon Park Rd, Liberal, KS 67901, USA" at bounding box center [954, 210] width 106 height 14
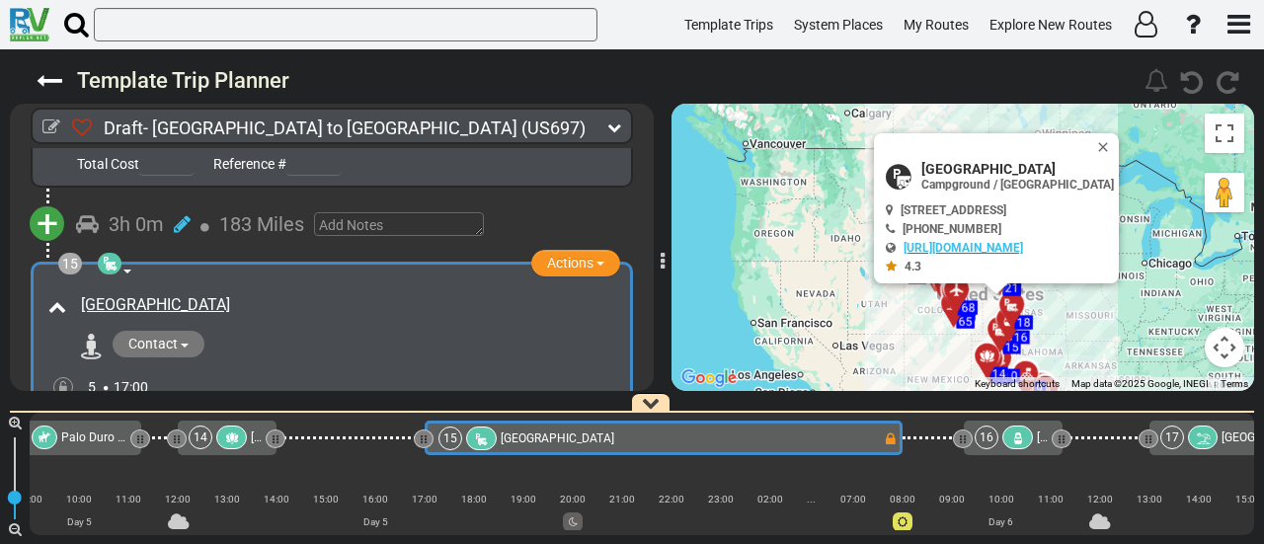
click at [965, 207] on span "11123 Arkalon Park Rd, Liberal, KS 67901, USA" at bounding box center [954, 210] width 106 height 14
copy div "11123 Arkalon Park Rd, Liberal, KS 67901, USA"
click at [235, 437] on icon at bounding box center [231, 439] width 17 height 14
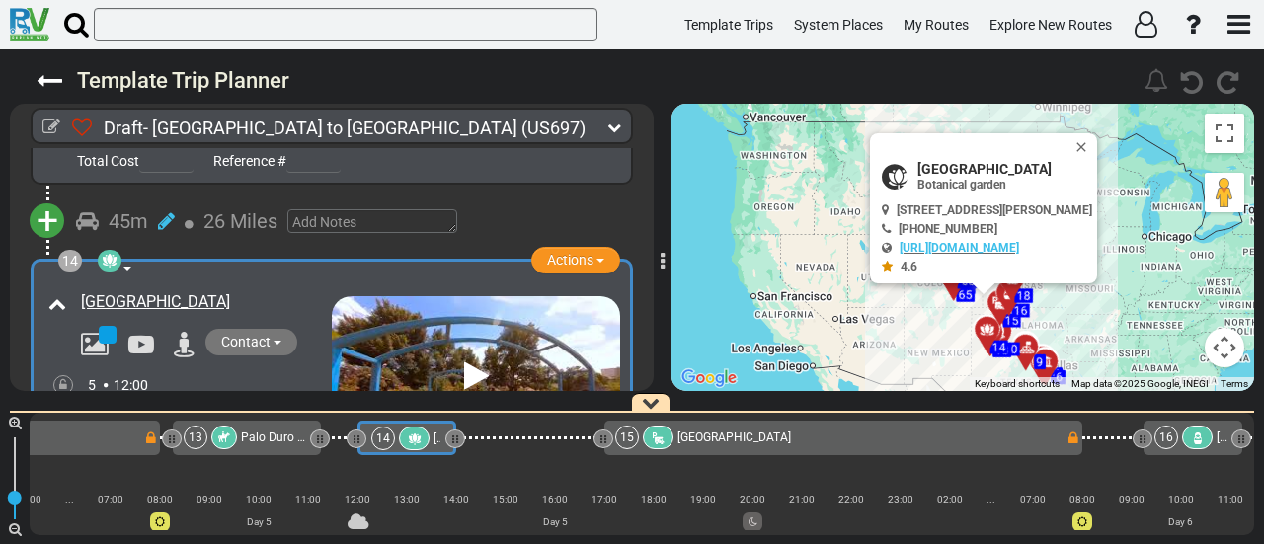
scroll to position [0, 3563]
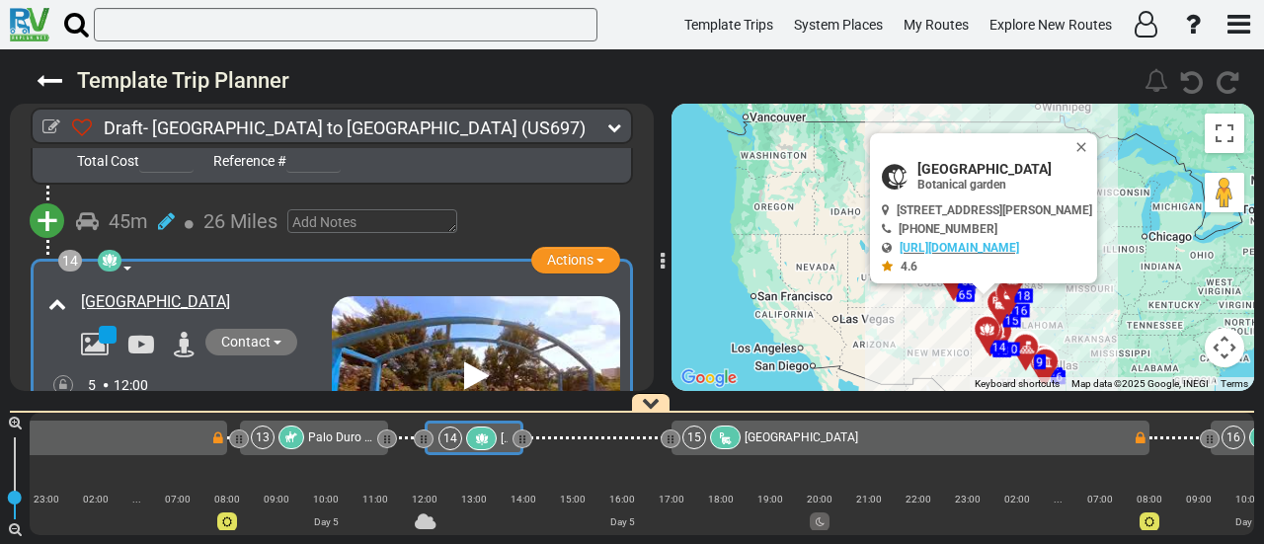
click at [978, 161] on span "Amarillo Botanical Gardens" at bounding box center [1004, 169] width 175 height 16
copy div "Amarillo Botanical Gardens"
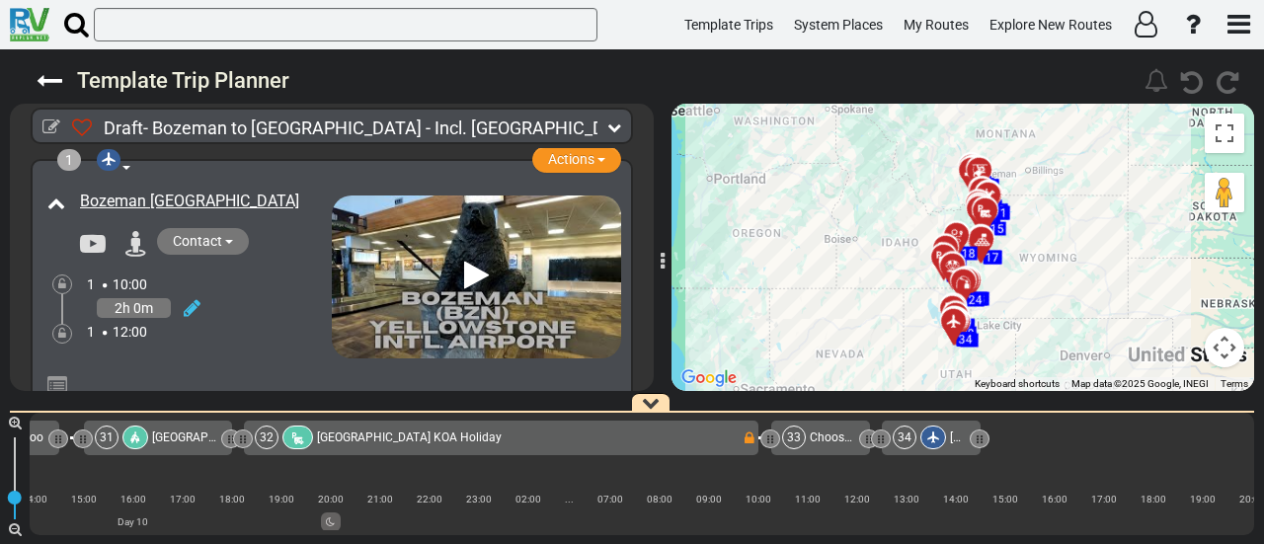
scroll to position [0, 8782]
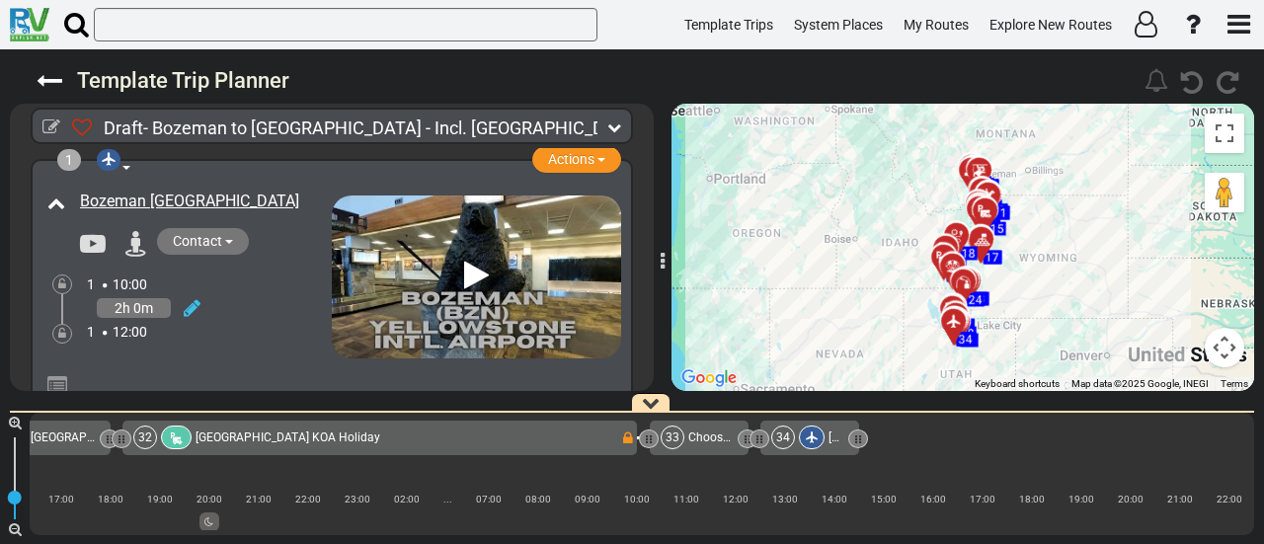
click at [493, 434] on div "32 Salt Lake City KOA Holiday" at bounding box center [376, 438] width 487 height 24
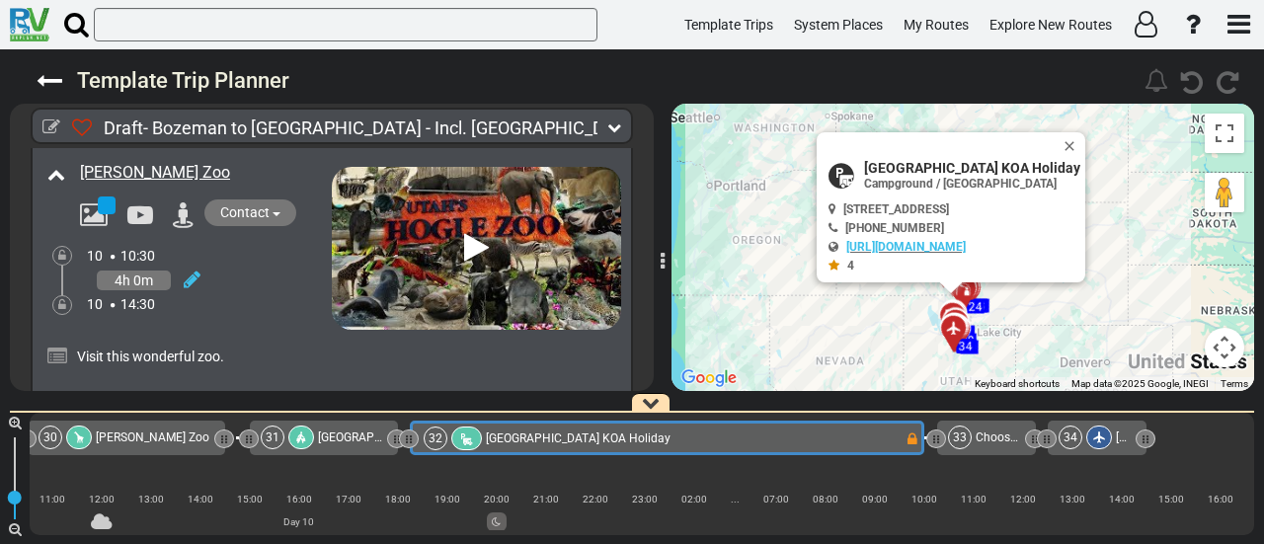
scroll to position [0, 8480]
